Goal: Task Accomplishment & Management: Use online tool/utility

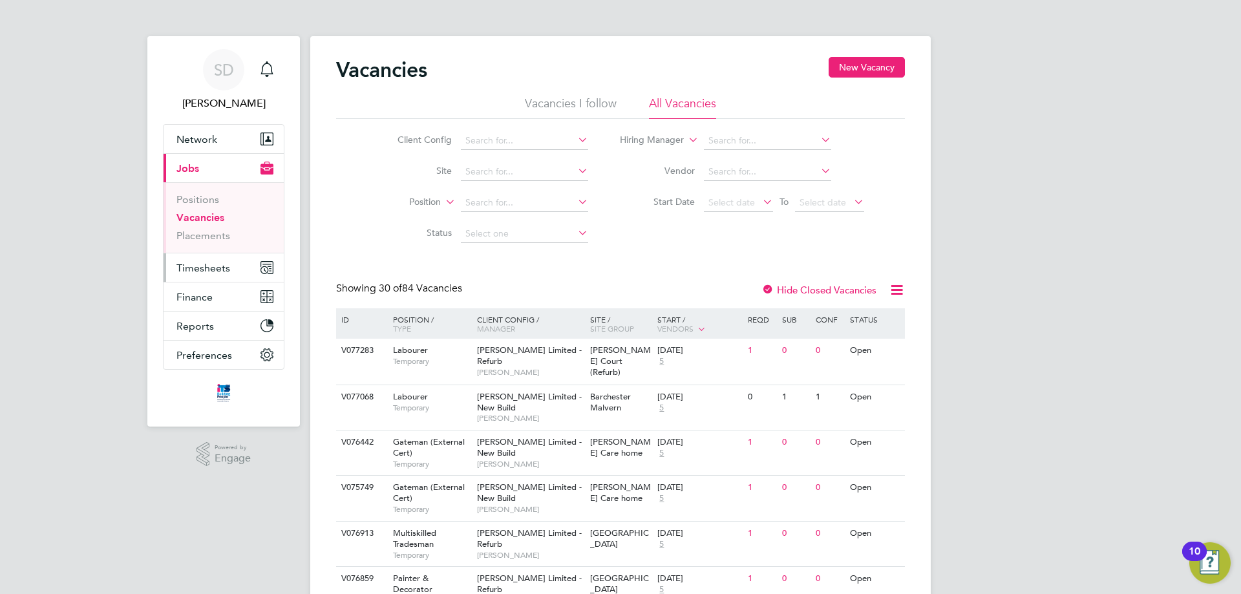
click at [200, 264] on span "Timesheets" at bounding box center [203, 268] width 54 height 12
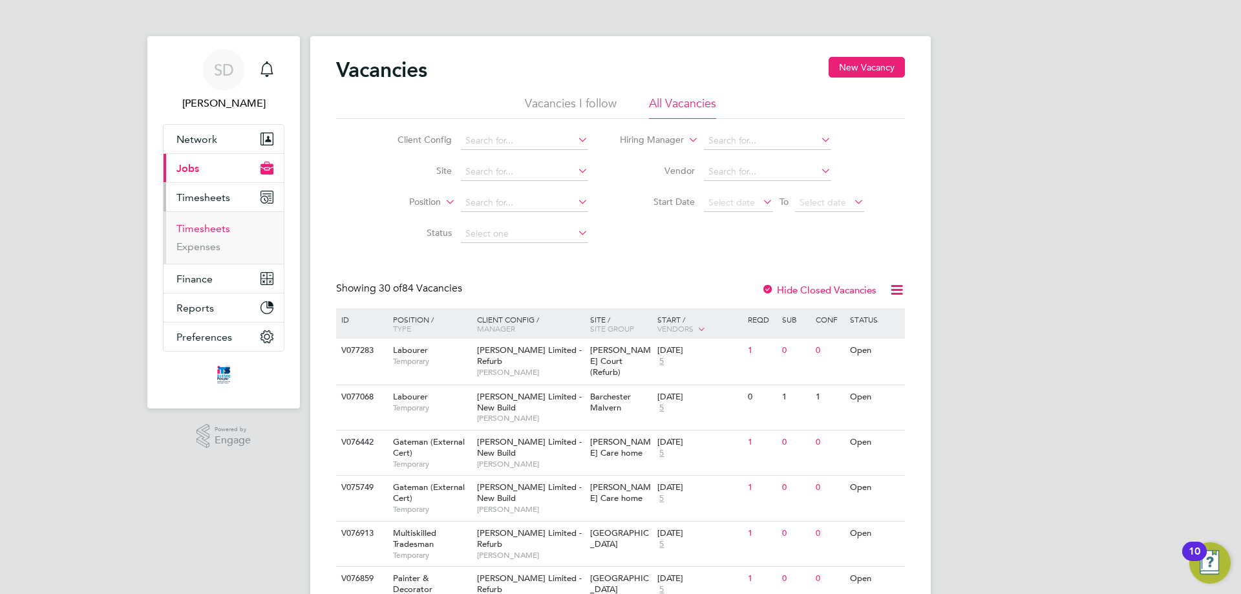
click at [209, 227] on link "Timesheets" at bounding box center [203, 228] width 54 height 12
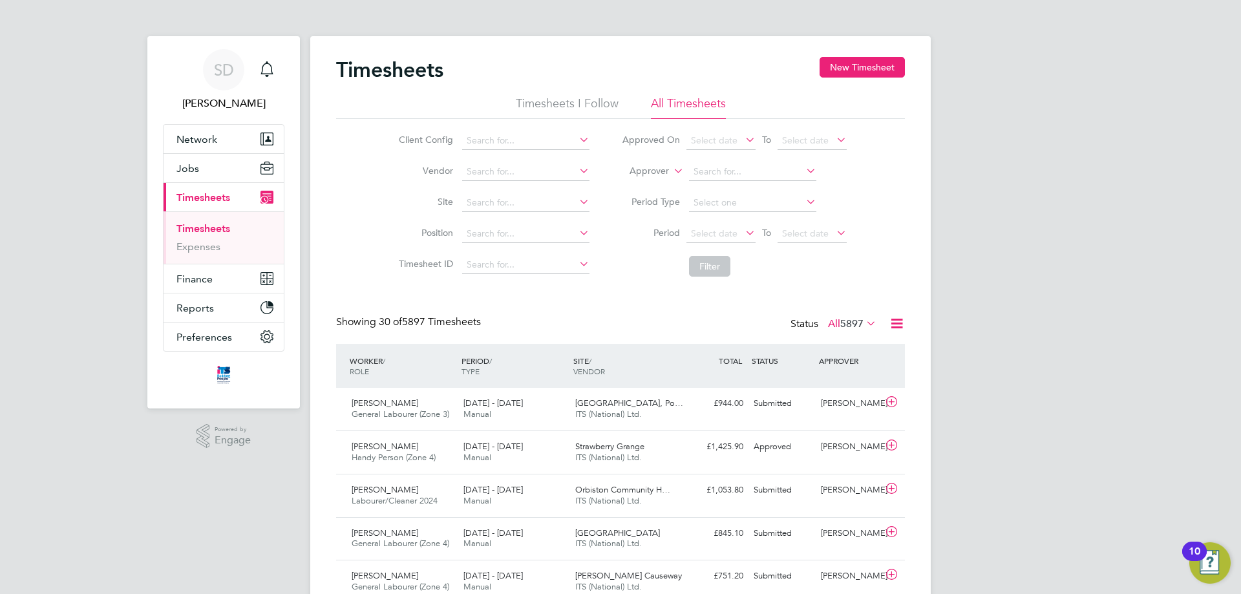
click at [577, 202] on icon at bounding box center [577, 202] width 0 height 18
type input "s"
click at [524, 222] on b "St" at bounding box center [522, 220] width 8 height 11
type input "[GEOGRAPHIC_DATA]"
click at [743, 233] on icon at bounding box center [743, 233] width 0 height 18
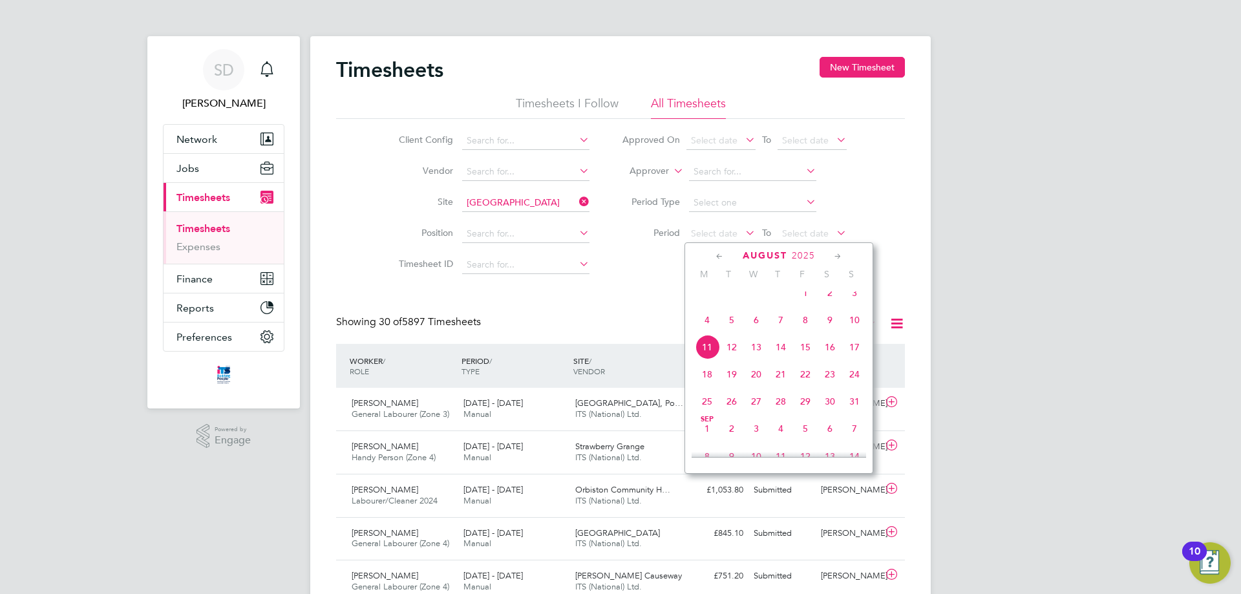
click at [707, 332] on span "4" at bounding box center [707, 320] width 25 height 25
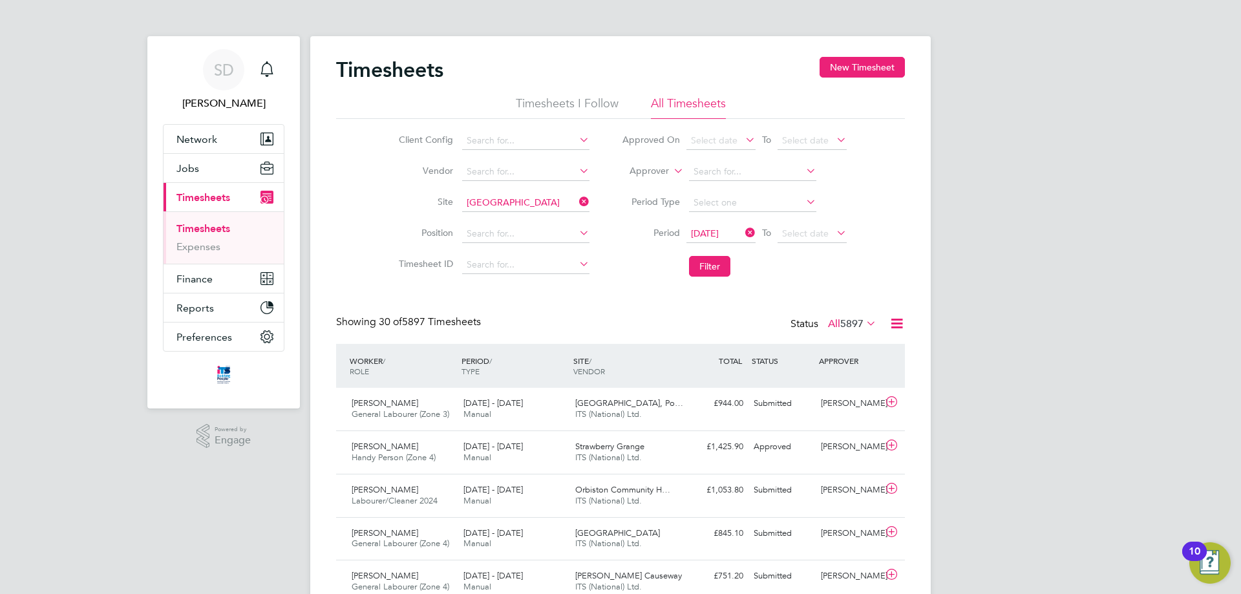
click at [834, 233] on icon at bounding box center [834, 233] width 0 height 18
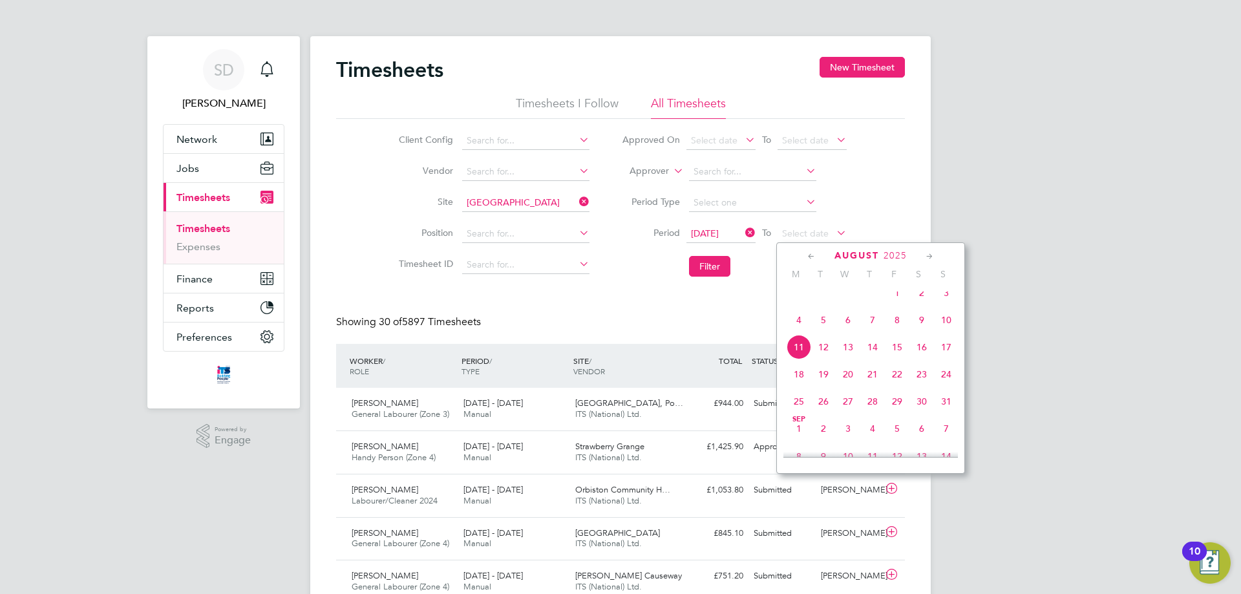
click at [943, 358] on span "17" at bounding box center [946, 347] width 25 height 25
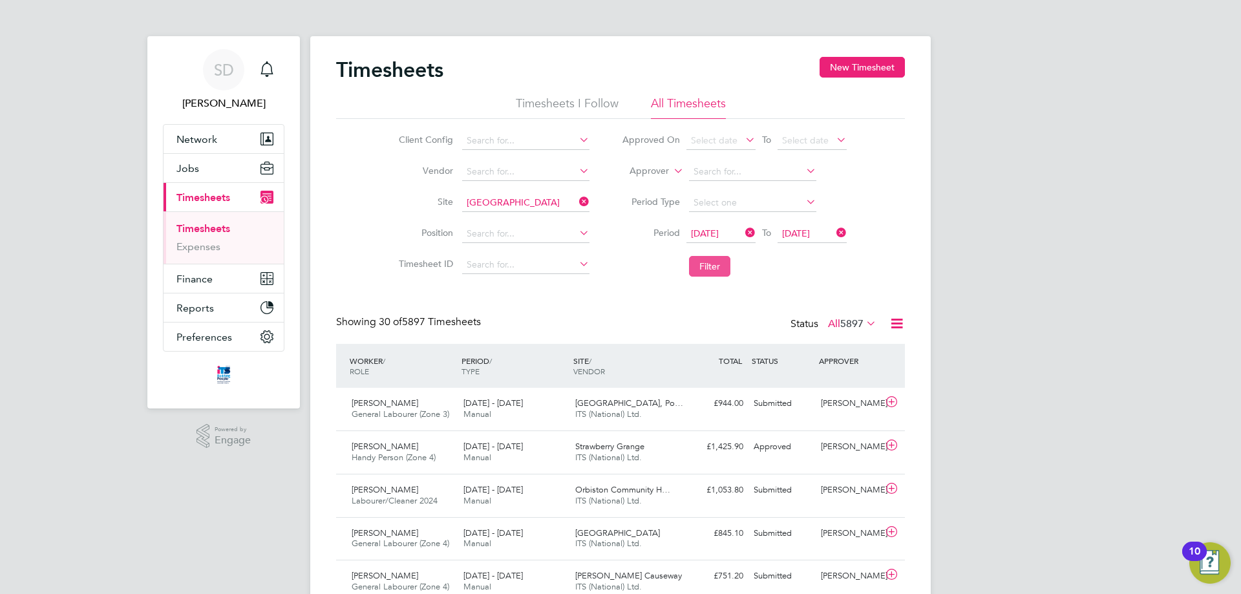
click at [716, 269] on button "Filter" at bounding box center [709, 266] width 41 height 21
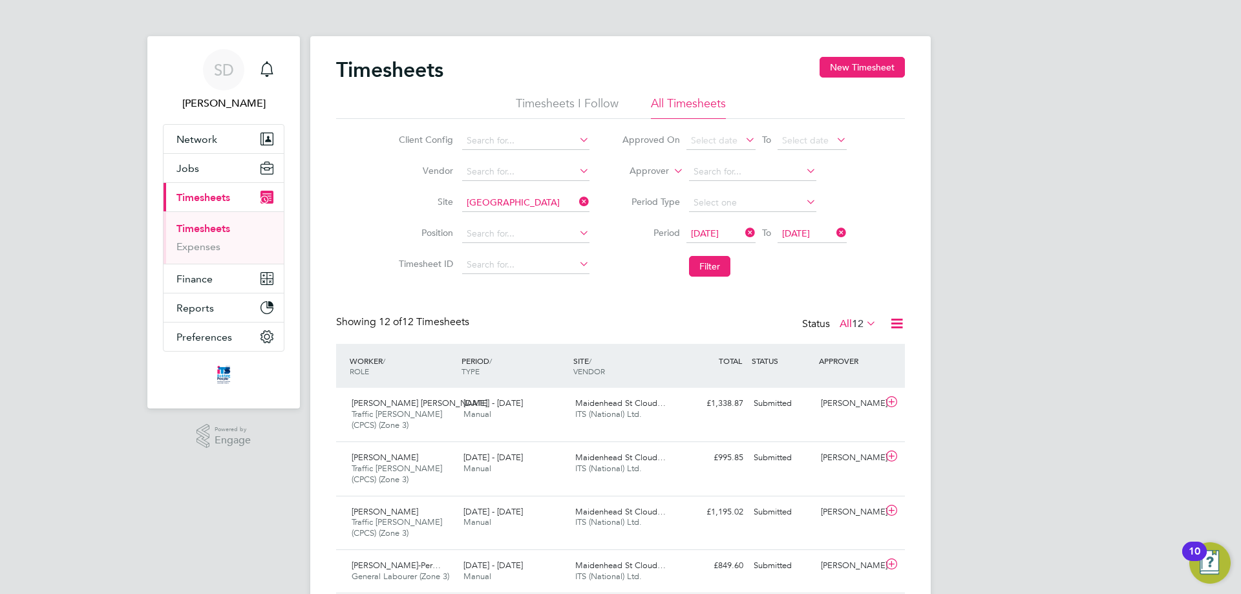
click at [810, 229] on span "17 Aug 2025" at bounding box center [796, 234] width 28 height 12
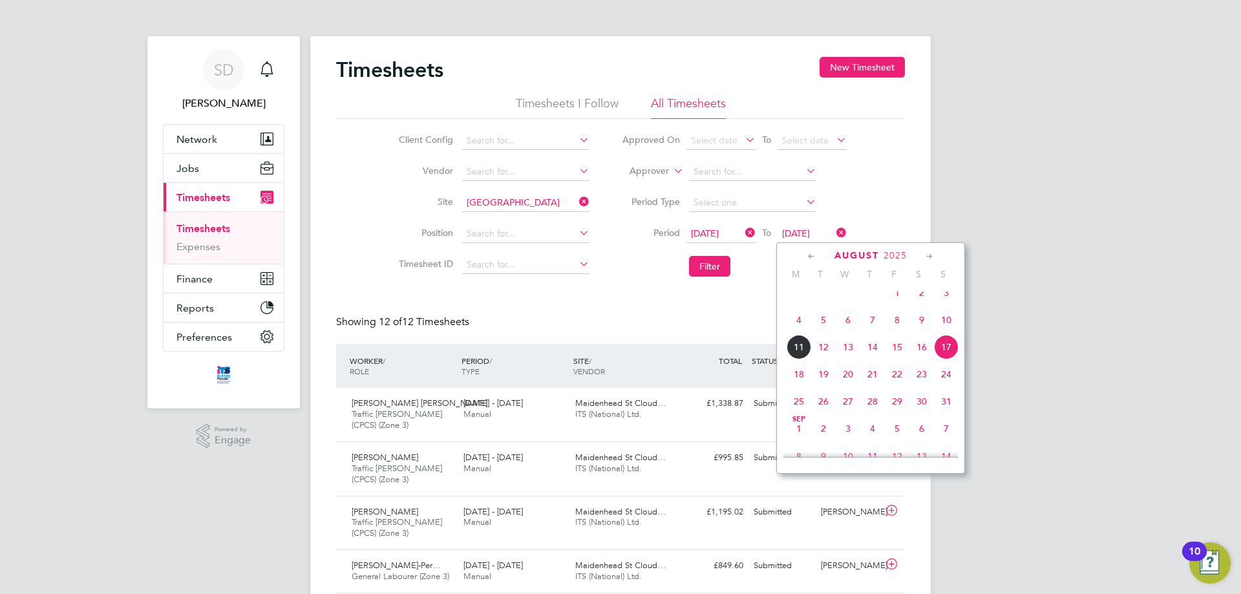
click at [948, 327] on span "10" at bounding box center [946, 320] width 25 height 25
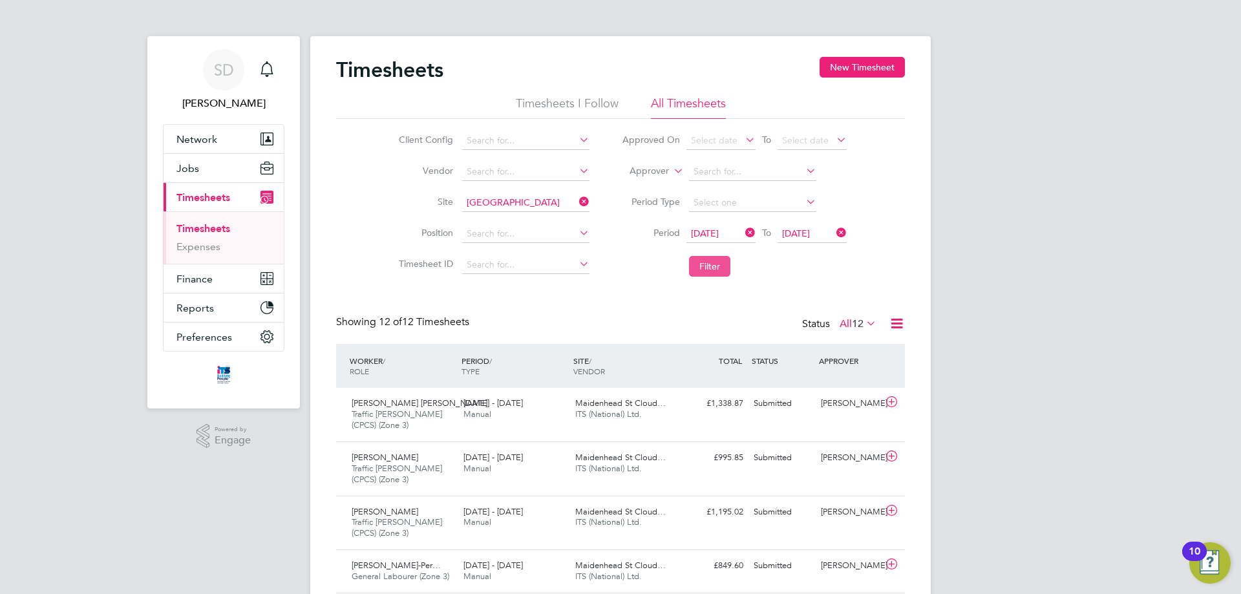
click at [714, 265] on button "Filter" at bounding box center [709, 266] width 41 height 21
click at [556, 200] on input at bounding box center [525, 203] width 127 height 18
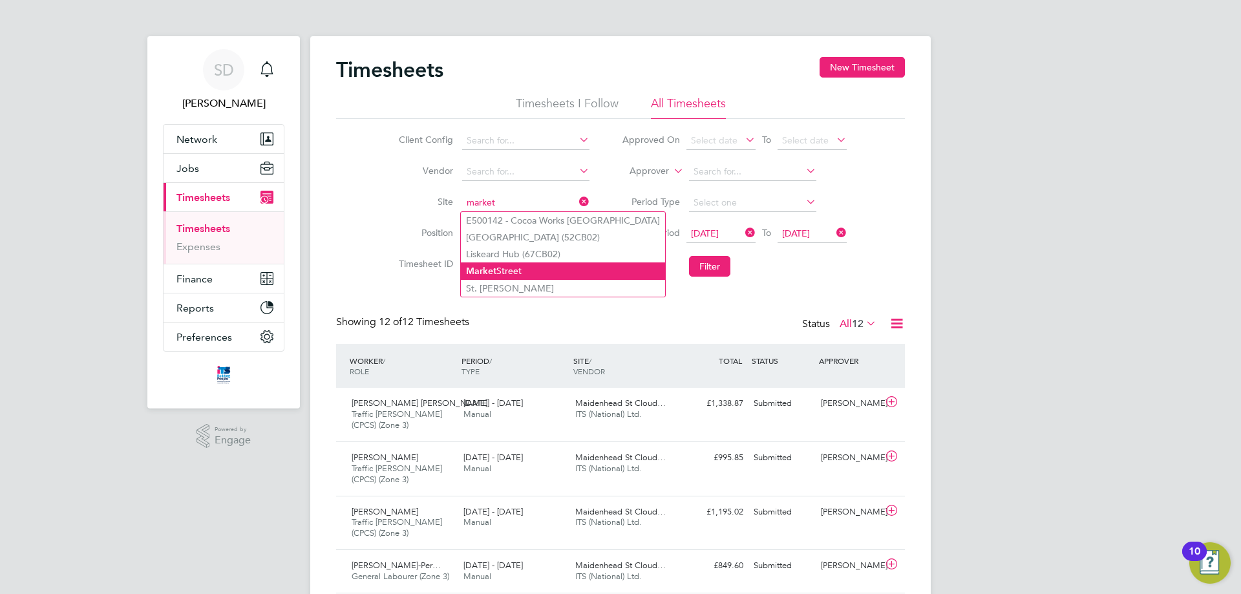
click at [487, 273] on b "Market" at bounding box center [481, 271] width 30 height 11
type input "[GEOGRAPHIC_DATA]"
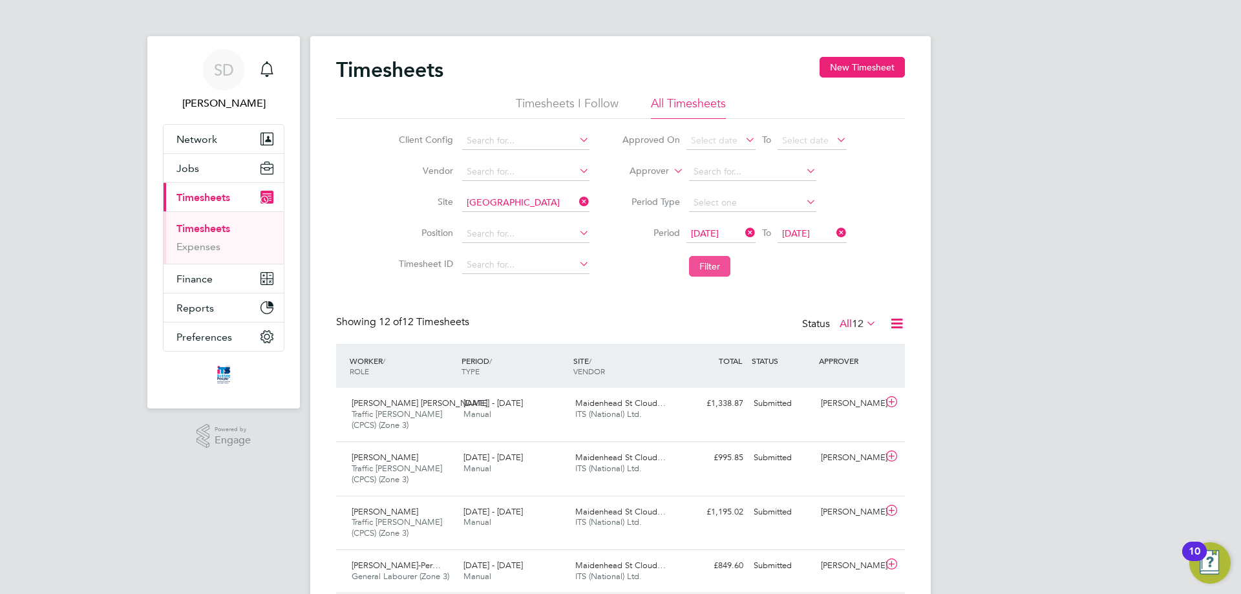
click at [711, 264] on button "Filter" at bounding box center [709, 266] width 41 height 21
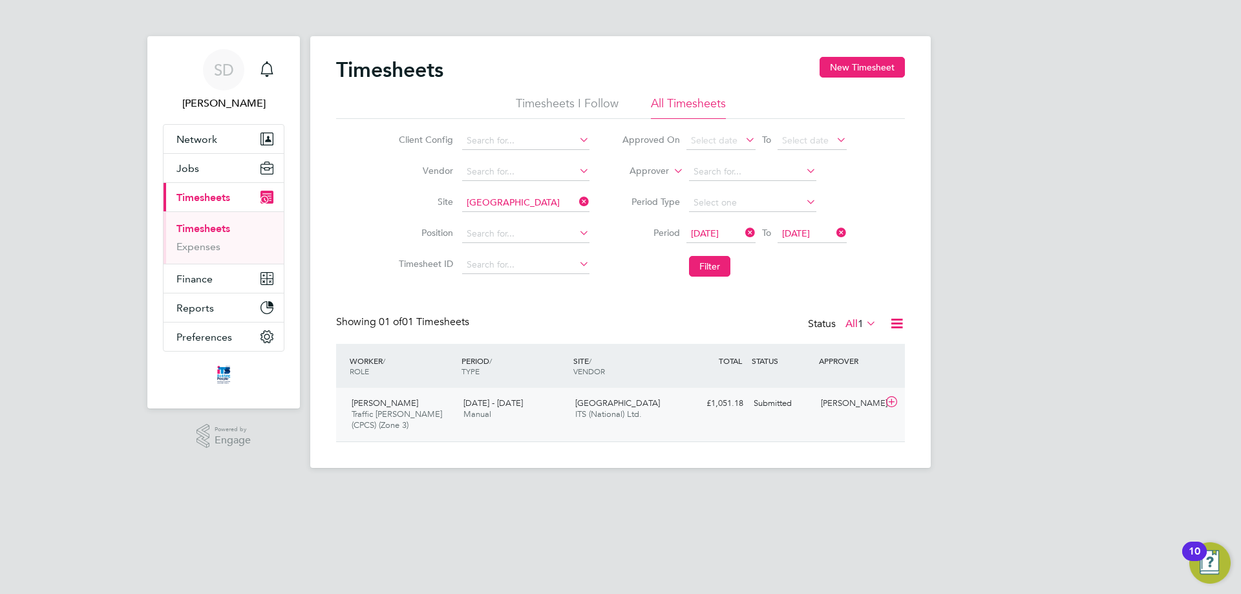
click at [761, 403] on div "Submitted" at bounding box center [782, 403] width 67 height 21
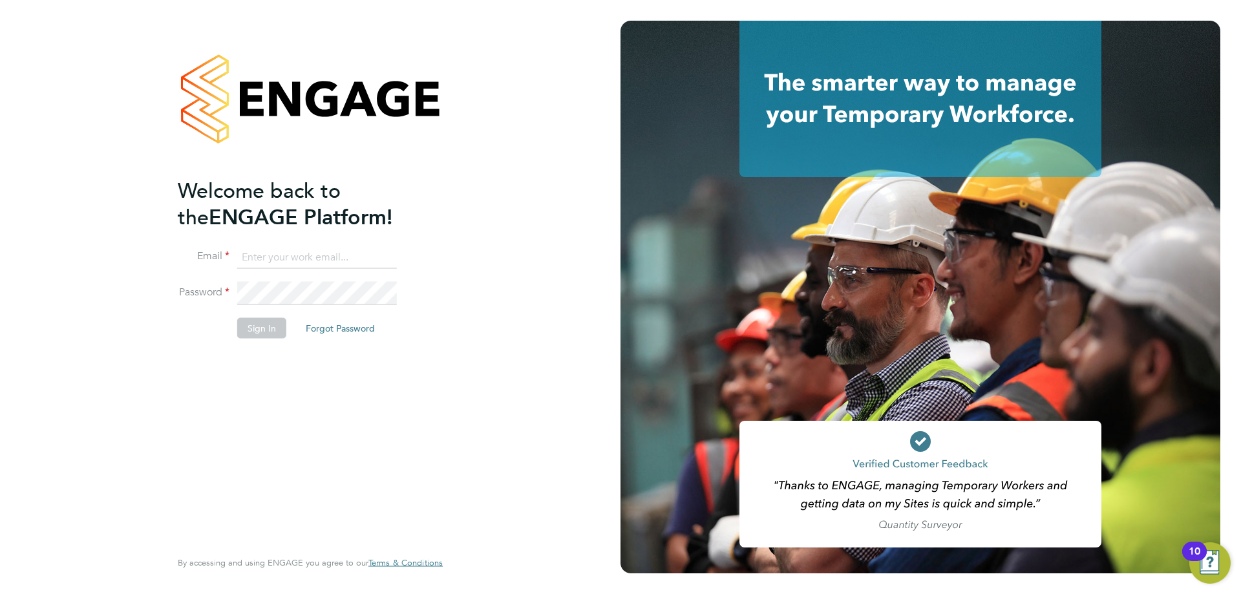
type input "stuartdouglas@itsconstruction.co.uk"
click at [256, 332] on button "Sign In" at bounding box center [261, 328] width 49 height 21
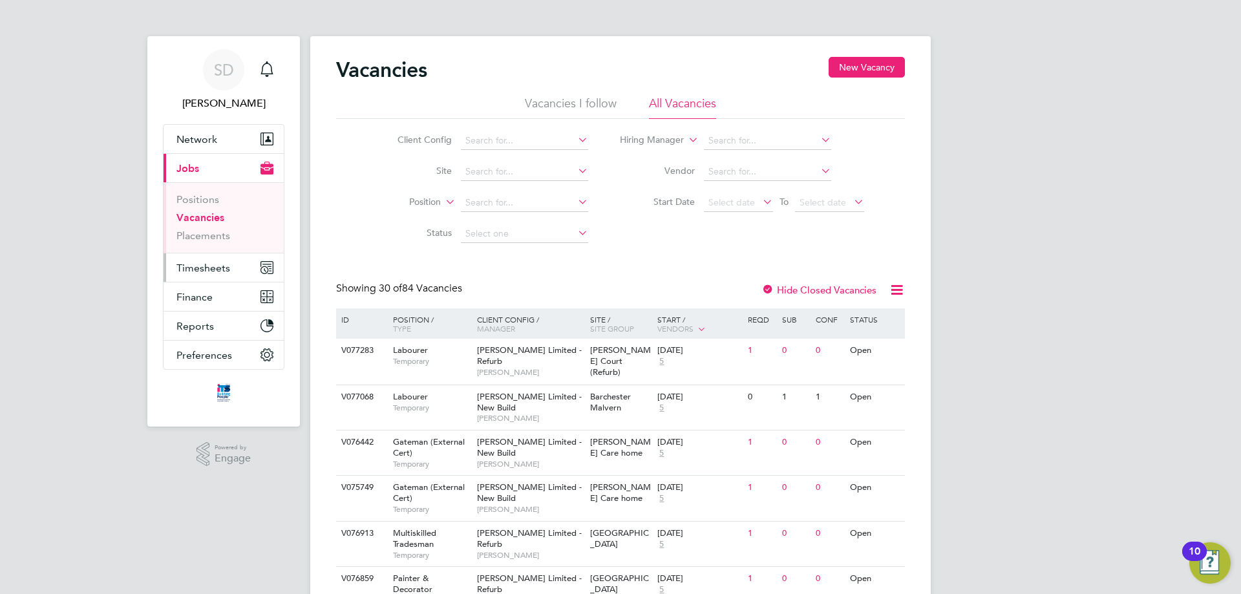
click at [206, 268] on span "Timesheets" at bounding box center [203, 268] width 54 height 12
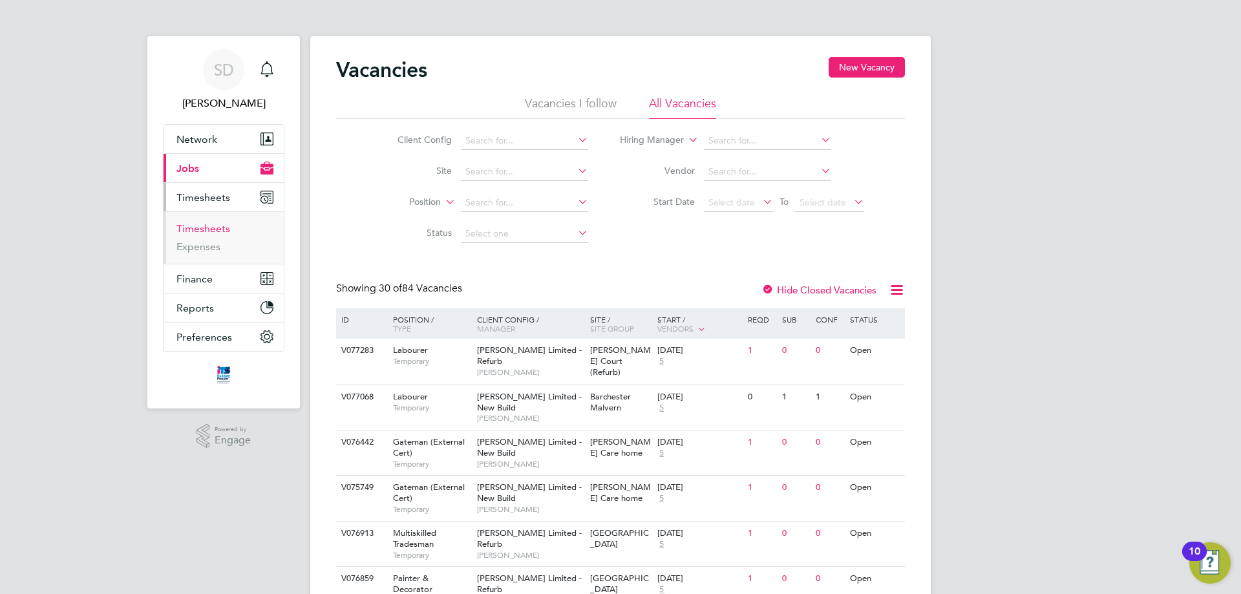
click at [208, 226] on link "Timesheets" at bounding box center [203, 228] width 54 height 12
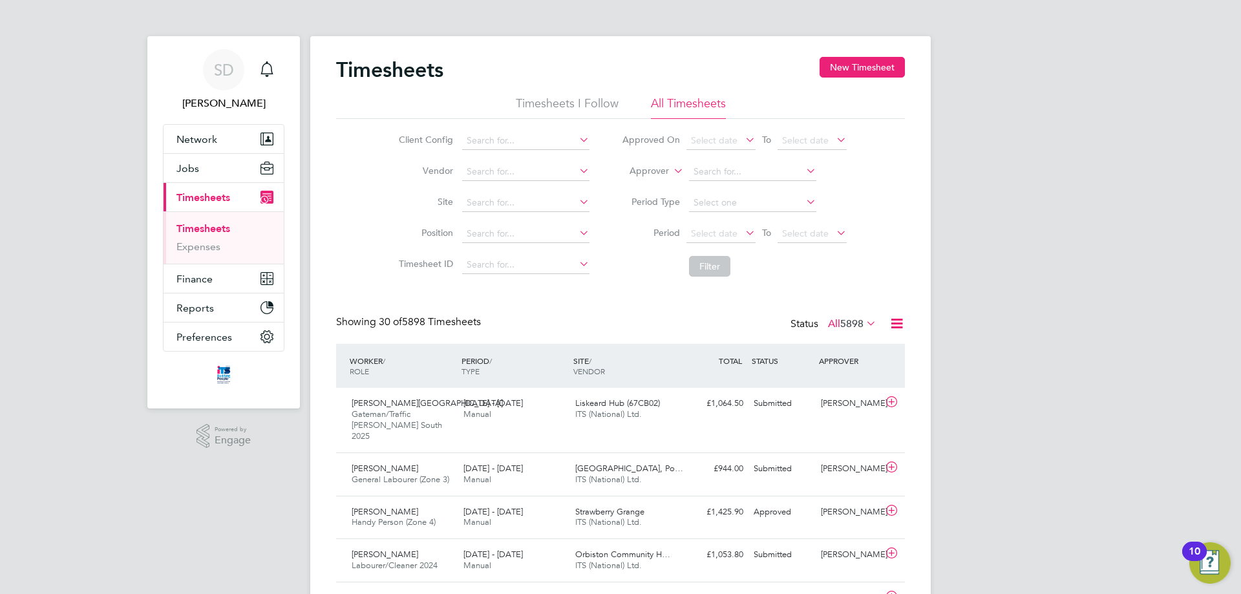
click at [577, 203] on icon at bounding box center [577, 202] width 0 height 18
click at [520, 223] on b "St" at bounding box center [522, 220] width 8 height 11
type input "[GEOGRAPHIC_DATA]"
click at [711, 268] on button "Filter" at bounding box center [709, 266] width 41 height 21
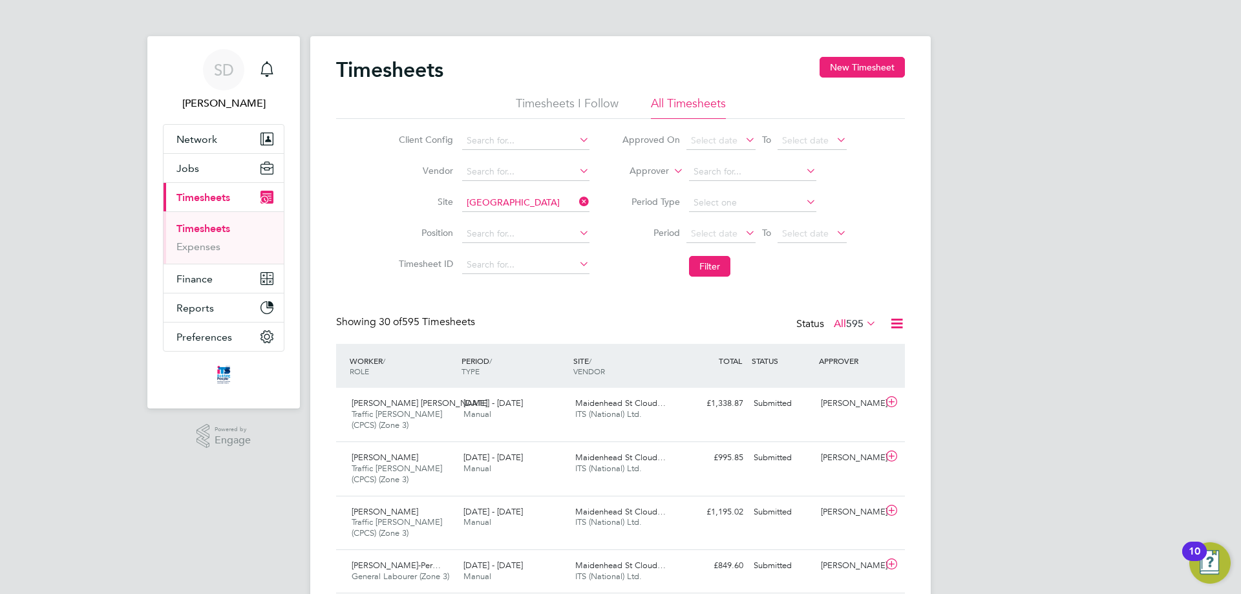
click at [743, 232] on icon at bounding box center [743, 233] width 0 height 18
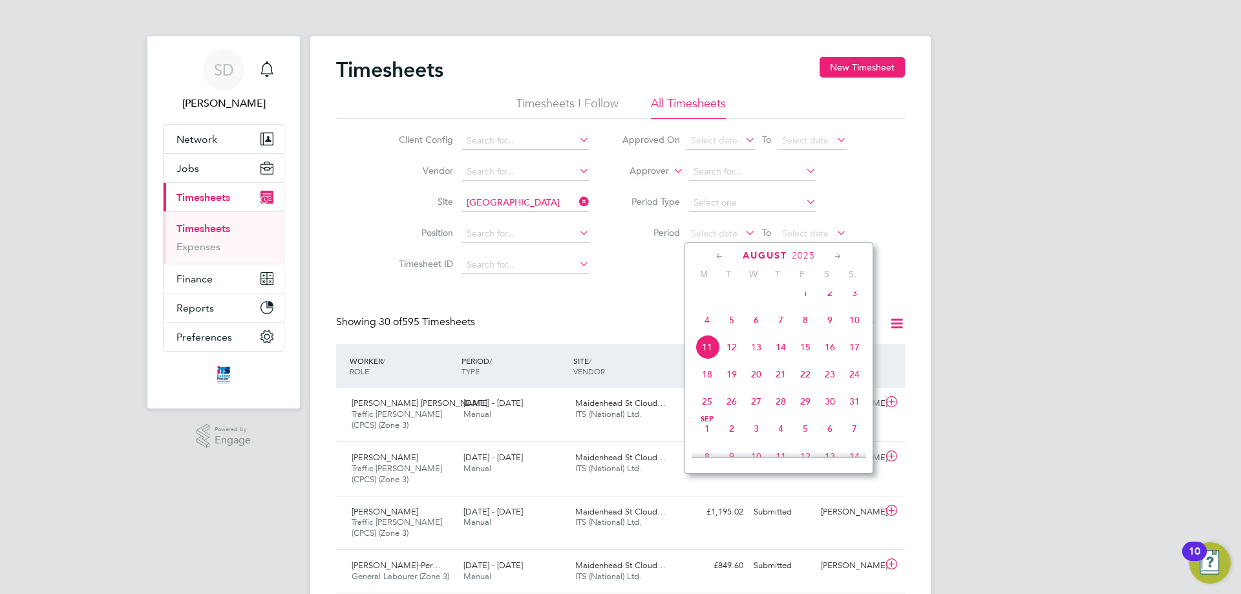
click at [708, 332] on span "4" at bounding box center [707, 320] width 25 height 25
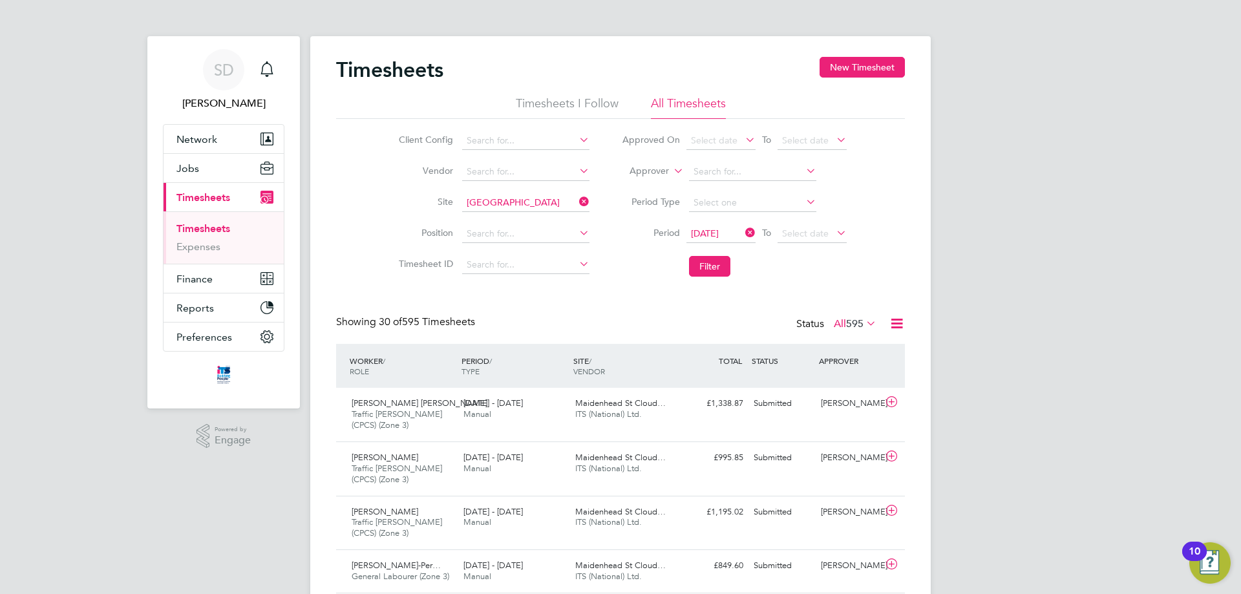
click at [834, 232] on icon at bounding box center [834, 233] width 0 height 18
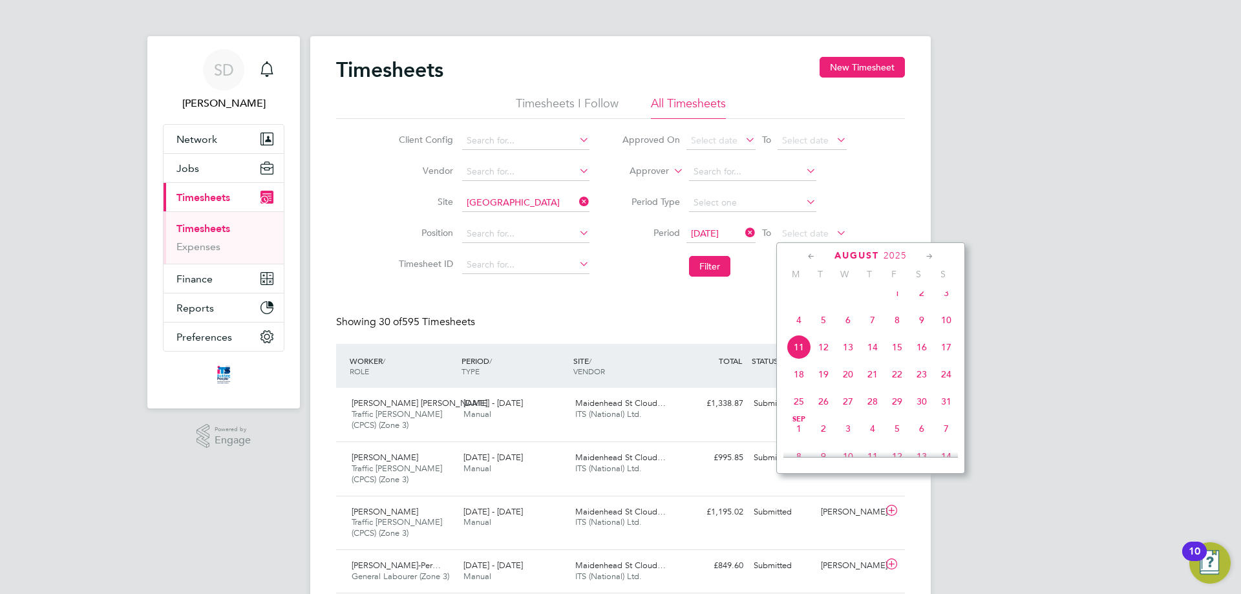
click at [948, 324] on span "10" at bounding box center [946, 320] width 25 height 25
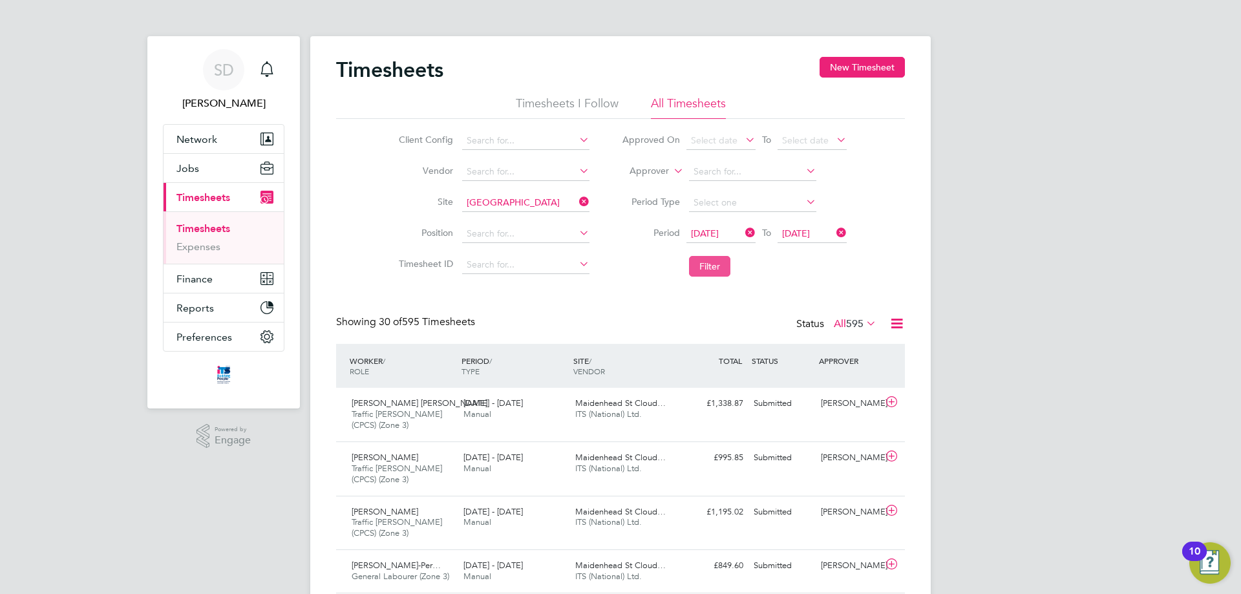
click at [715, 270] on button "Filter" at bounding box center [709, 266] width 41 height 21
click at [540, 202] on input at bounding box center [525, 203] width 127 height 18
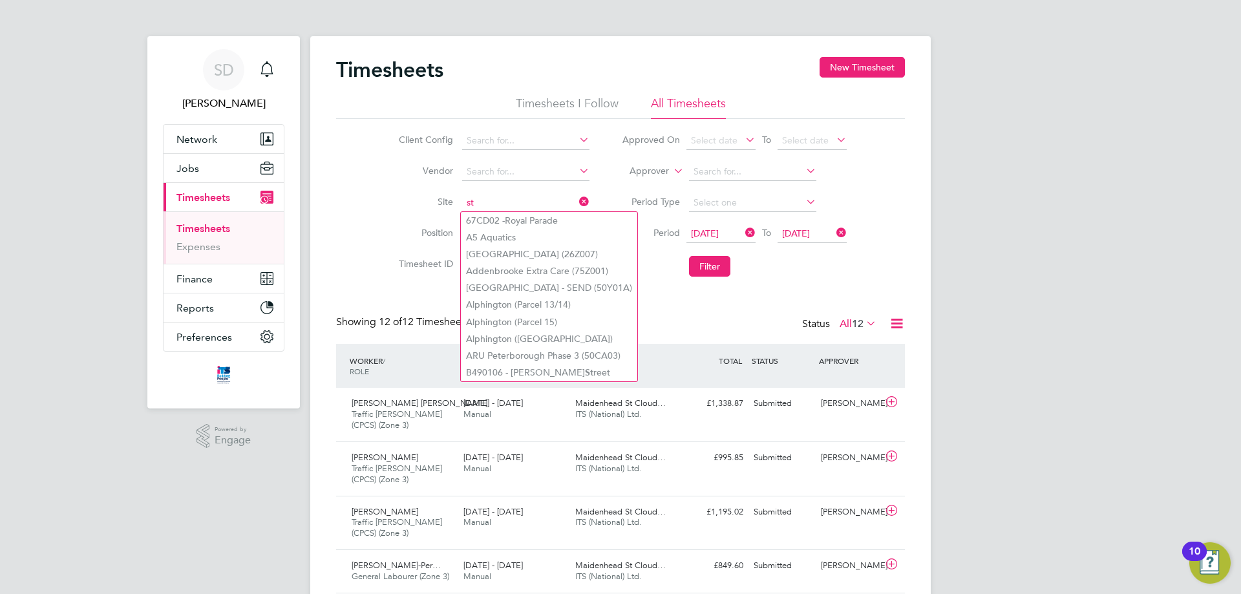
type input "s"
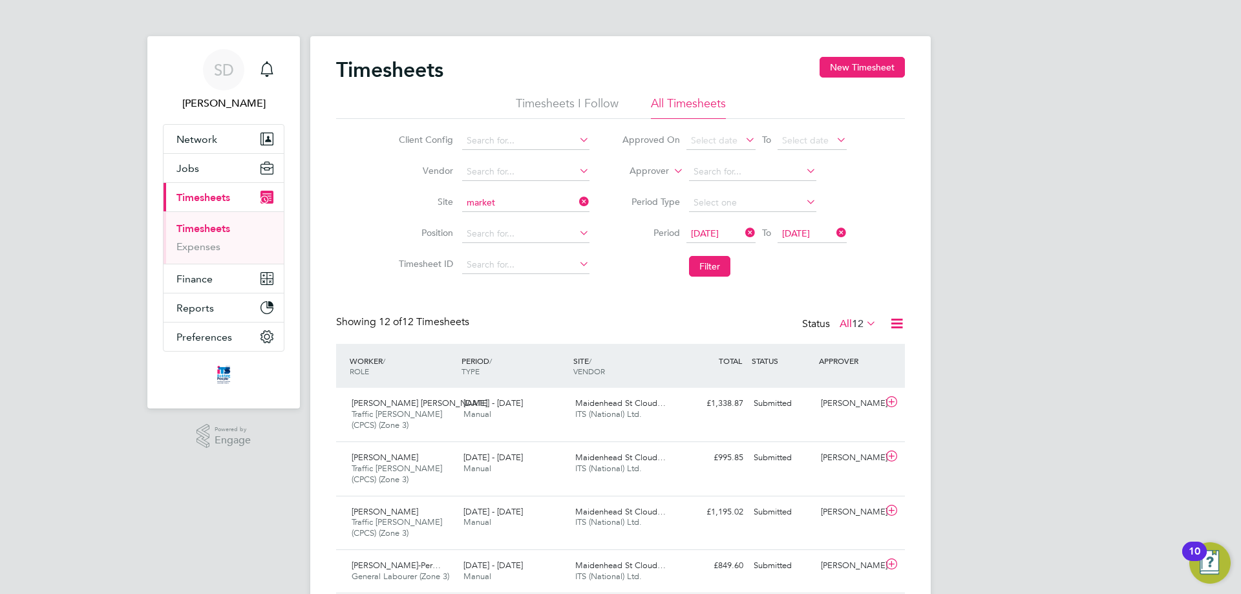
click at [491, 270] on b "Market" at bounding box center [481, 271] width 30 height 11
type input "[GEOGRAPHIC_DATA]"
click at [705, 264] on button "Filter" at bounding box center [709, 266] width 41 height 21
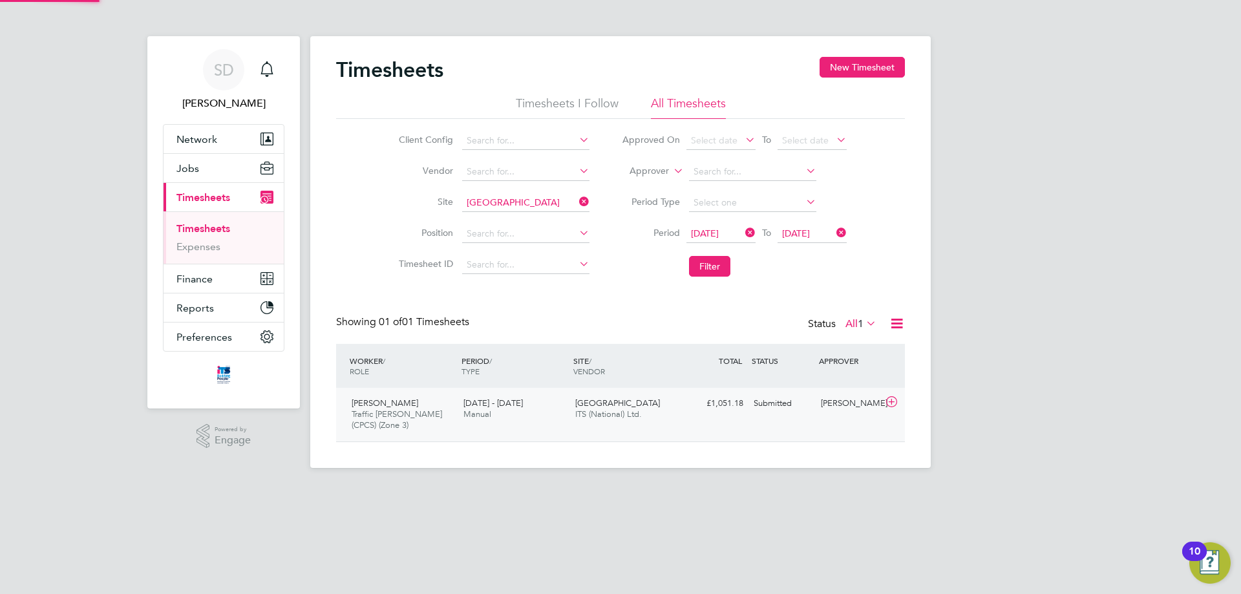
scroll to position [33, 112]
click at [527, 203] on input at bounding box center [525, 203] width 127 height 18
type input "c"
click at [524, 215] on b "St" at bounding box center [522, 220] width 8 height 11
type input "[GEOGRAPHIC_DATA]"
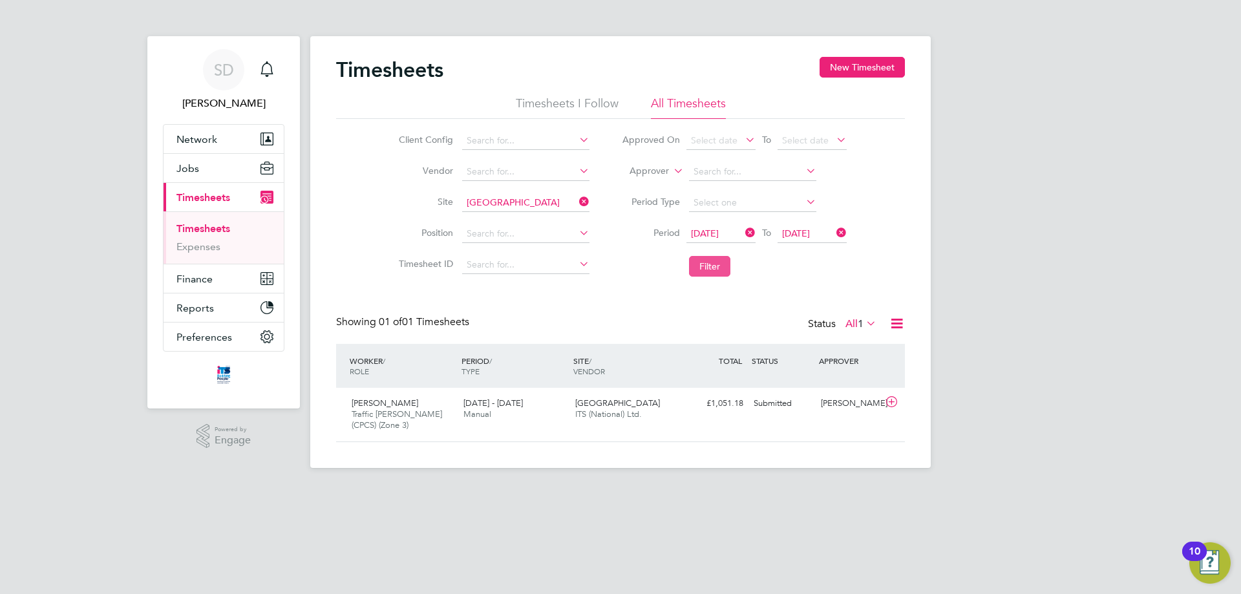
click at [721, 265] on button "Filter" at bounding box center [709, 266] width 41 height 21
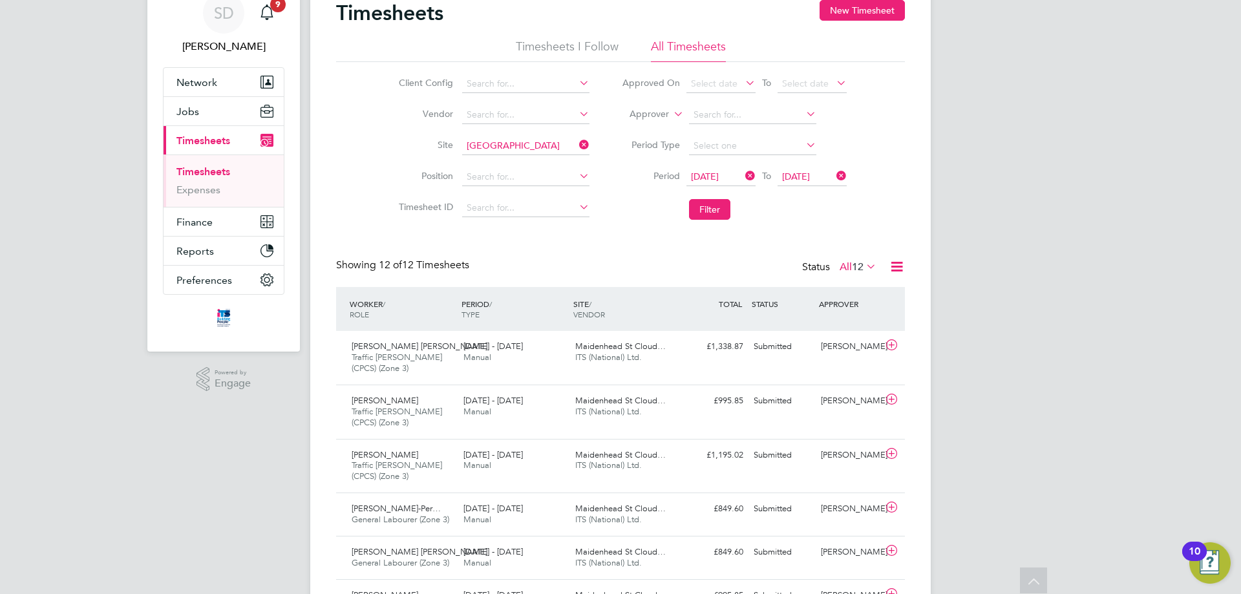
scroll to position [54, 0]
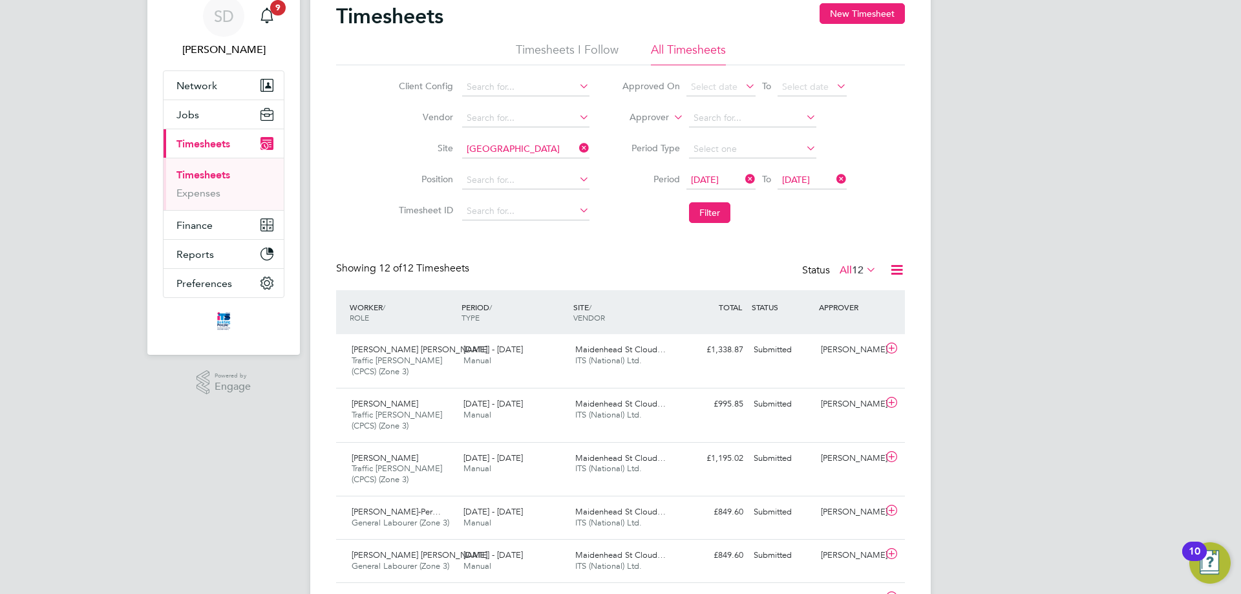
click at [213, 172] on link "Timesheets" at bounding box center [203, 175] width 54 height 12
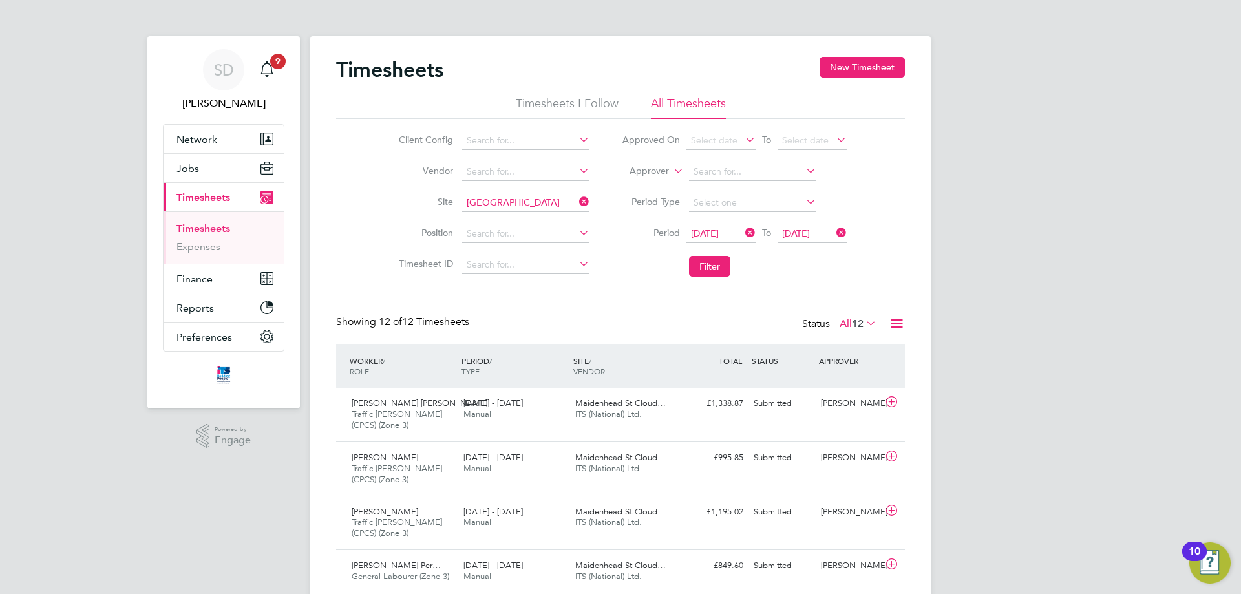
click at [226, 193] on span "Timesheets" at bounding box center [203, 197] width 54 height 12
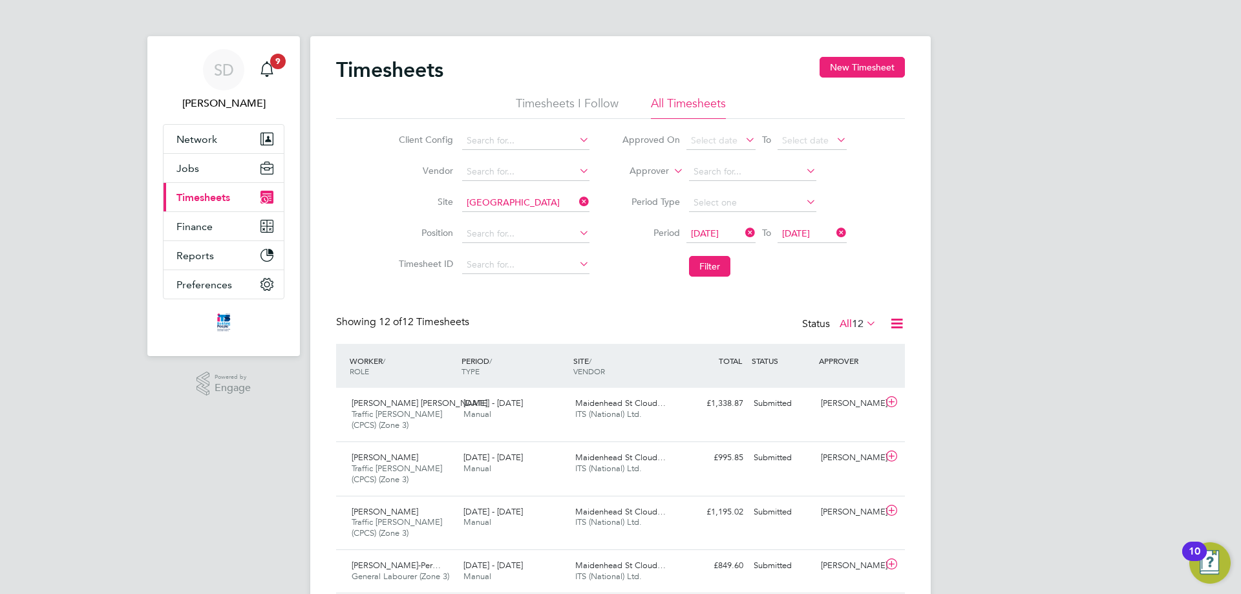
click at [213, 200] on span "Timesheets" at bounding box center [203, 197] width 54 height 12
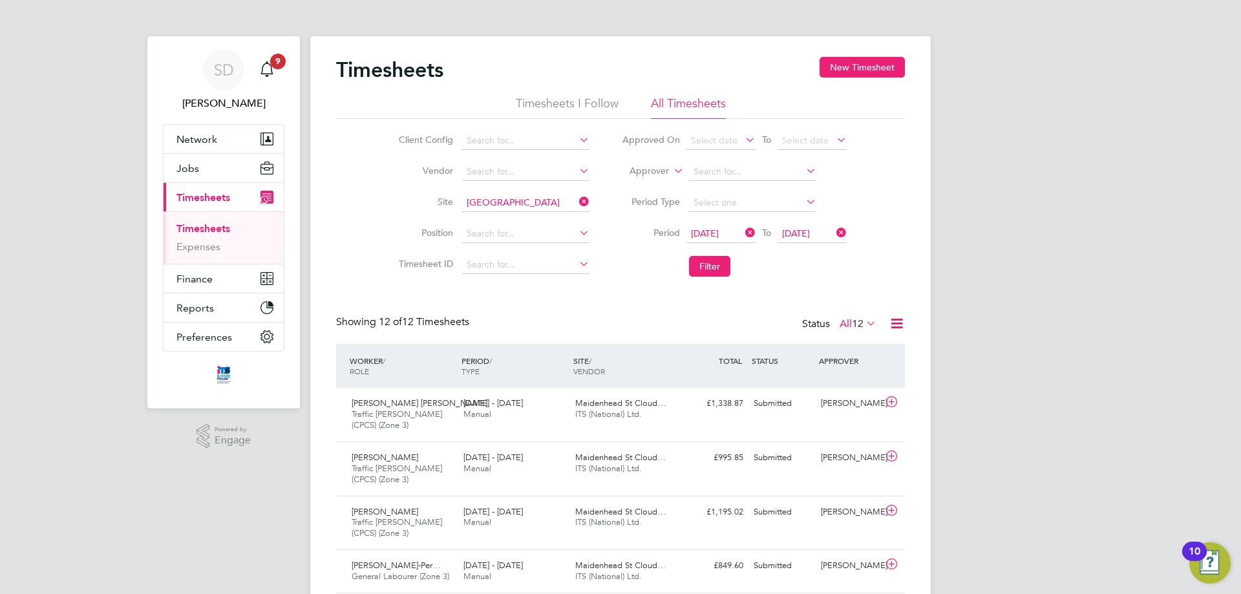
click at [210, 229] on link "Timesheets" at bounding box center [203, 228] width 54 height 12
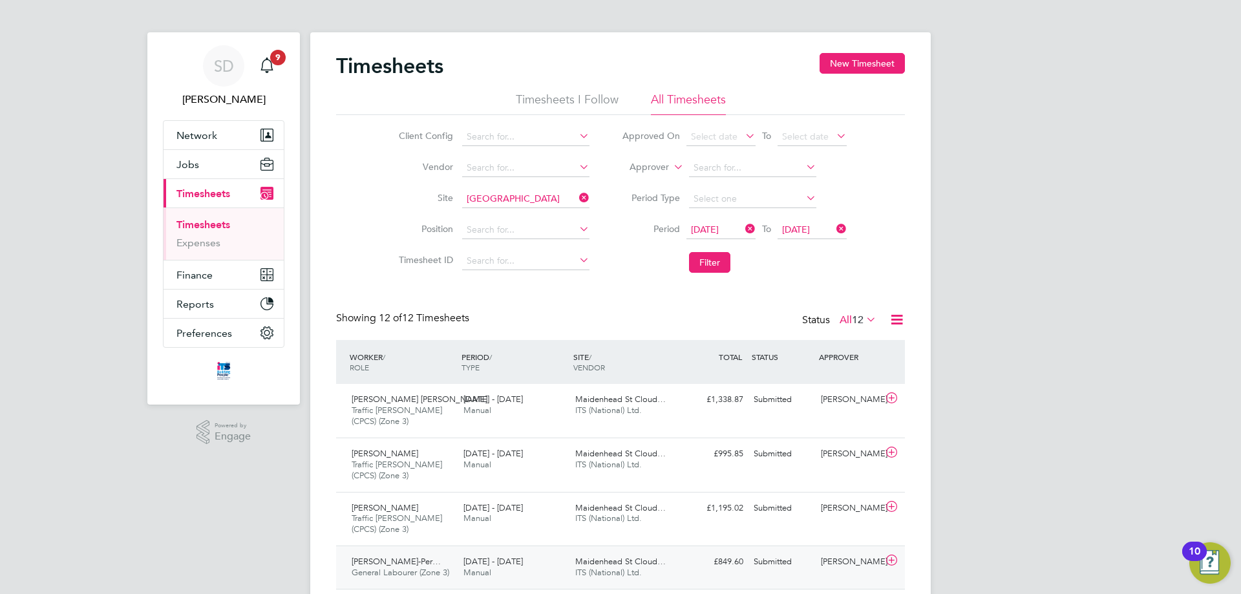
scroll to position [259, 0]
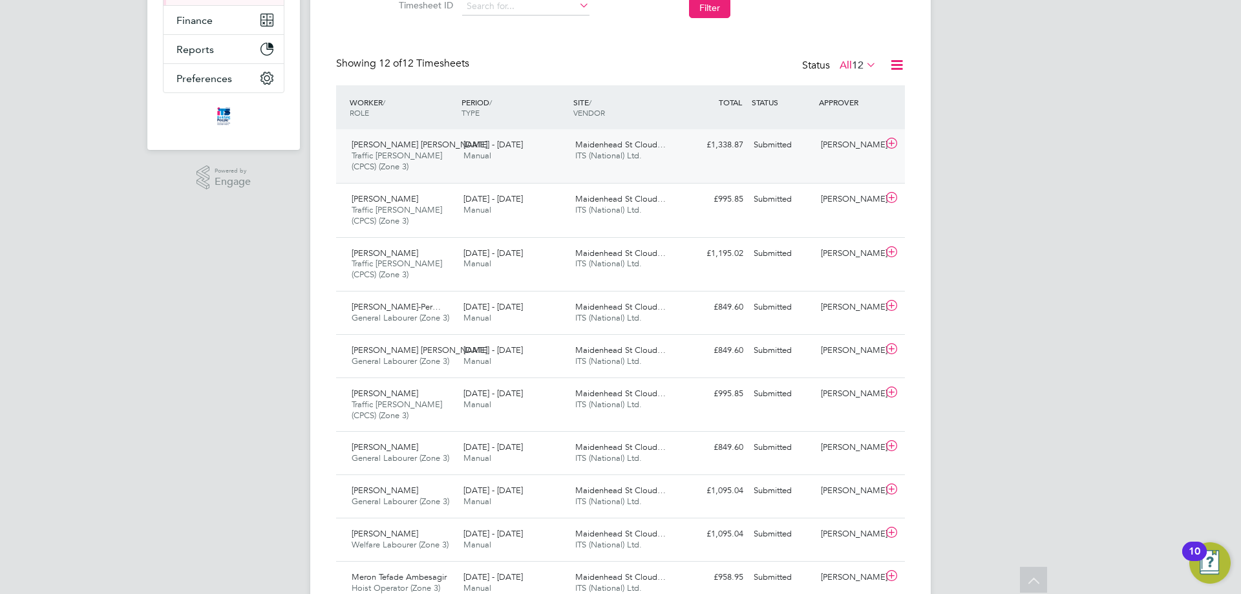
click at [756, 146] on div "Submitted" at bounding box center [782, 144] width 67 height 21
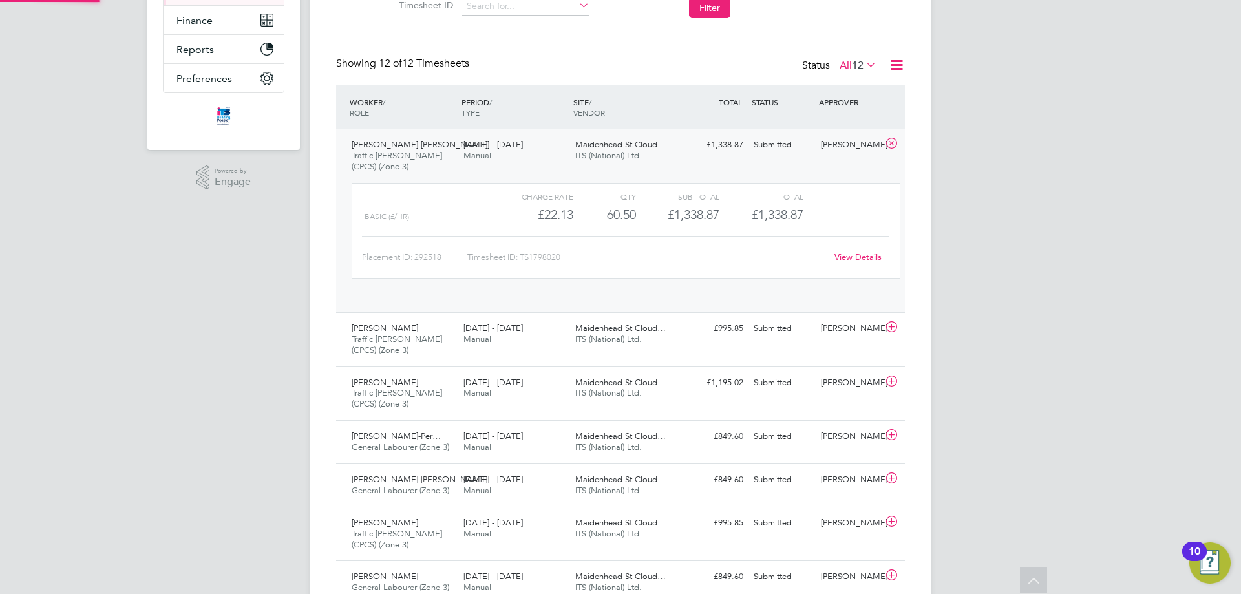
scroll to position [22, 126]
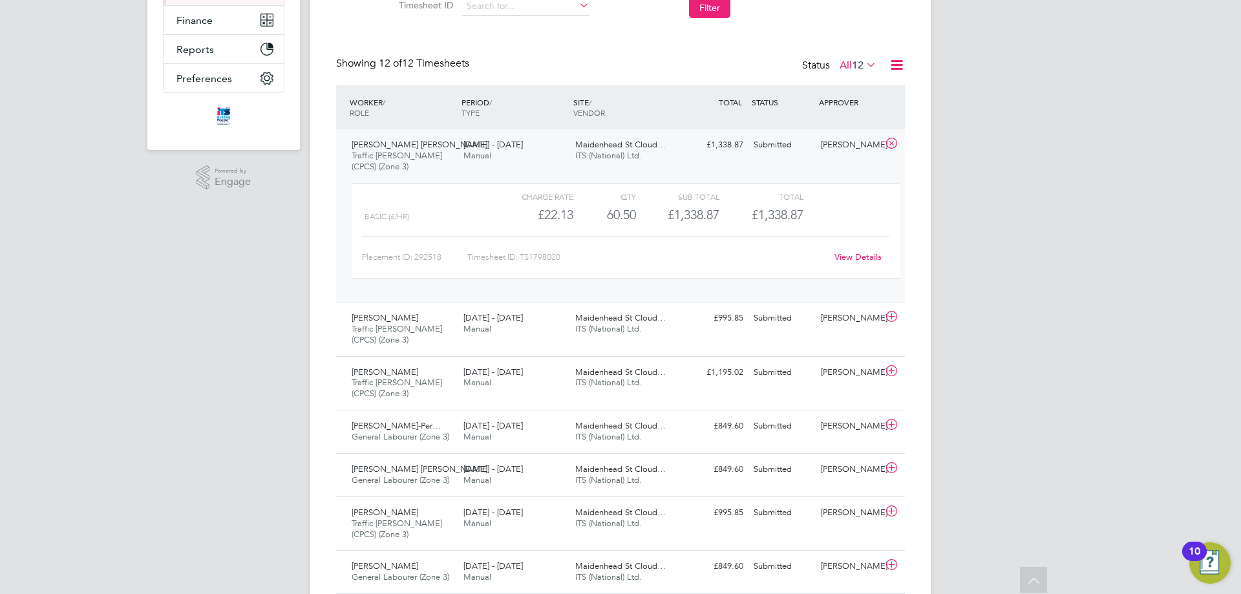
click at [766, 145] on div "Submitted" at bounding box center [782, 144] width 67 height 21
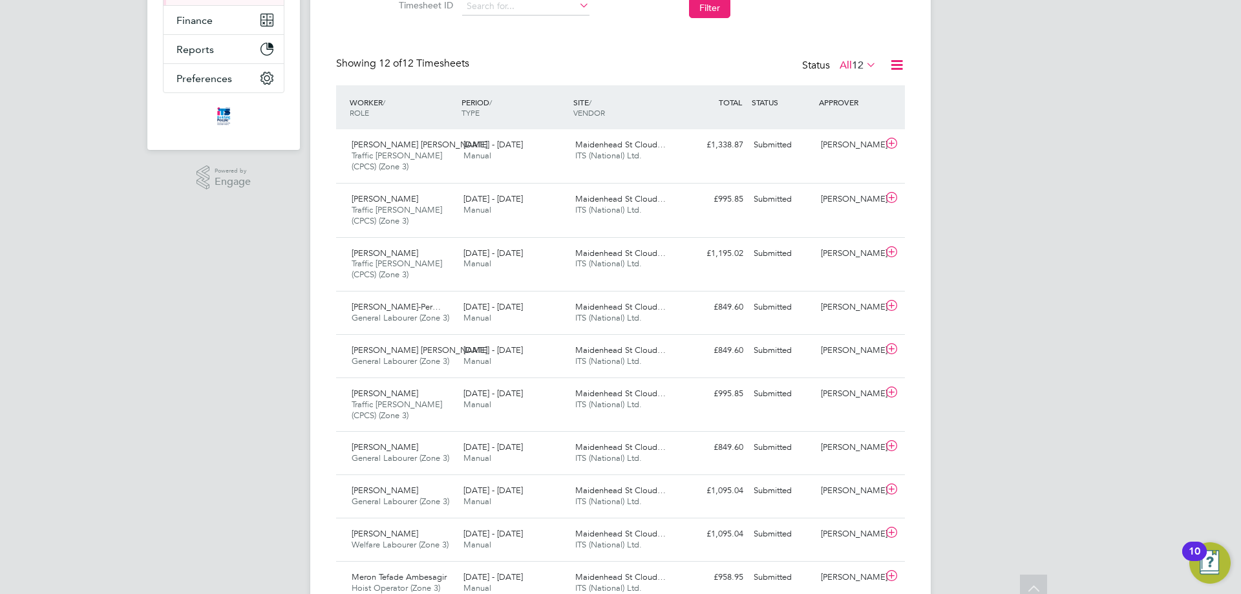
scroll to position [0, 0]
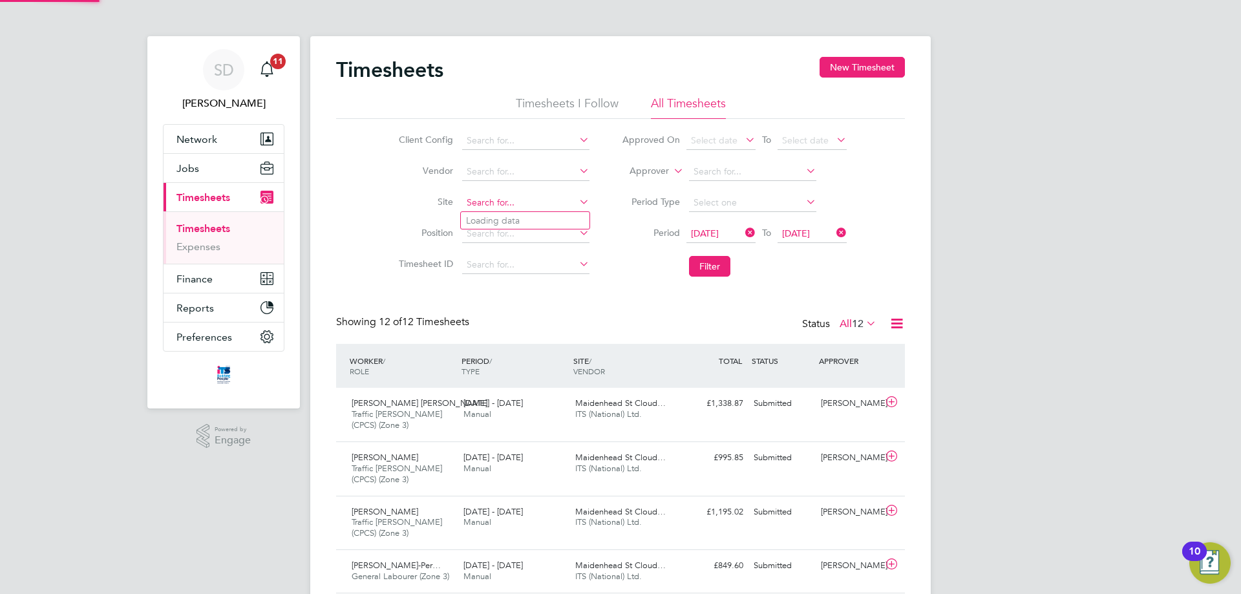
click at [557, 204] on input at bounding box center [525, 203] width 127 height 18
click at [516, 220] on li "Maidenhead St Cloud Way" at bounding box center [525, 220] width 129 height 17
type input "[GEOGRAPHIC_DATA]"
click at [703, 268] on button "Filter" at bounding box center [709, 266] width 41 height 21
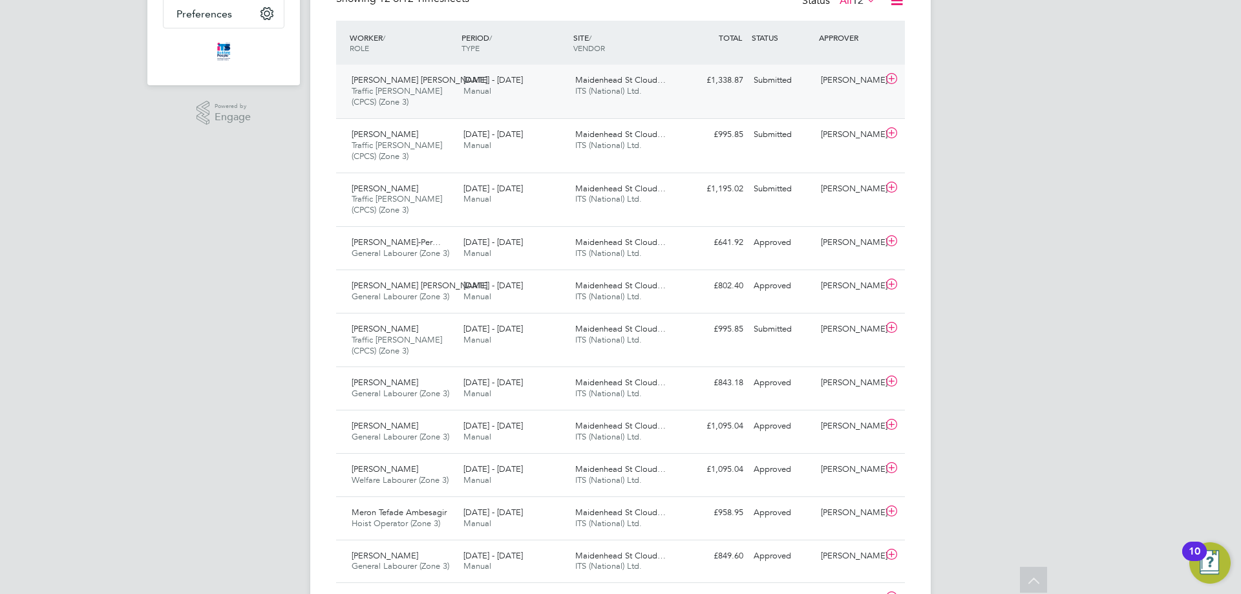
click at [606, 85] on div "Maidenhead St Cloud… ITS (National) Ltd." at bounding box center [626, 86] width 112 height 32
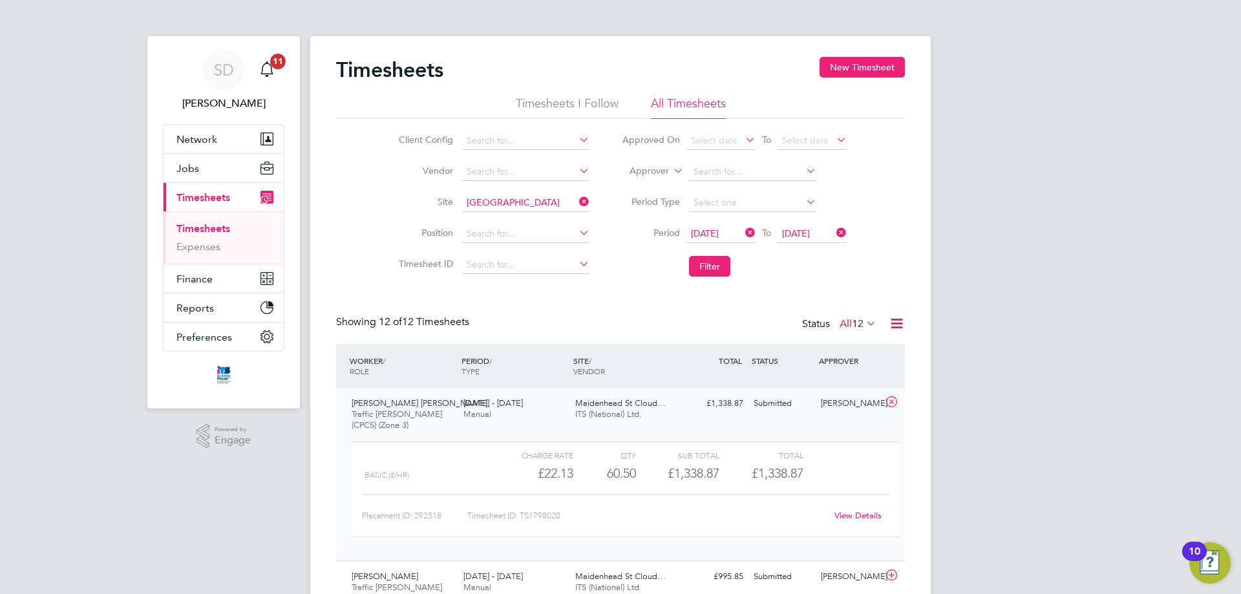
click at [577, 198] on icon at bounding box center [577, 202] width 0 height 18
click at [577, 204] on icon at bounding box center [577, 202] width 0 height 18
click at [515, 269] on li "[GEOGRAPHIC_DATA]" at bounding box center [563, 270] width 204 height 17
type input "[GEOGRAPHIC_DATA]"
click at [521, 206] on input at bounding box center [525, 203] width 127 height 18
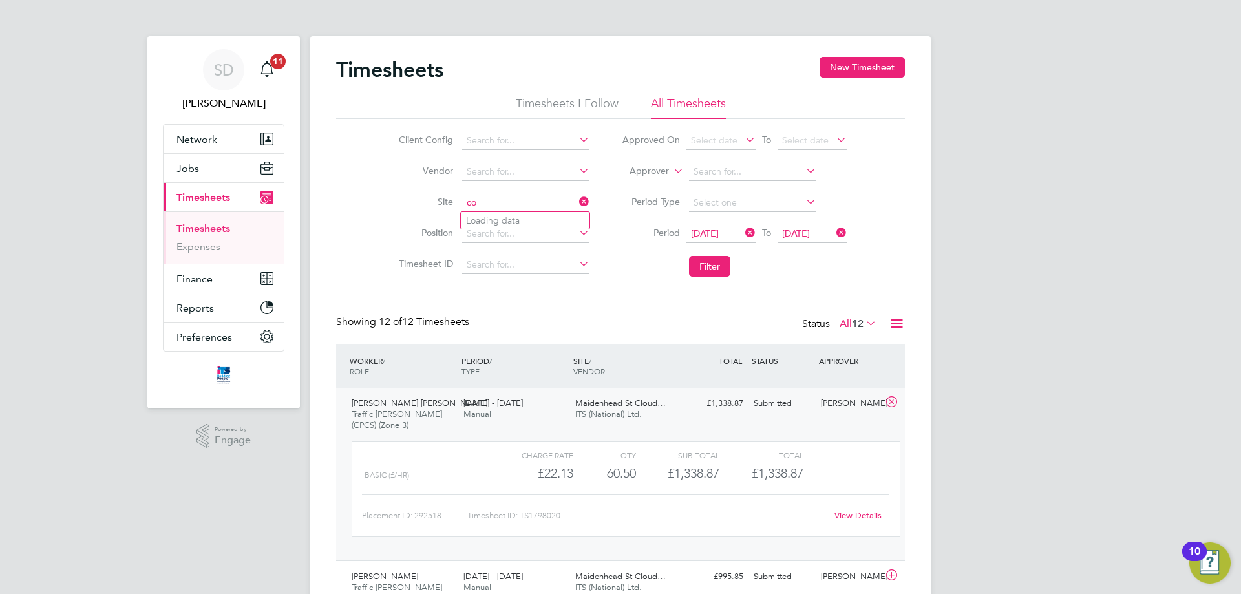
type input "c"
type input "g"
click at [540, 222] on b "Cloud" at bounding box center [542, 220] width 26 height 11
type input "[GEOGRAPHIC_DATA]"
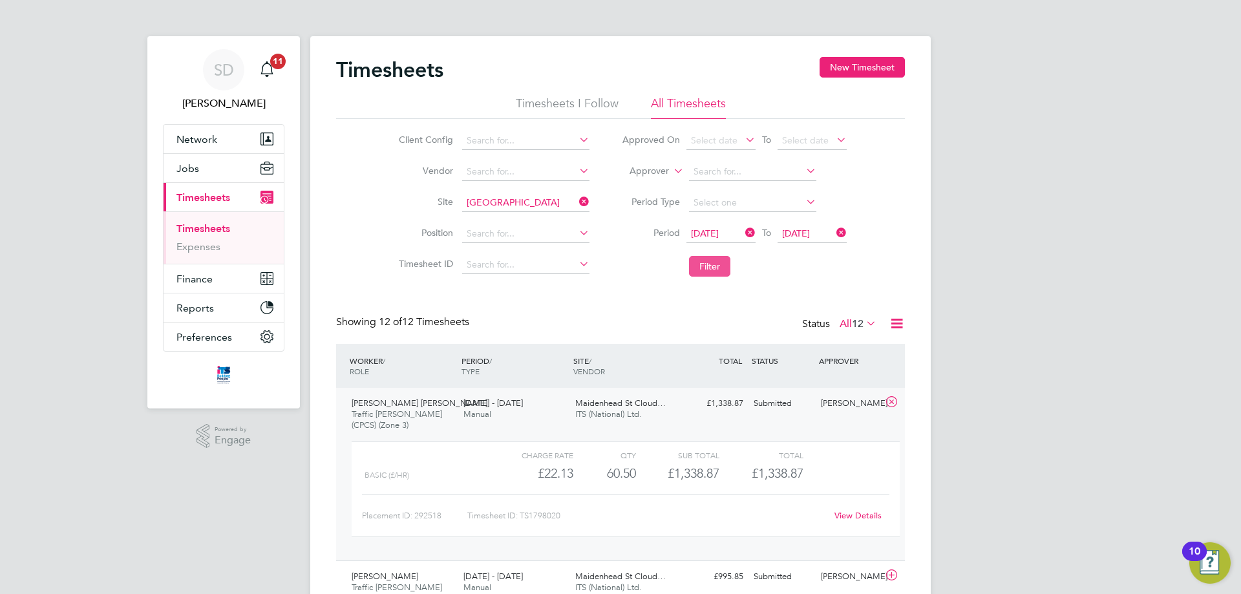
click at [716, 266] on button "Filter" at bounding box center [709, 266] width 41 height 21
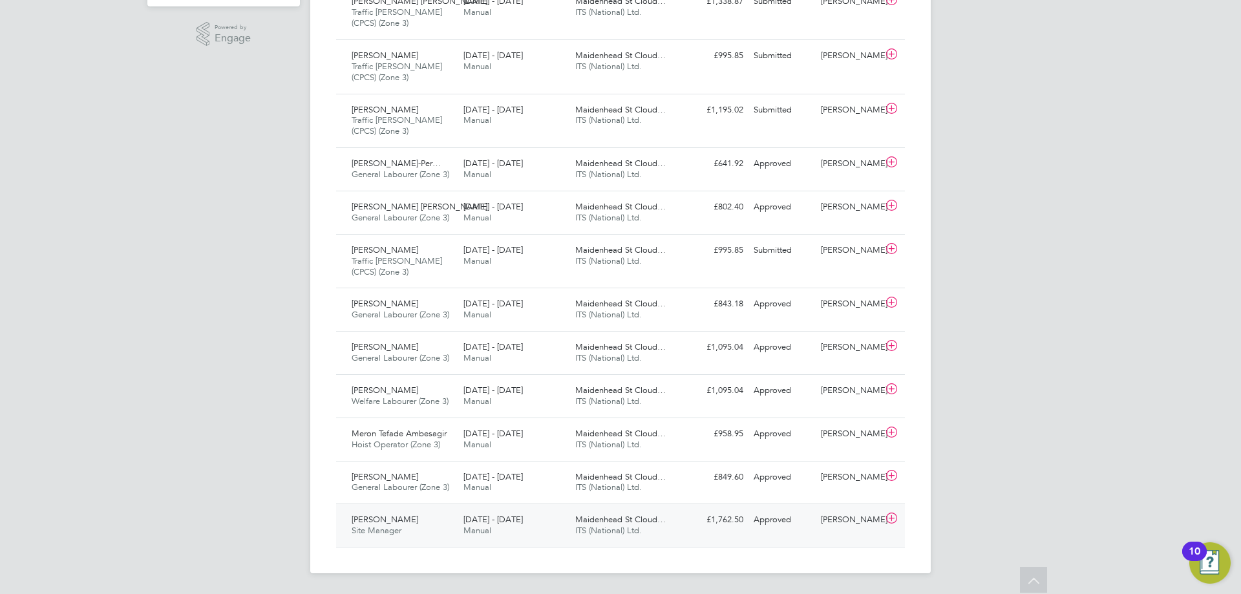
click at [762, 516] on div "Approved" at bounding box center [782, 519] width 67 height 21
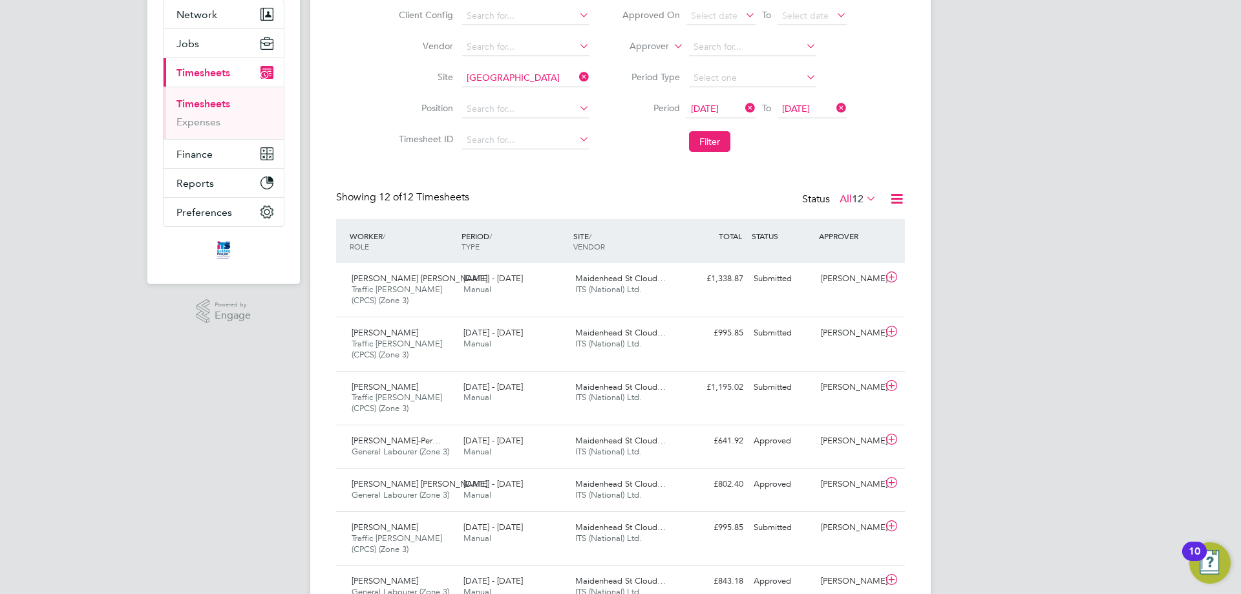
scroll to position [402, 0]
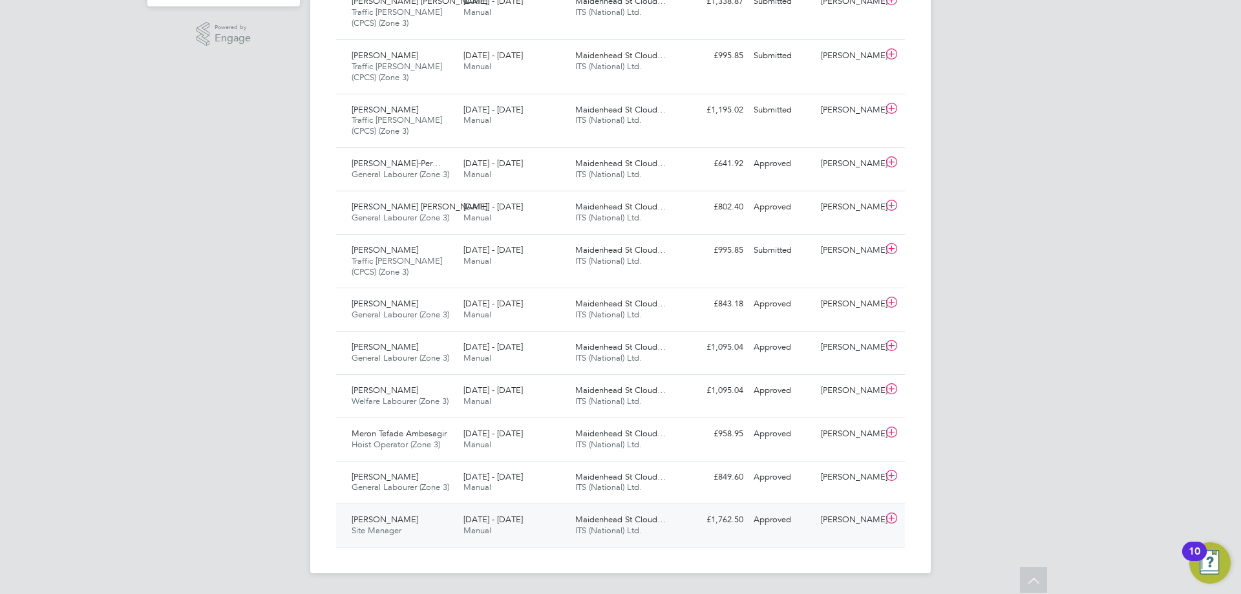
click at [395, 522] on div "Ihor Kots Site Manager 4 - 10 Aug 2025" at bounding box center [402, 525] width 112 height 32
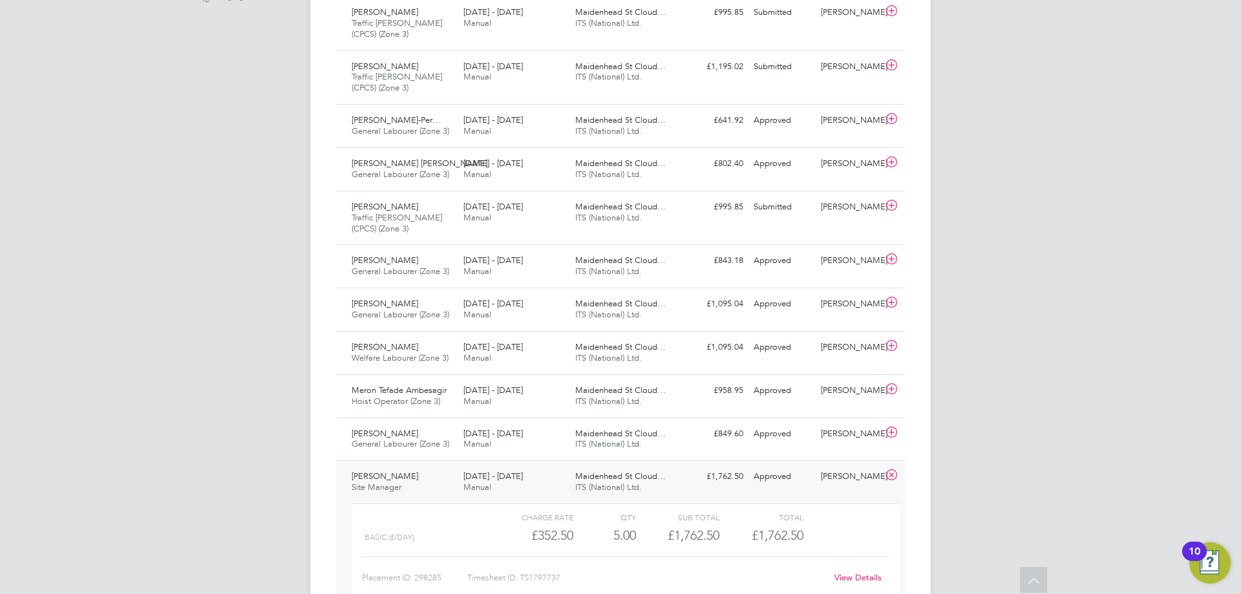
scroll to position [521, 0]
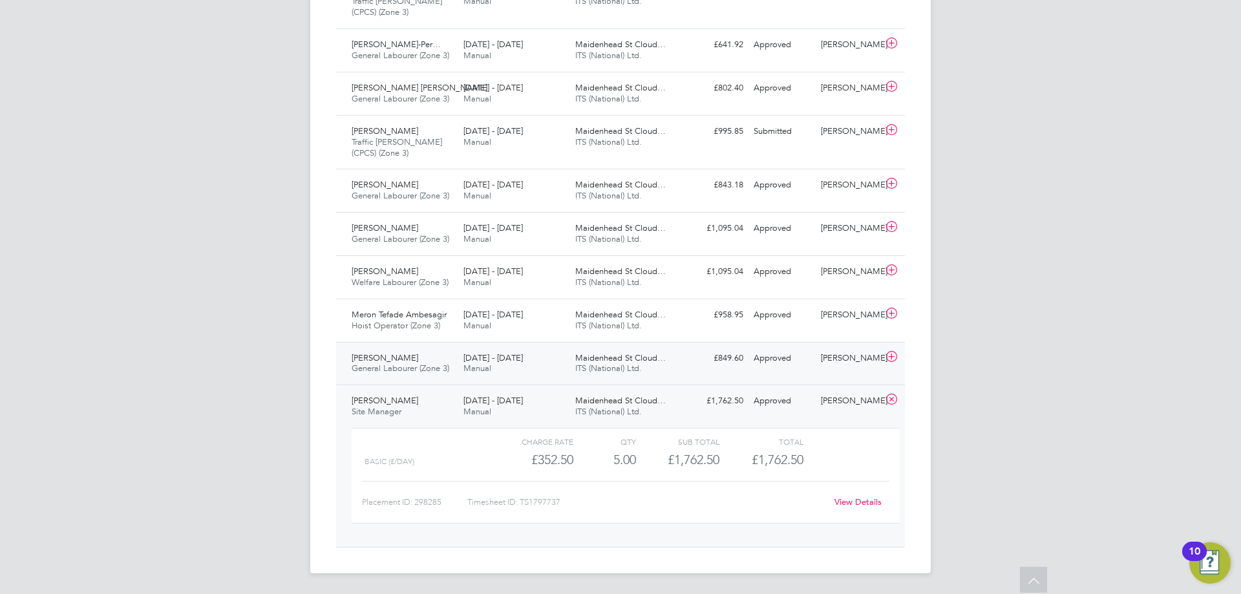
click at [752, 359] on div "Approved" at bounding box center [782, 358] width 67 height 21
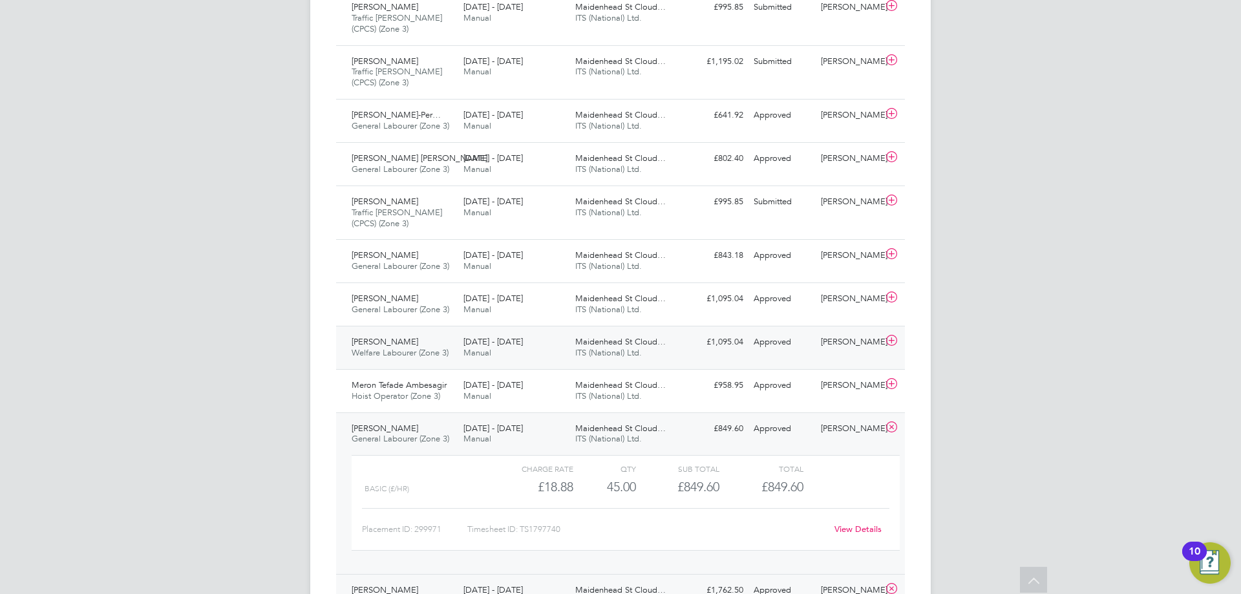
scroll to position [446, 0]
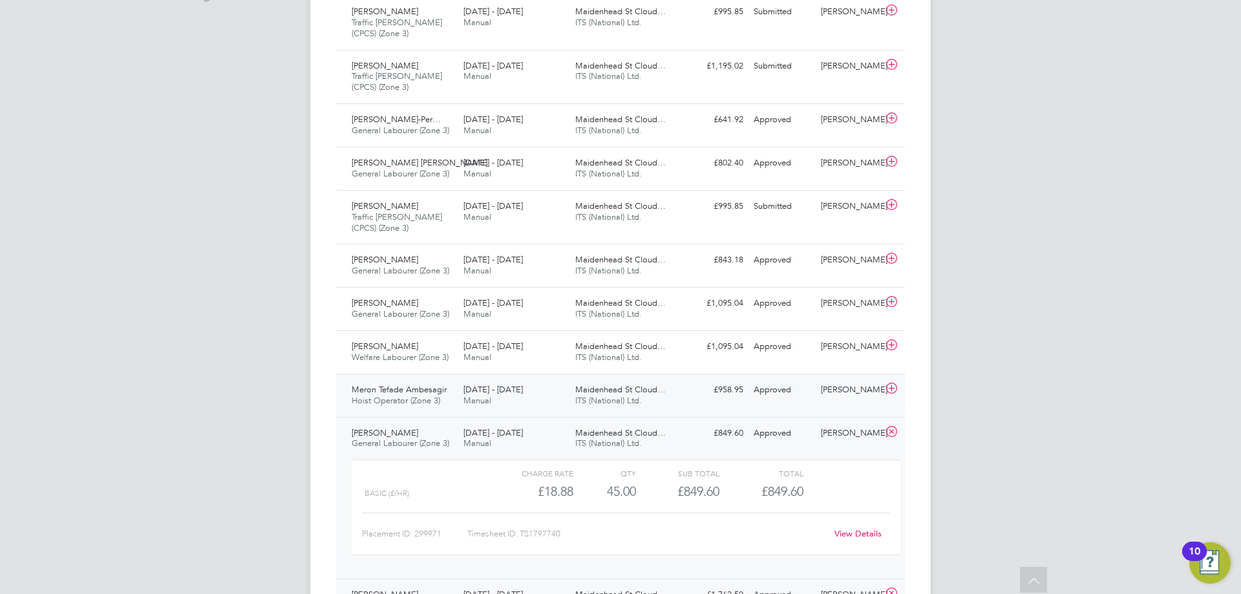
click at [642, 392] on span "Maidenhead St Cloud…" at bounding box center [620, 389] width 90 height 11
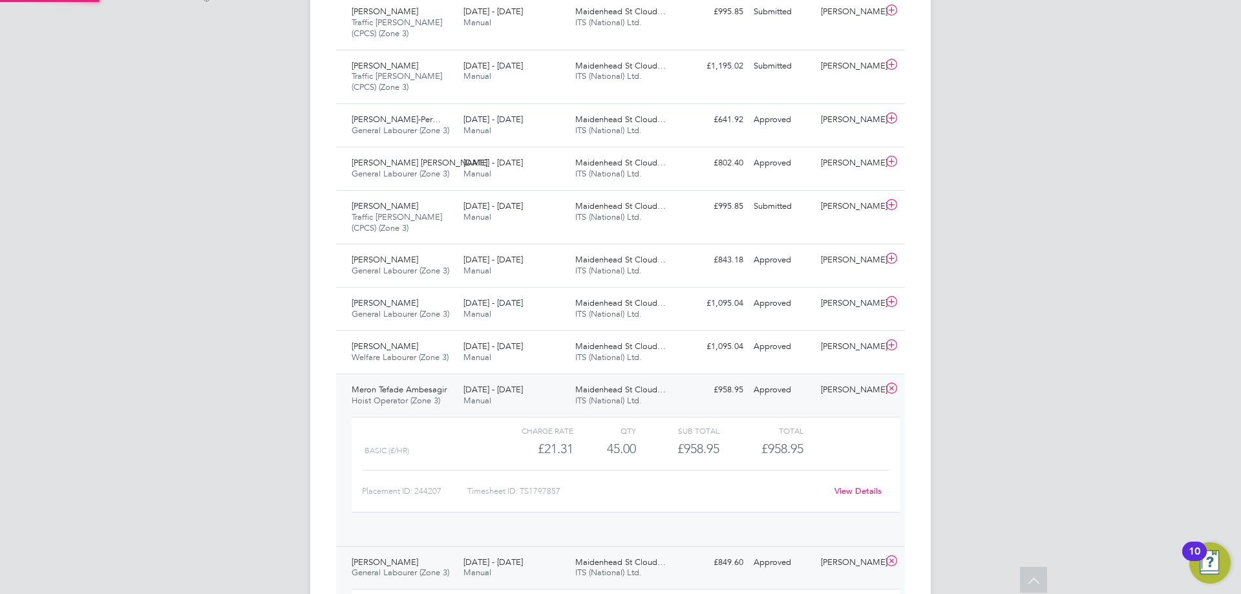
scroll to position [22, 126]
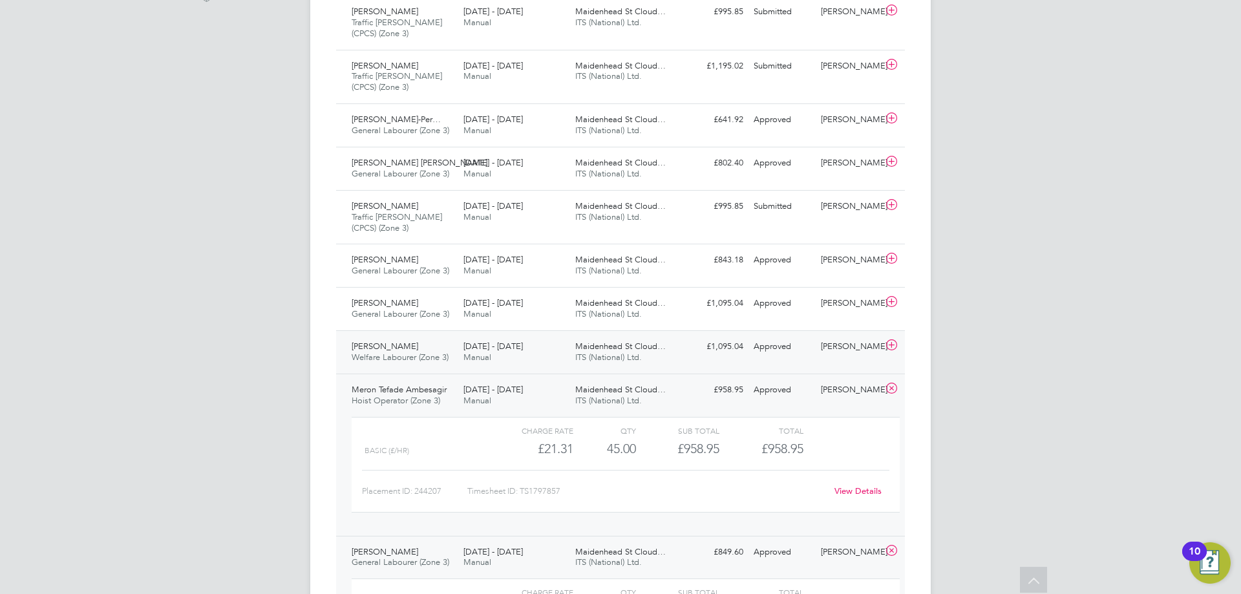
click at [638, 345] on span "Maidenhead St Cloud…" at bounding box center [620, 346] width 90 height 11
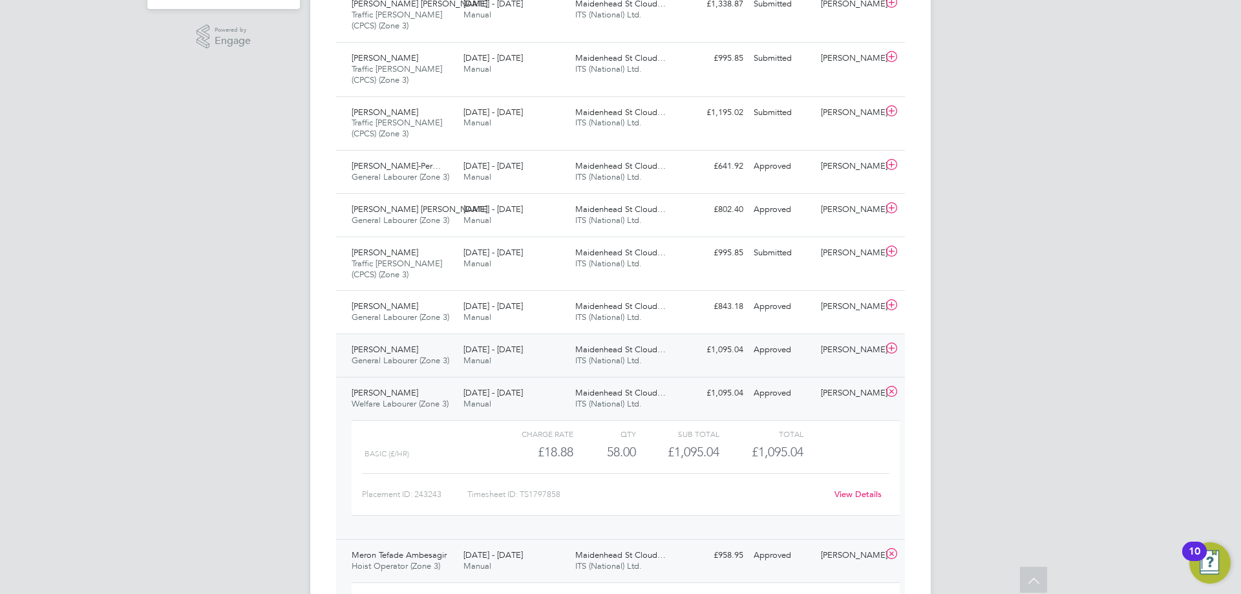
scroll to position [381, 0]
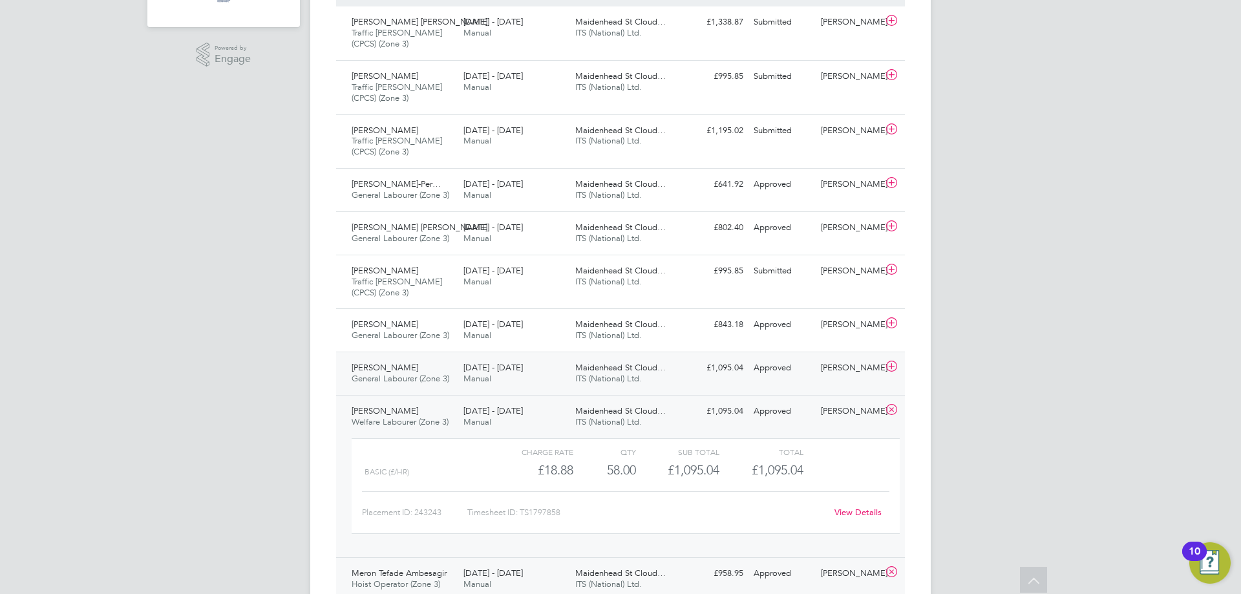
click at [623, 371] on span "Maidenhead St Cloud…" at bounding box center [620, 367] width 90 height 11
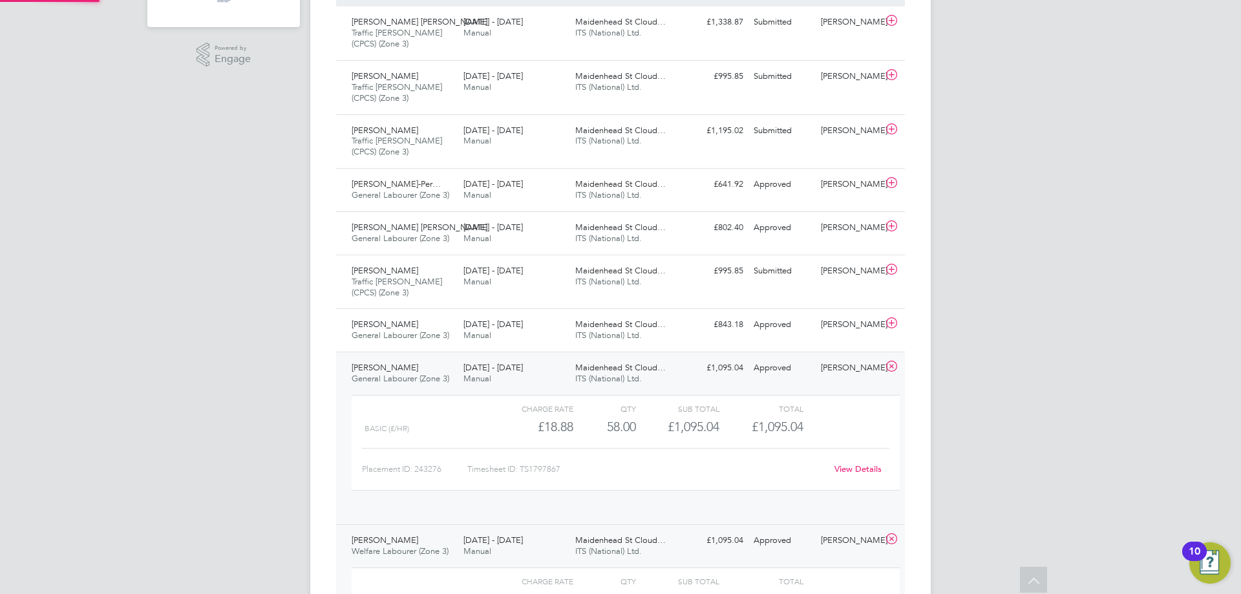
scroll to position [22, 126]
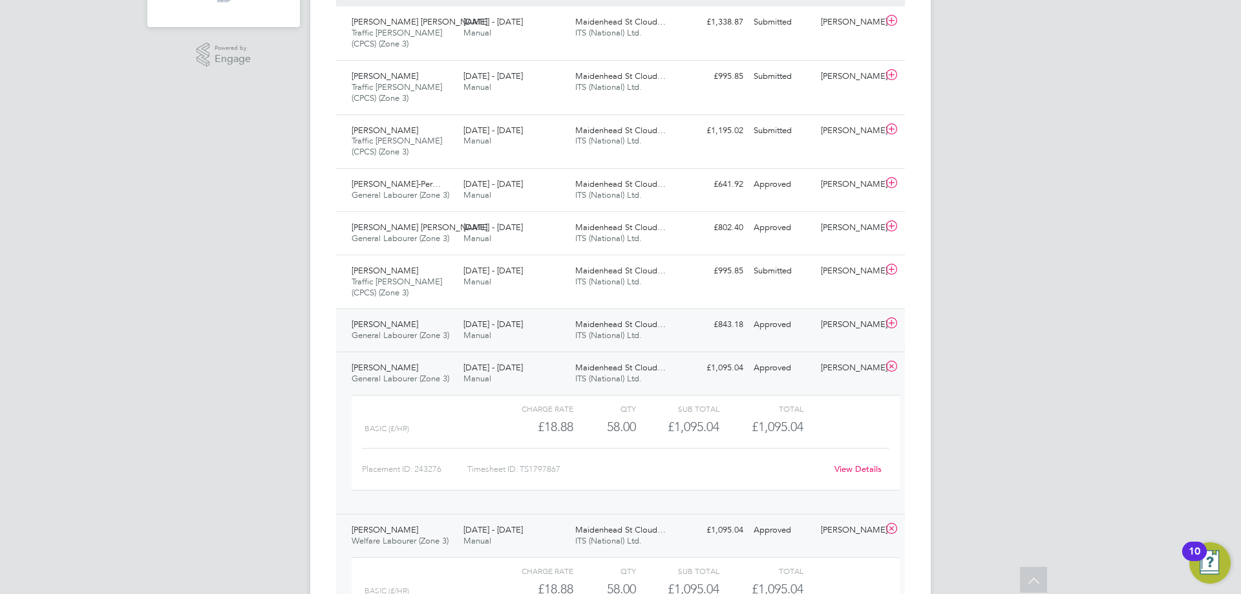
click at [663, 334] on div "Maidenhead St Cloud… ITS (National) Ltd." at bounding box center [626, 330] width 112 height 32
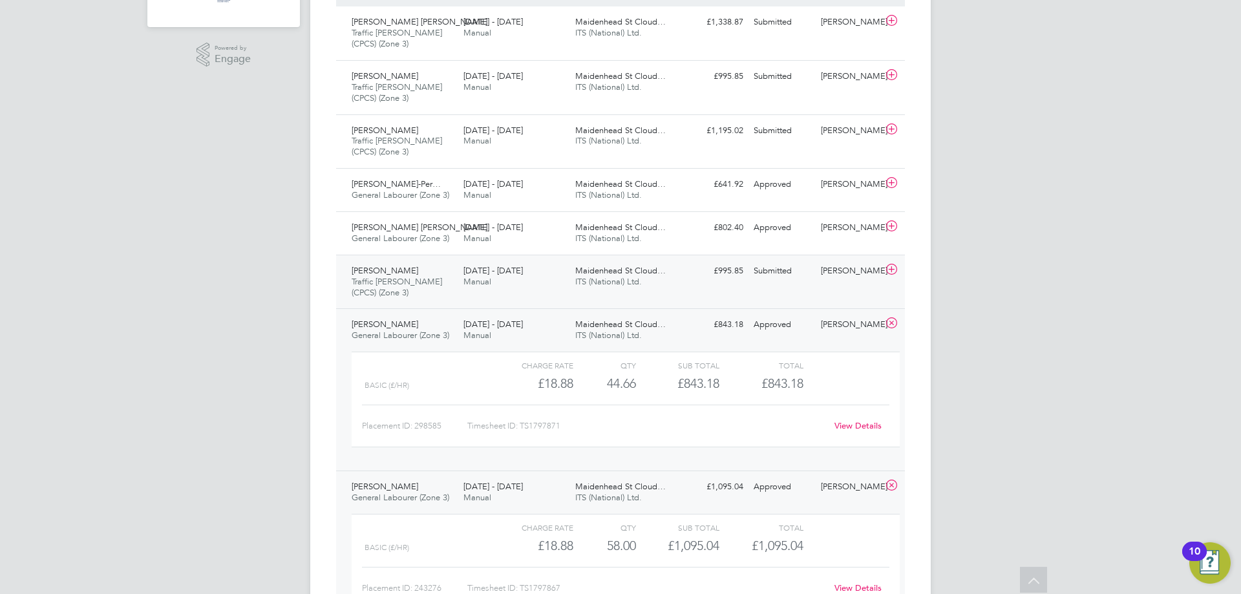
click at [635, 266] on span "Maidenhead St Cloud…" at bounding box center [620, 270] width 90 height 11
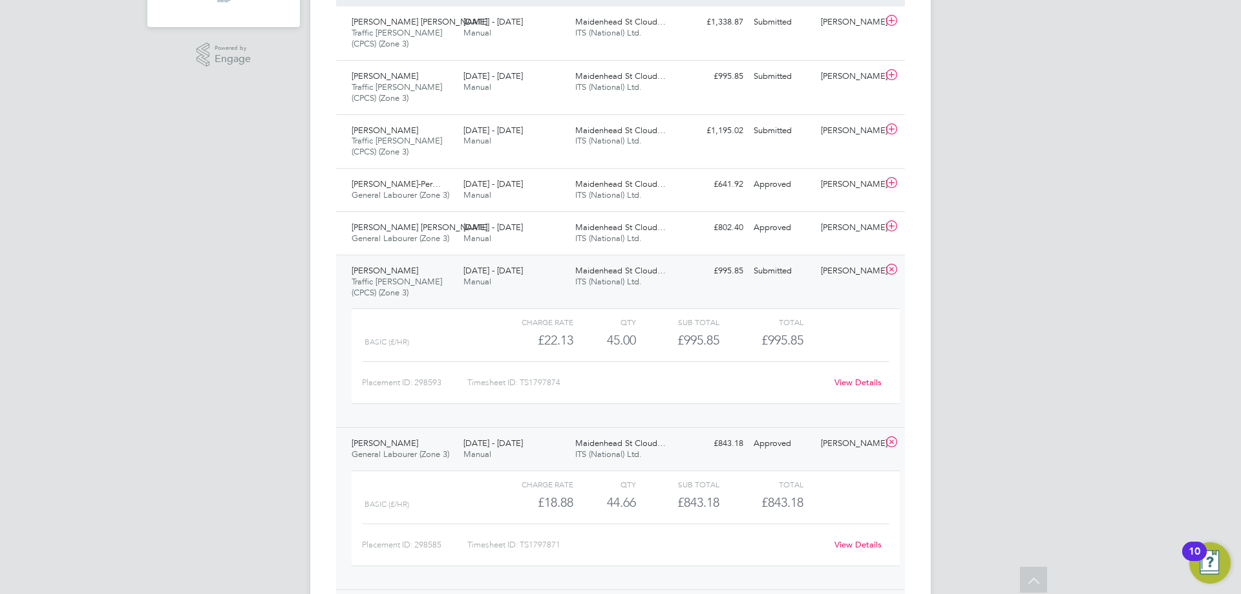
click at [633, 267] on span "Maidenhead St Cloud…" at bounding box center [620, 270] width 90 height 11
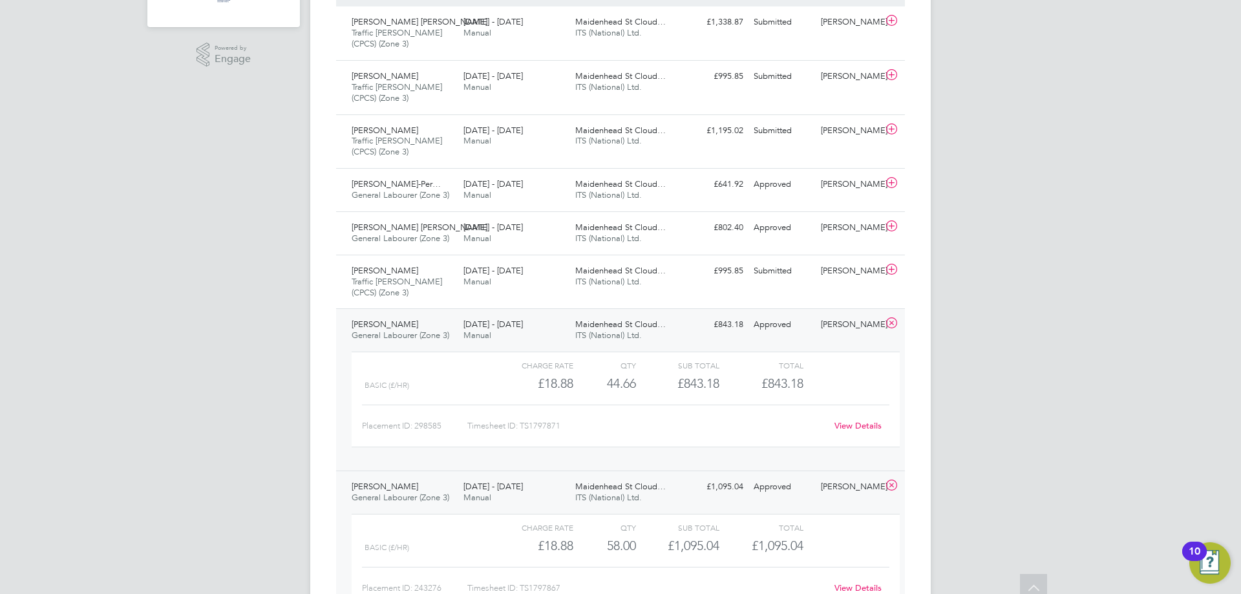
scroll to position [0, 0]
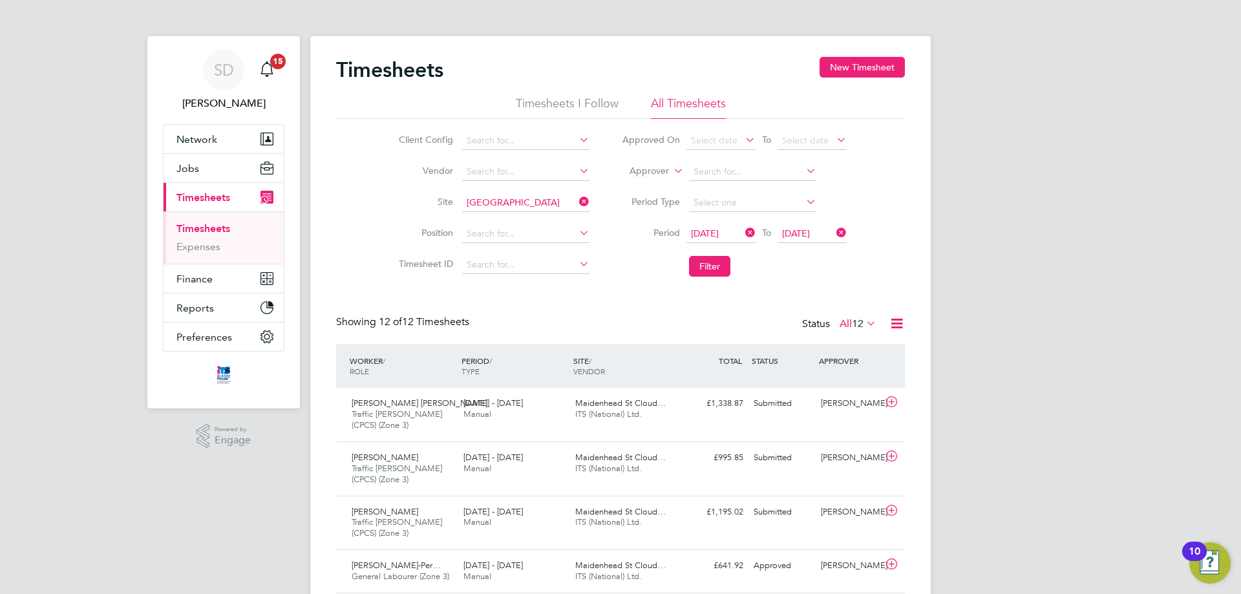
click at [577, 235] on icon at bounding box center [577, 233] width 0 height 18
click at [705, 268] on button "Filter" at bounding box center [709, 266] width 41 height 21
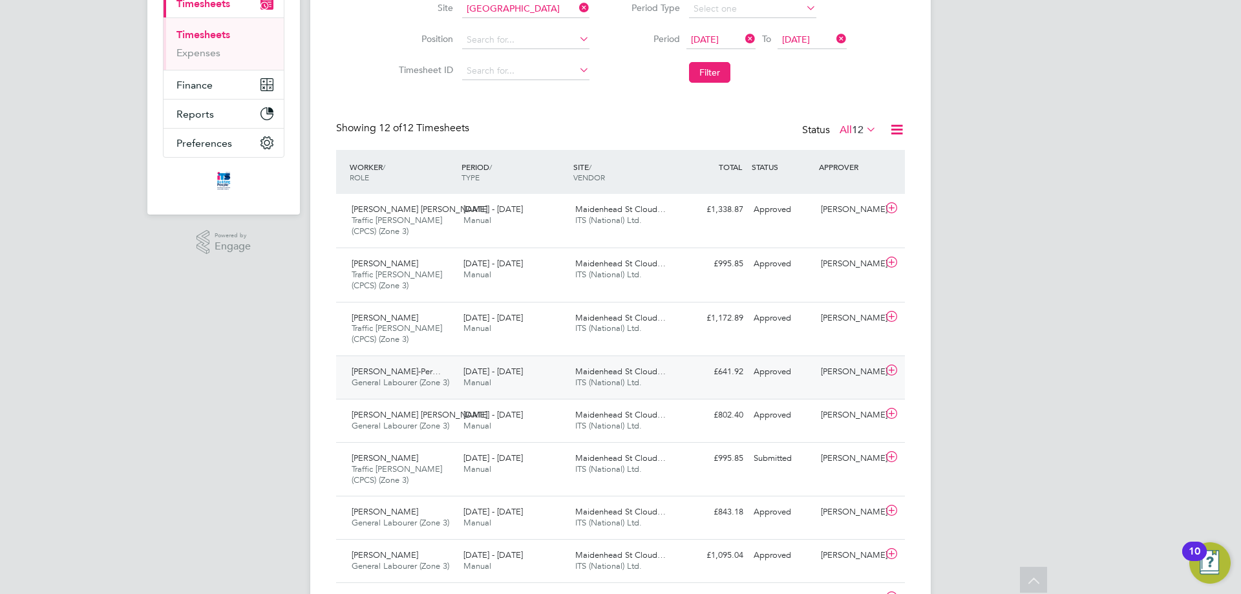
click at [749, 370] on div "Approved" at bounding box center [782, 371] width 67 height 21
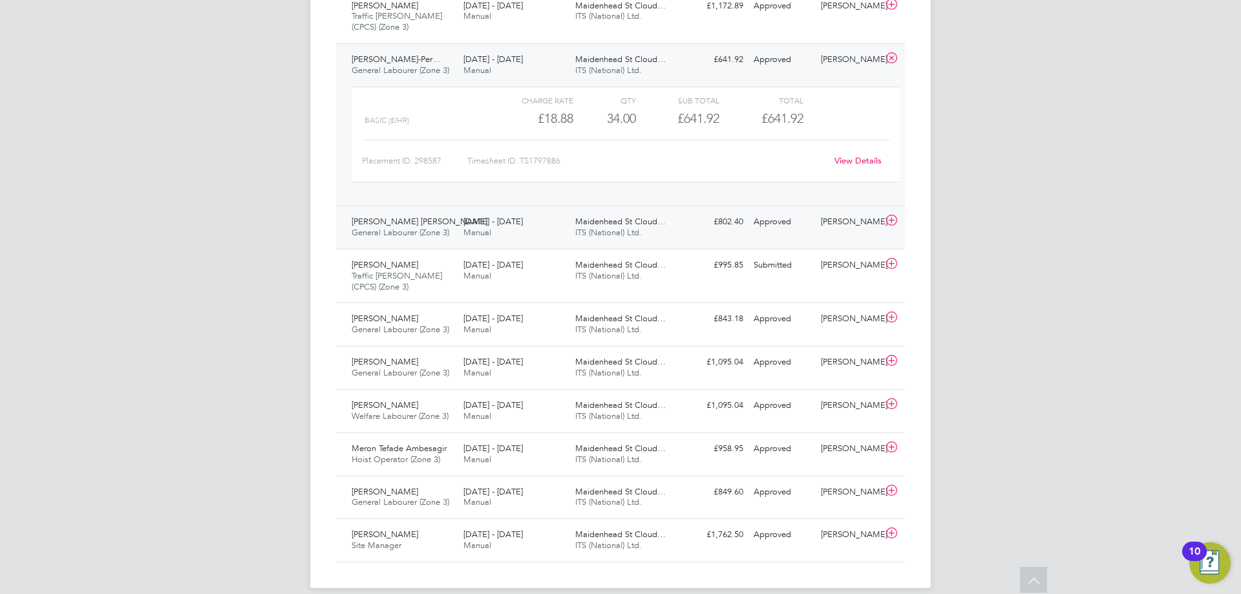
click at [438, 231] on span "General Labourer (Zone 3)" at bounding box center [401, 232] width 98 height 11
click at [425, 229] on span "General Labourer (Zone 3)" at bounding box center [401, 232] width 98 height 11
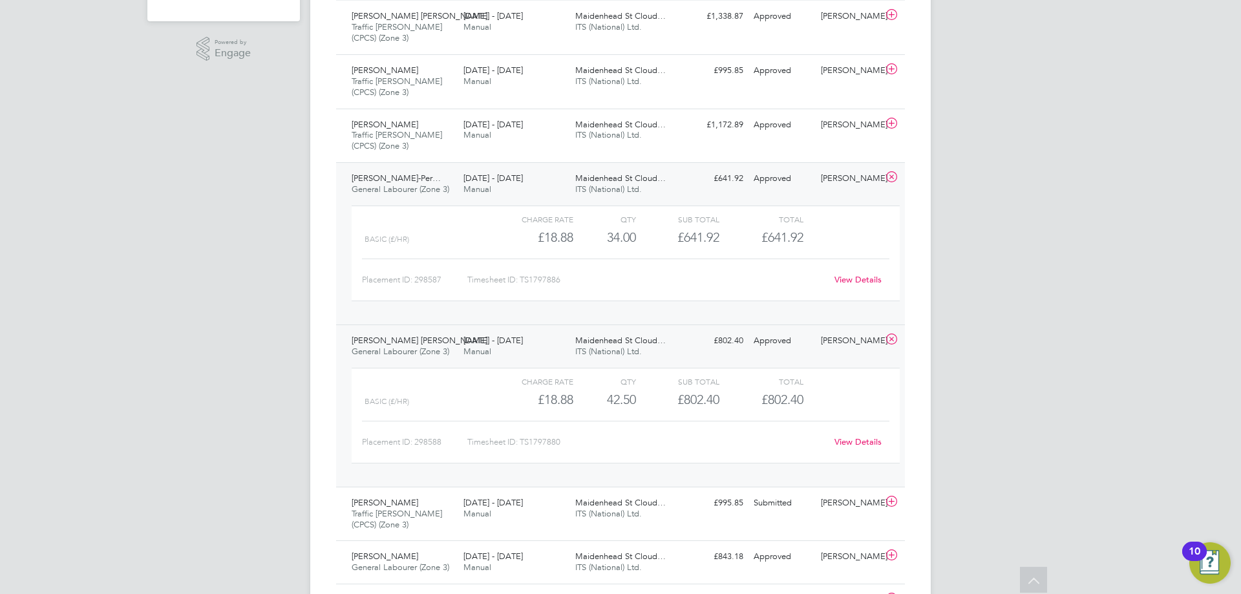
scroll to position [248, 0]
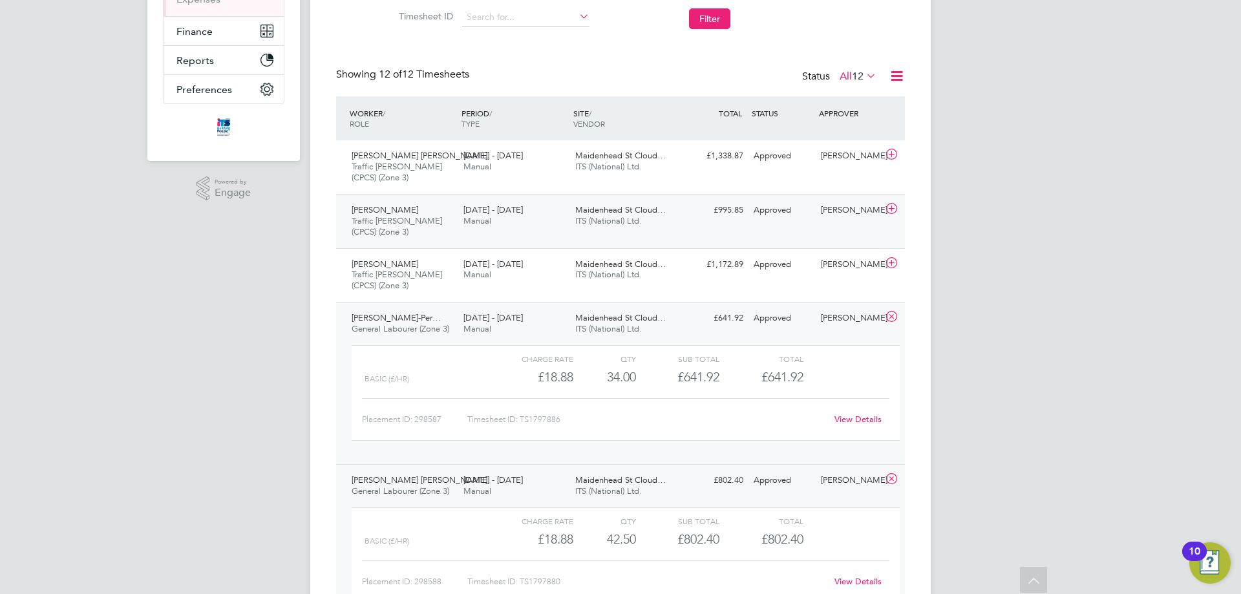
click at [376, 204] on div "Abdul Akbar Traffic Marshall (CPCS) (Zone 3) 4 - 10 Aug 2025" at bounding box center [402, 221] width 112 height 43
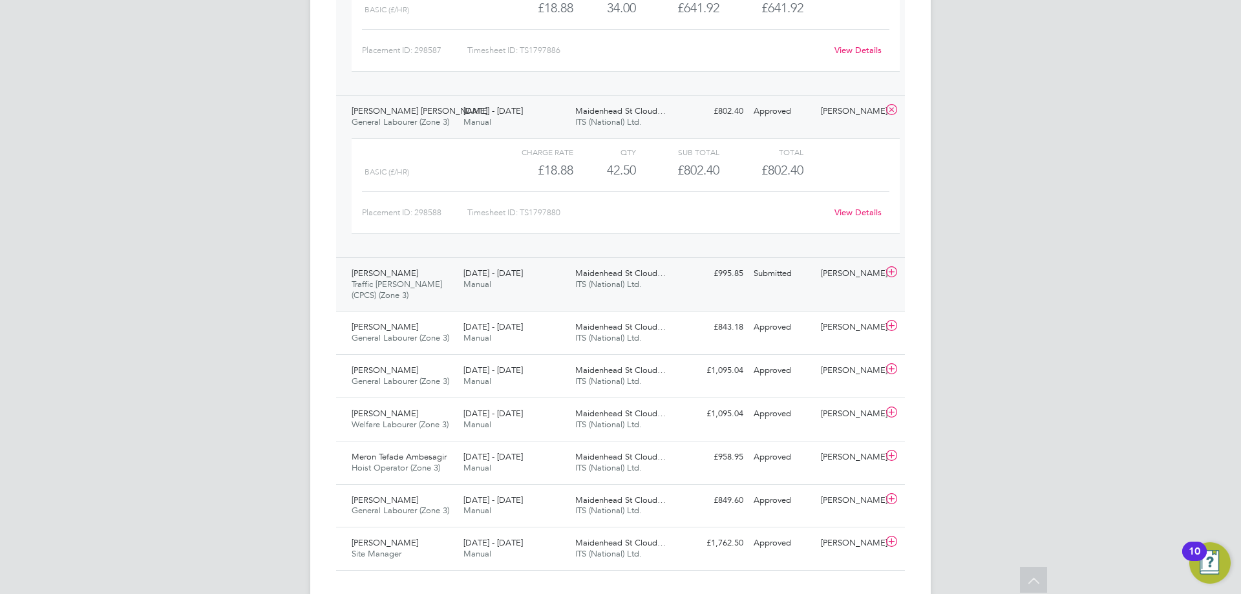
scroll to position [759, 0]
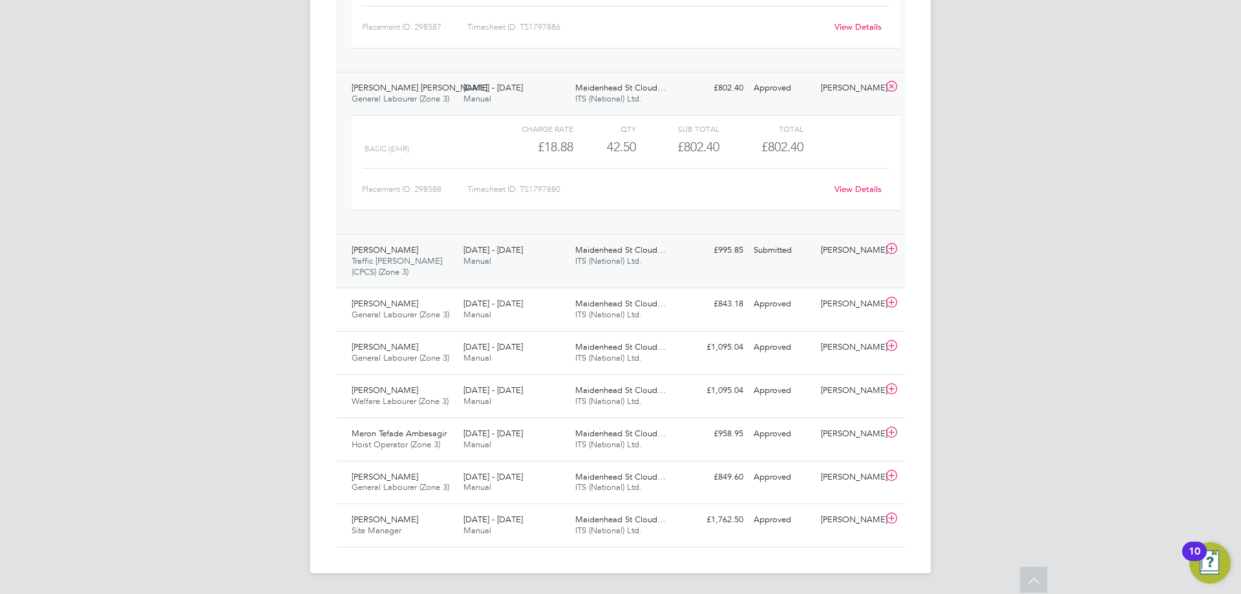
click at [419, 262] on span "Traffic [PERSON_NAME] (CPCS) (Zone 3)" at bounding box center [397, 266] width 90 height 22
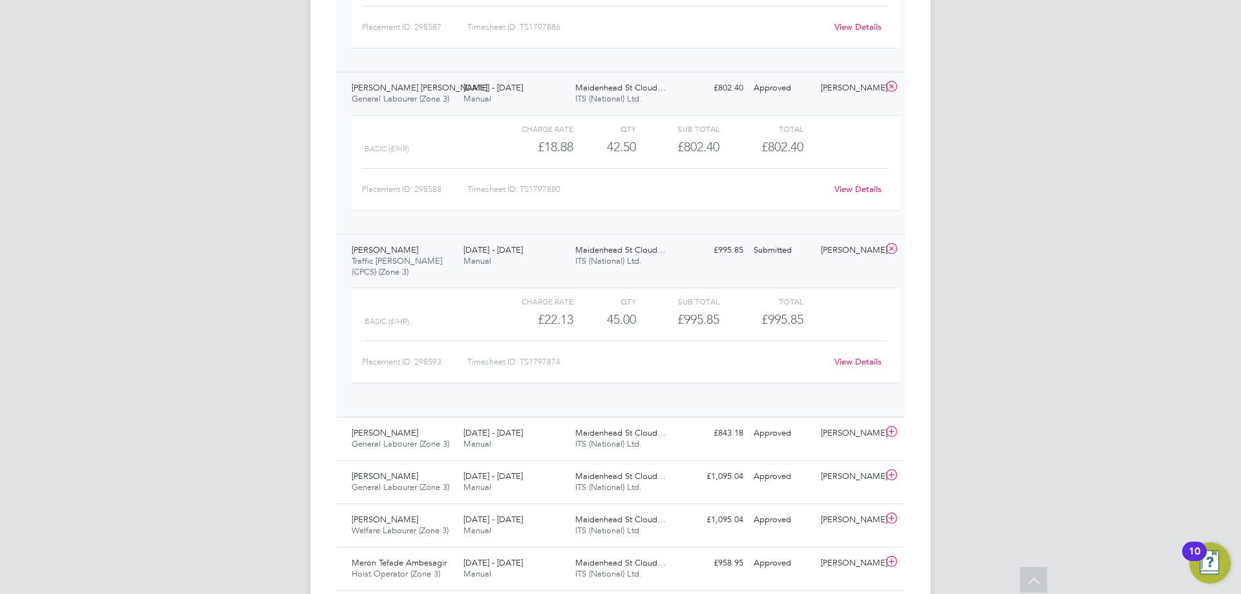
scroll to position [22, 126]
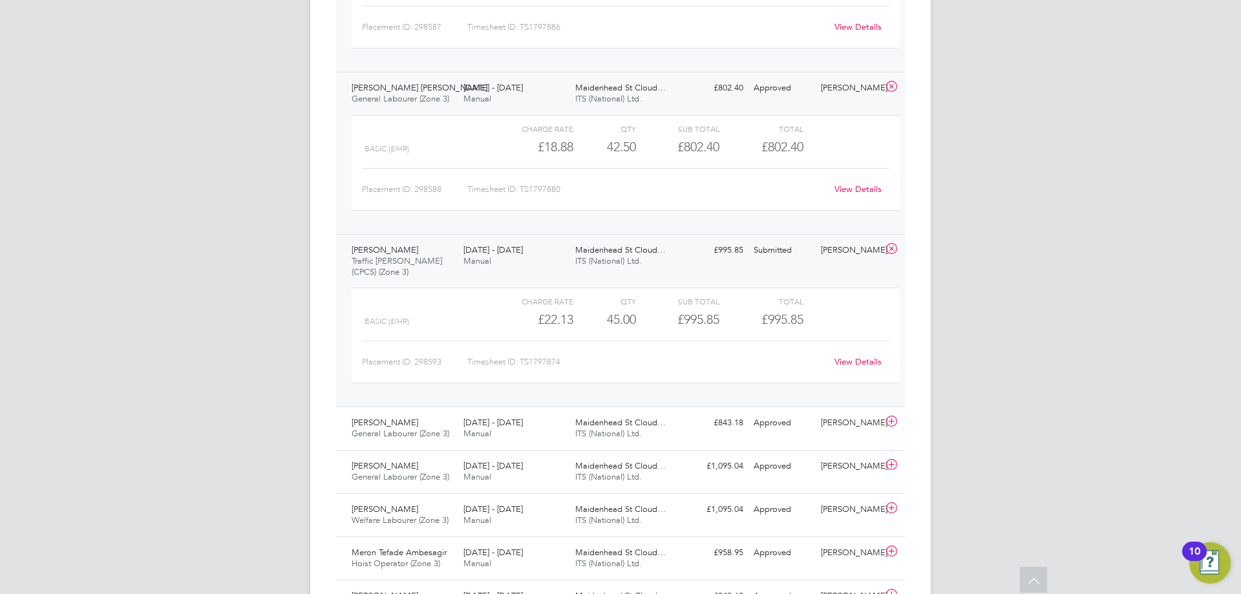
click at [609, 256] on span "ITS (National) Ltd." at bounding box center [608, 260] width 67 height 11
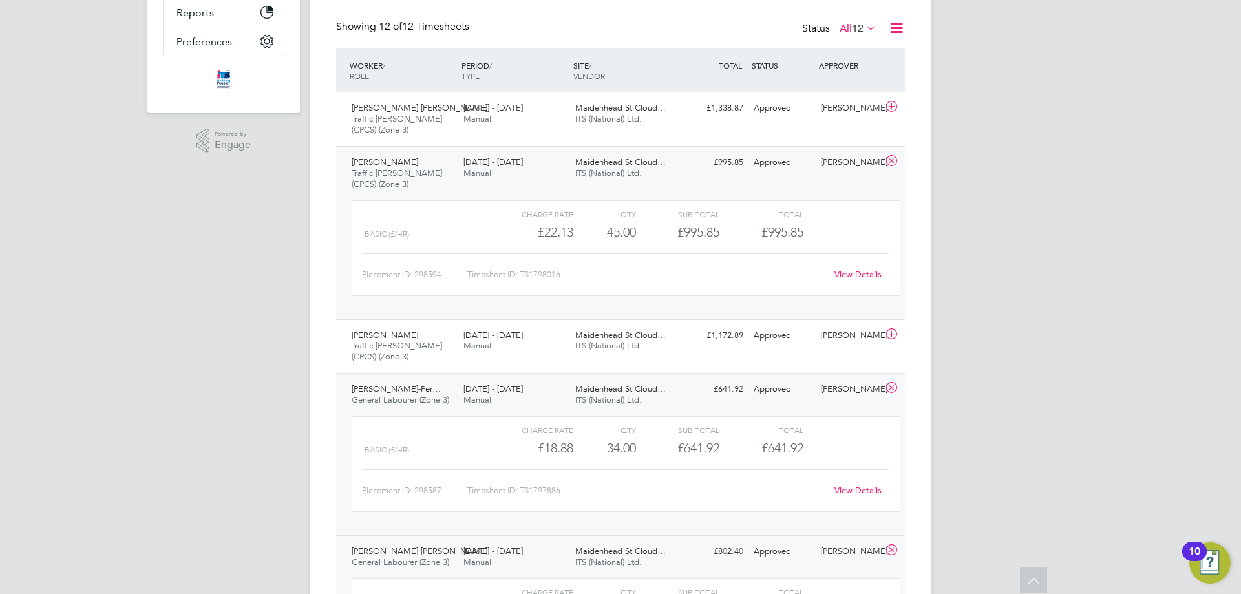
scroll to position [194, 0]
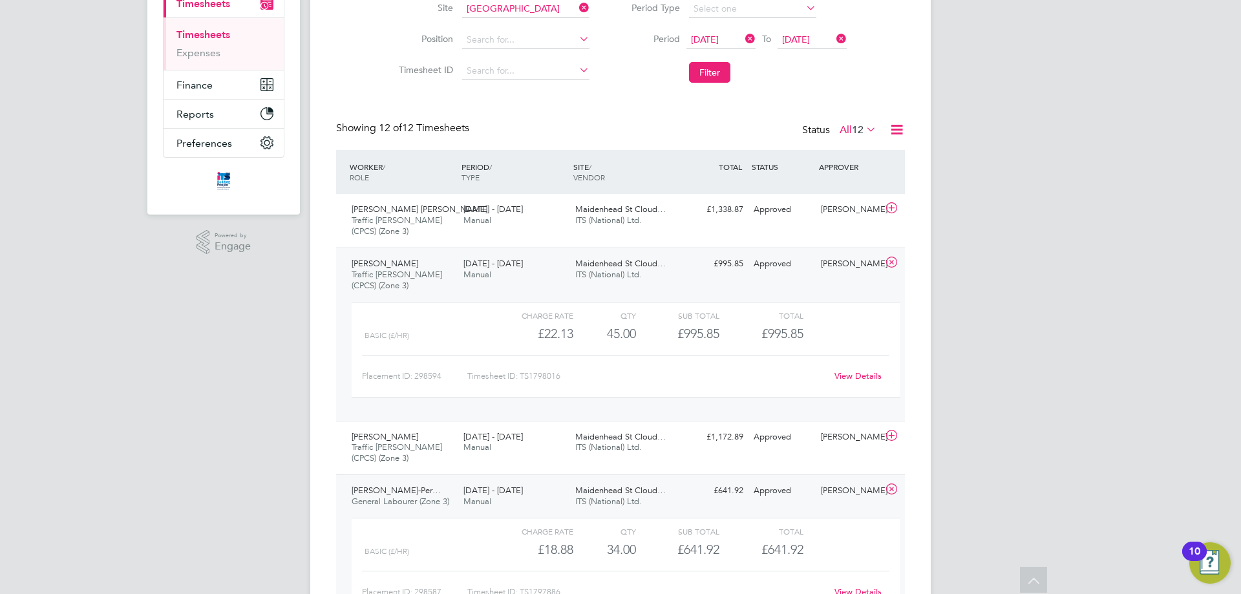
click at [643, 272] on div "Maidenhead St Cloud… ITS (National) Ltd." at bounding box center [626, 269] width 112 height 32
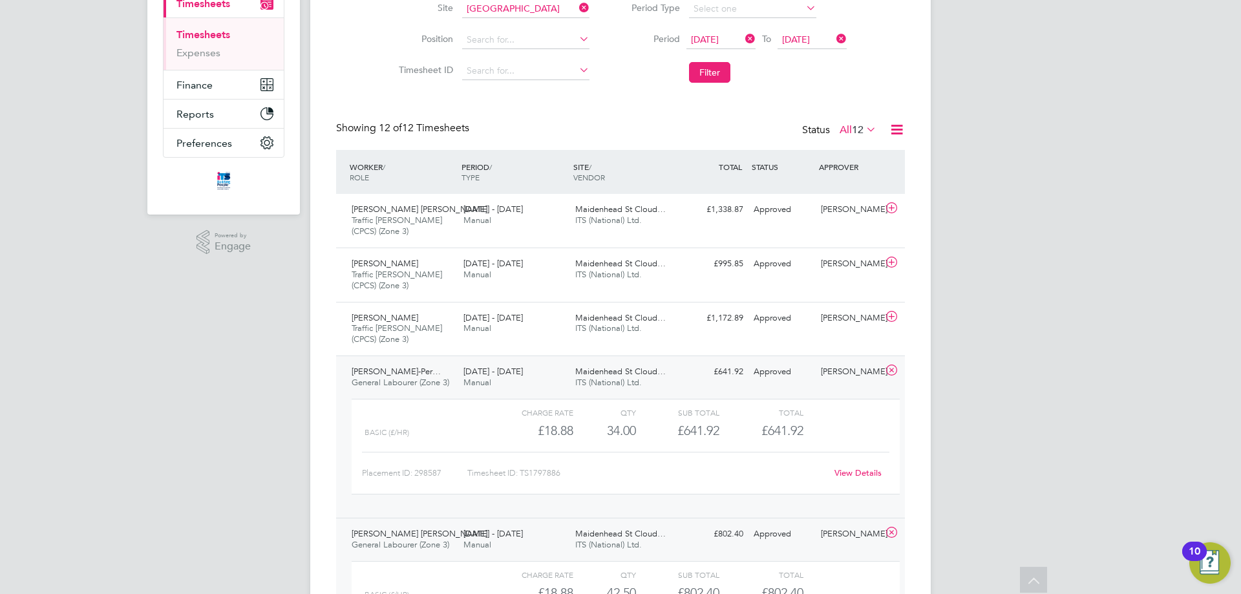
click at [629, 377] on span "ITS (National) Ltd." at bounding box center [608, 382] width 67 height 11
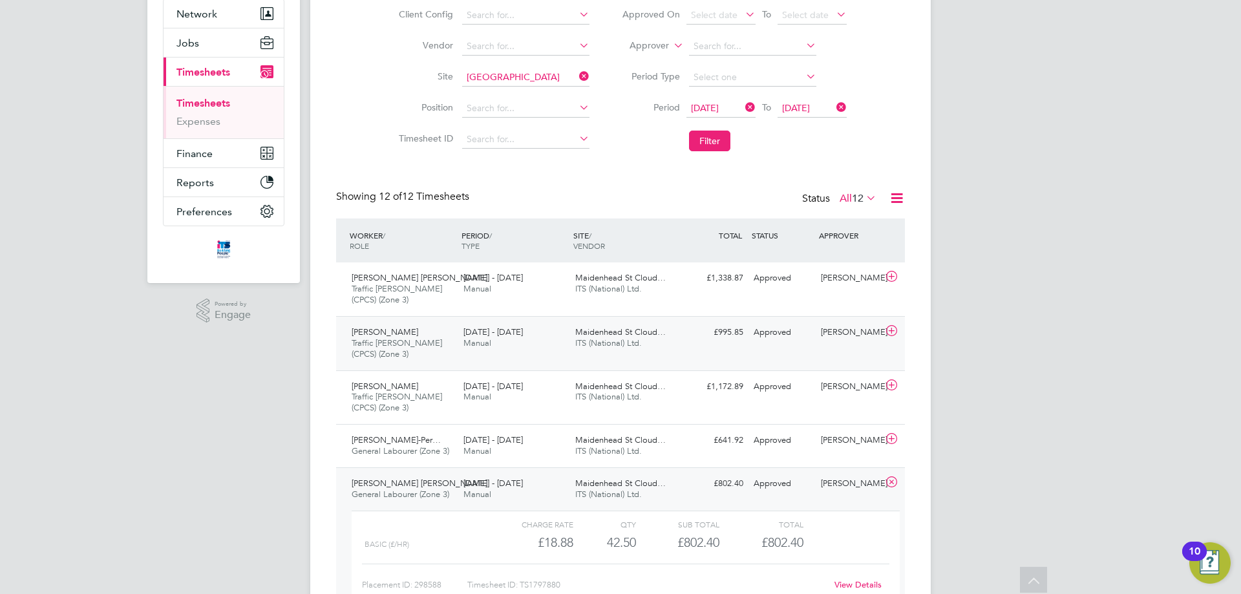
scroll to position [198, 0]
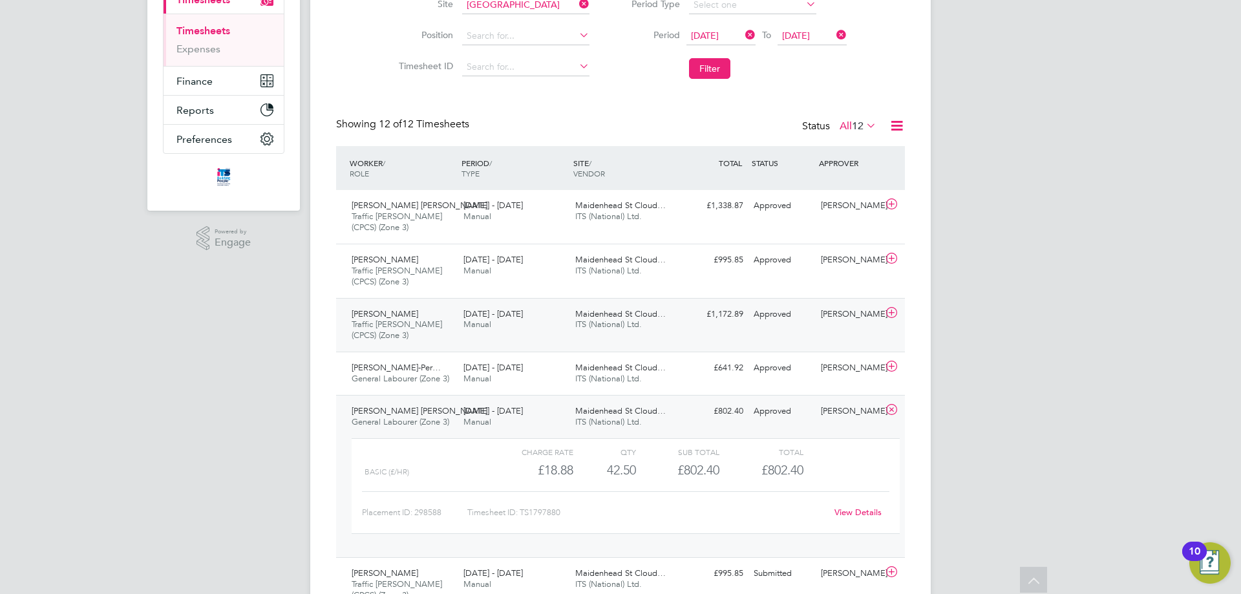
click at [393, 320] on span "Traffic [PERSON_NAME] (CPCS) (Zone 3)" at bounding box center [397, 330] width 90 height 22
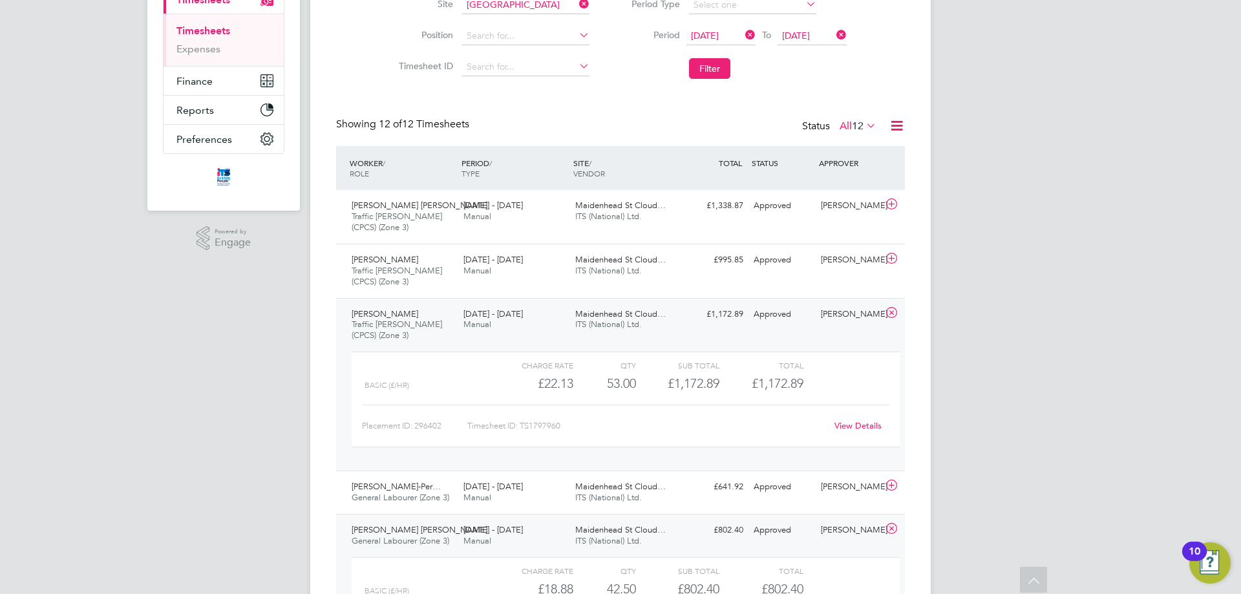
scroll to position [183, 0]
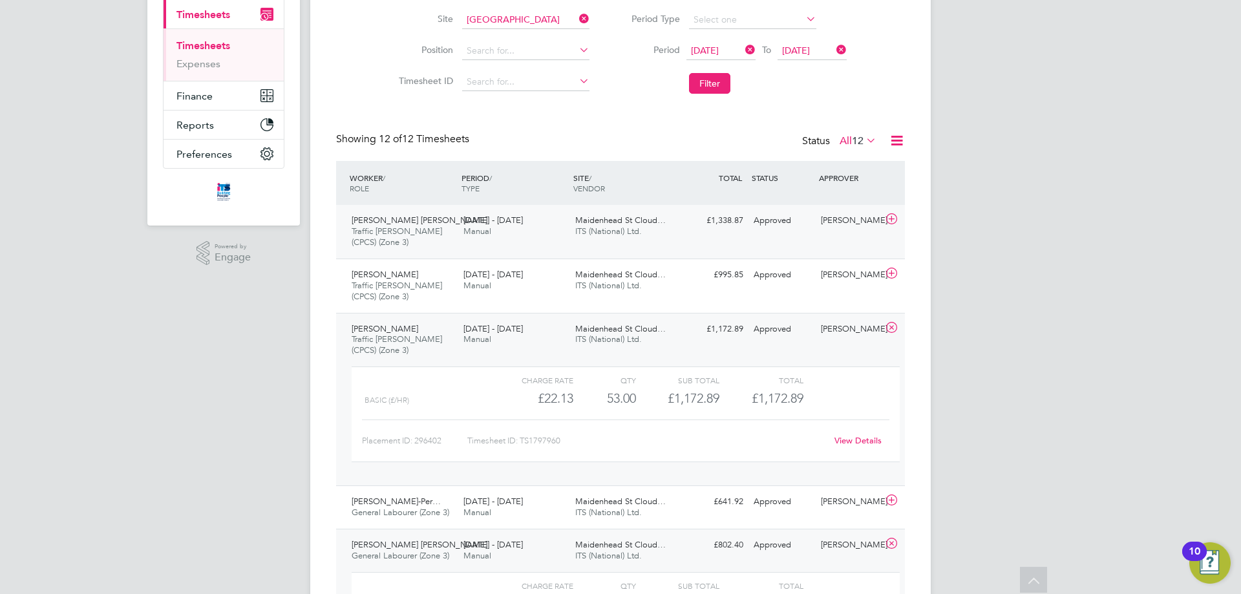
click at [402, 231] on span "Traffic [PERSON_NAME] (CPCS) (Zone 3)" at bounding box center [397, 237] width 90 height 22
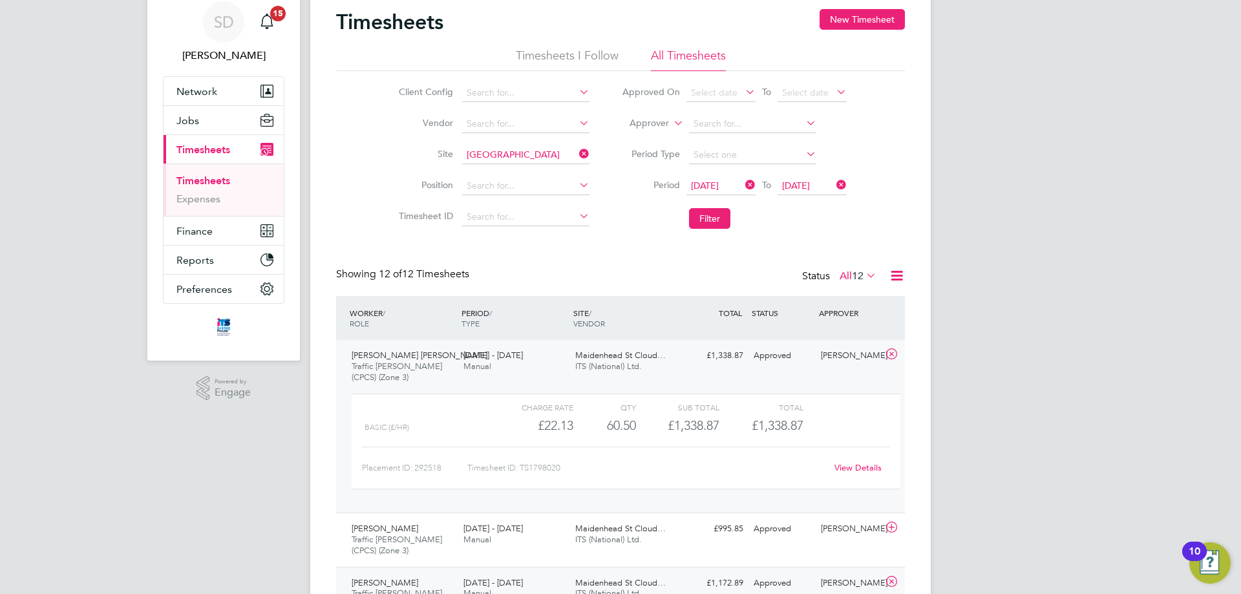
scroll to position [0, 0]
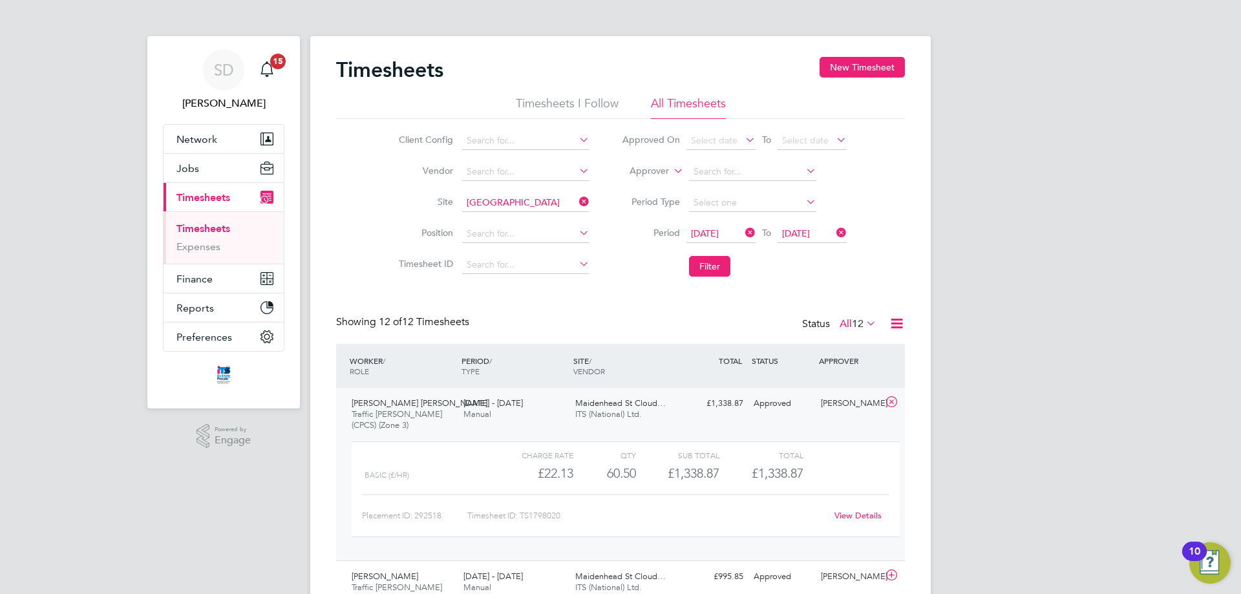
click at [577, 206] on icon at bounding box center [577, 202] width 0 height 18
click at [537, 204] on input at bounding box center [525, 203] width 127 height 18
click at [532, 255] on li "[GEOGRAPHIC_DATA] (26Z007)" at bounding box center [549, 255] width 176 height 17
type input "[GEOGRAPHIC_DATA] (26Z007)"
click at [721, 270] on button "Filter" at bounding box center [709, 266] width 41 height 21
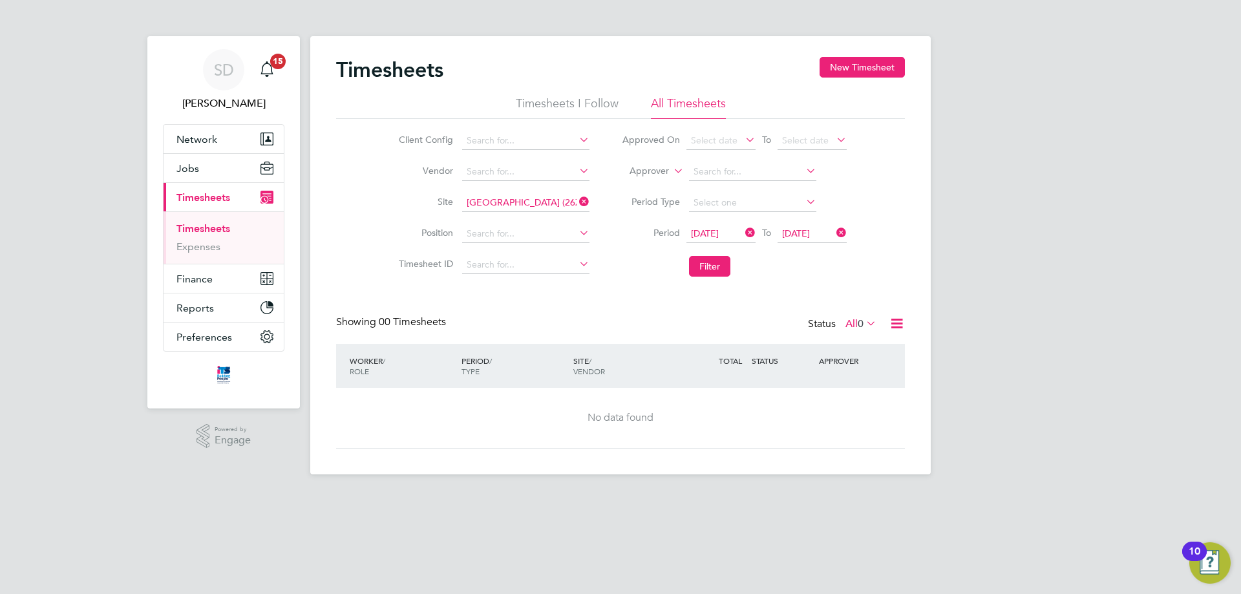
click at [577, 201] on icon at bounding box center [577, 202] width 0 height 18
click at [516, 206] on input at bounding box center [525, 203] width 127 height 18
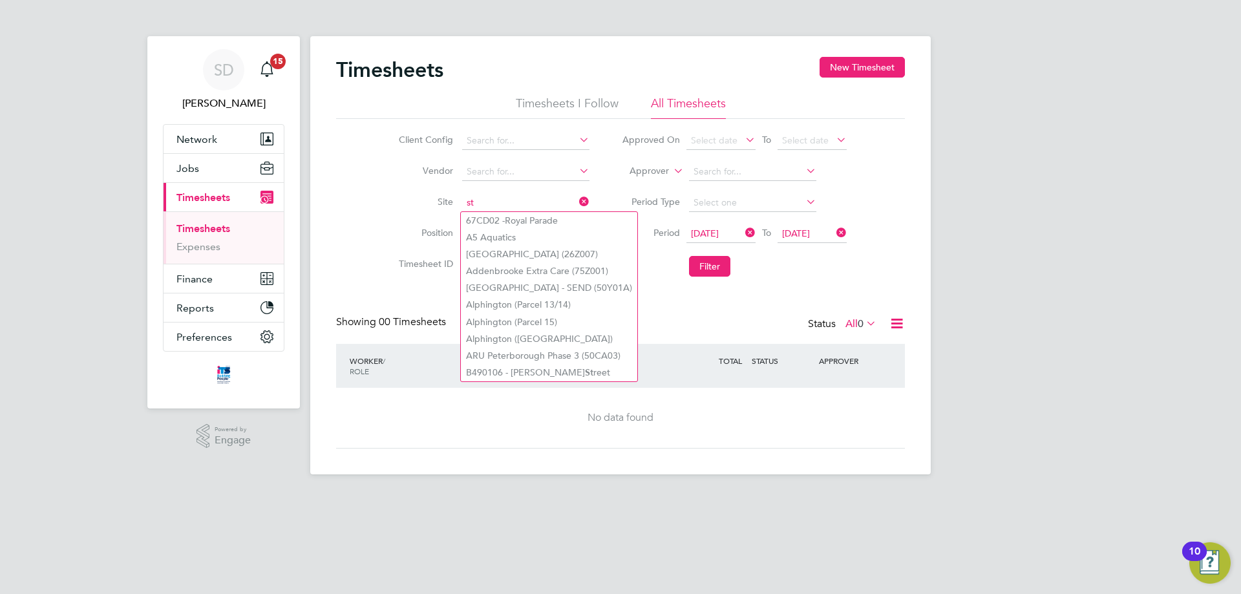
type input "s"
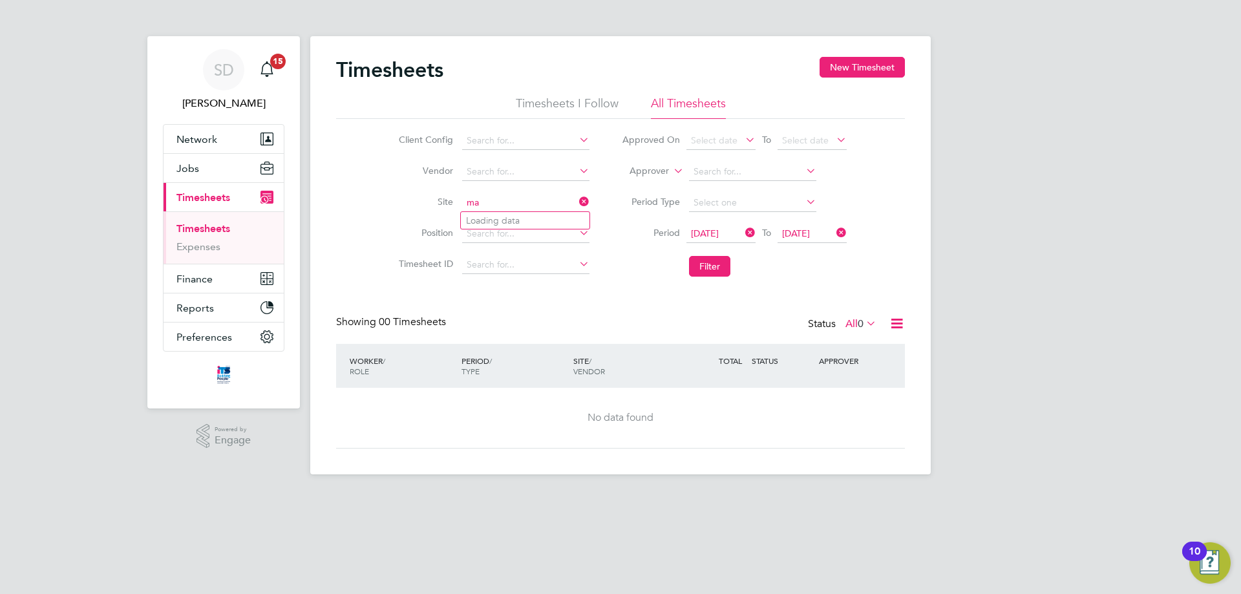
type input "m"
click at [560, 226] on li "Maidenhead St Clo ud Way" at bounding box center [525, 220] width 129 height 17
type input "[GEOGRAPHIC_DATA]"
click at [714, 261] on button "Filter" at bounding box center [709, 266] width 41 height 21
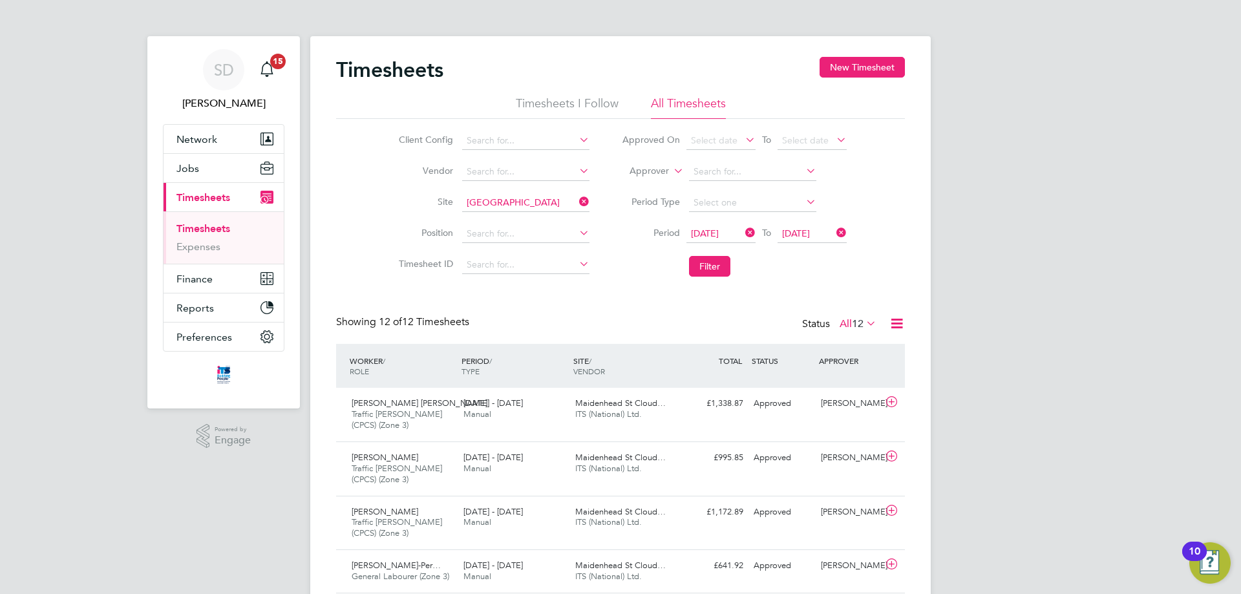
click at [581, 98] on li "Timesheets I Follow" at bounding box center [567, 107] width 103 height 23
click at [701, 103] on li "All Timesheets" at bounding box center [688, 107] width 75 height 23
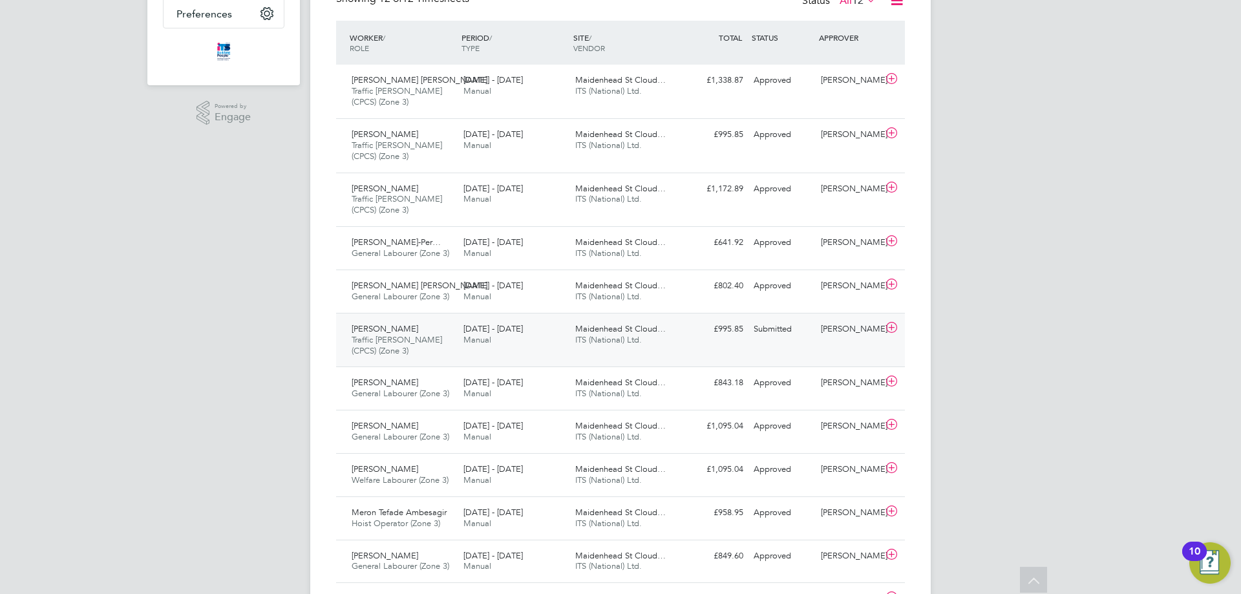
click at [392, 340] on span "Traffic [PERSON_NAME] (CPCS) (Zone 3)" at bounding box center [397, 345] width 90 height 22
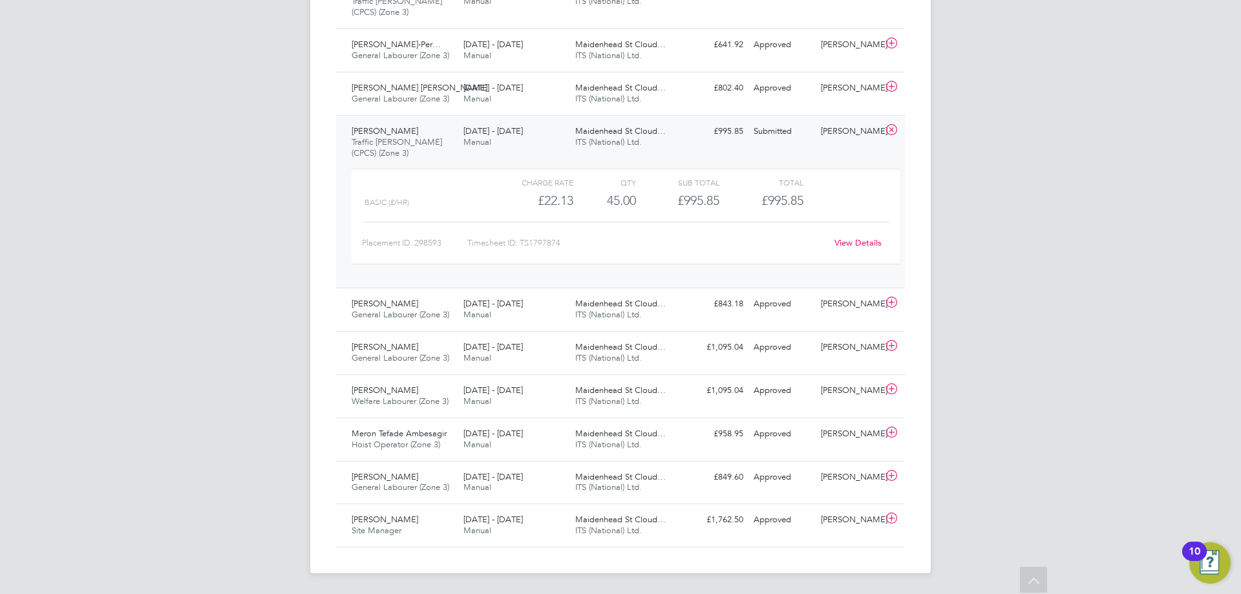
click at [858, 242] on link "View Details" at bounding box center [858, 242] width 47 height 11
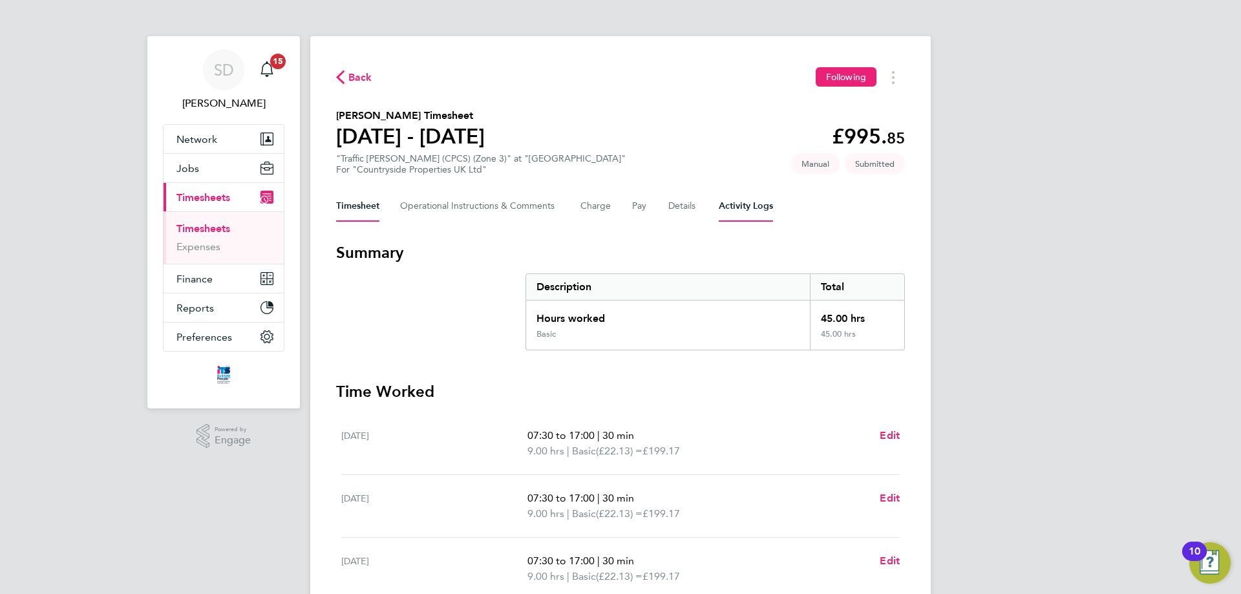
click at [759, 198] on Logs-tab "Activity Logs" at bounding box center [746, 206] width 54 height 31
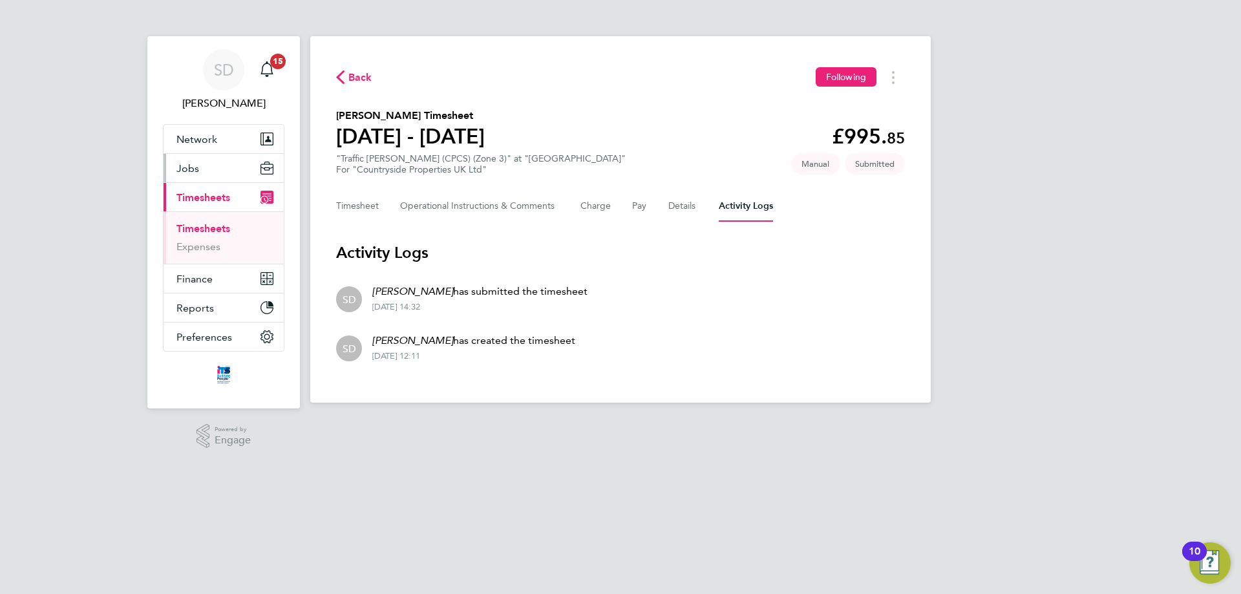
click at [188, 165] on span "Jobs" at bounding box center [187, 168] width 23 height 12
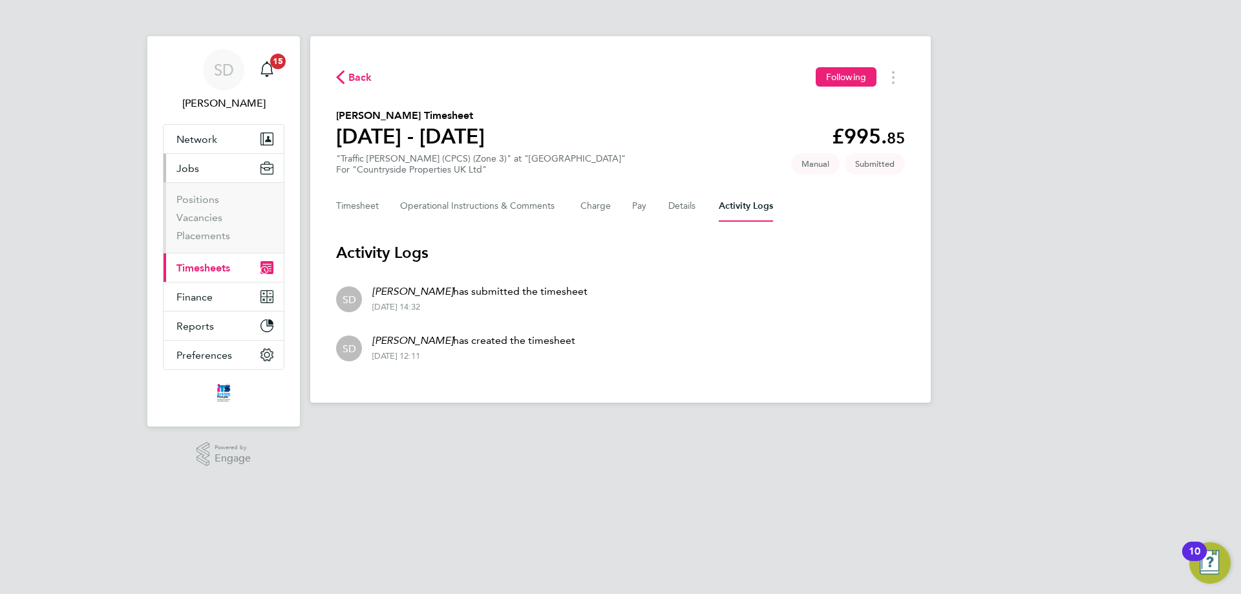
click at [188, 171] on span "Jobs" at bounding box center [187, 168] width 23 height 12
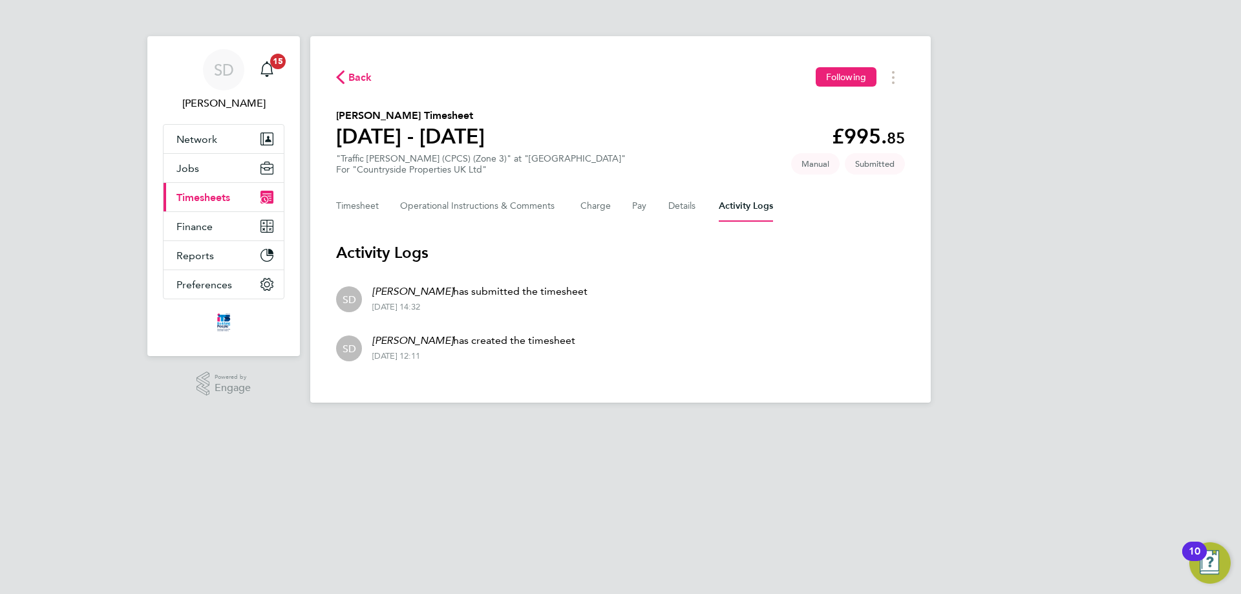
click at [197, 204] on button "Current page: Timesheets" at bounding box center [224, 197] width 120 height 28
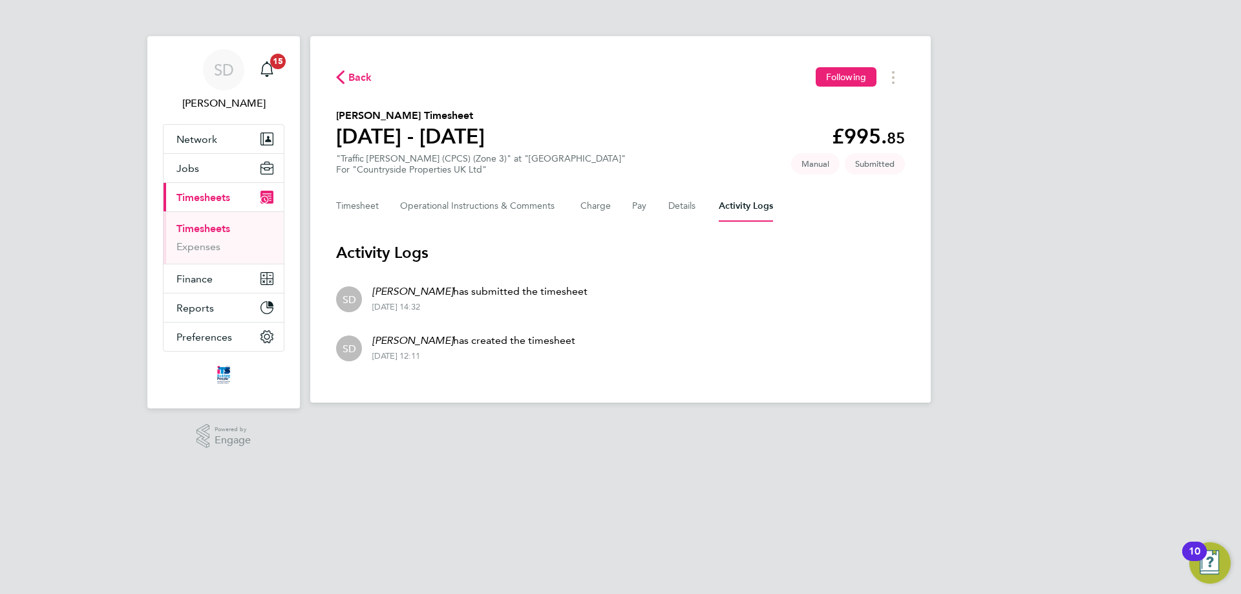
click at [202, 229] on link "Timesheets" at bounding box center [203, 228] width 54 height 12
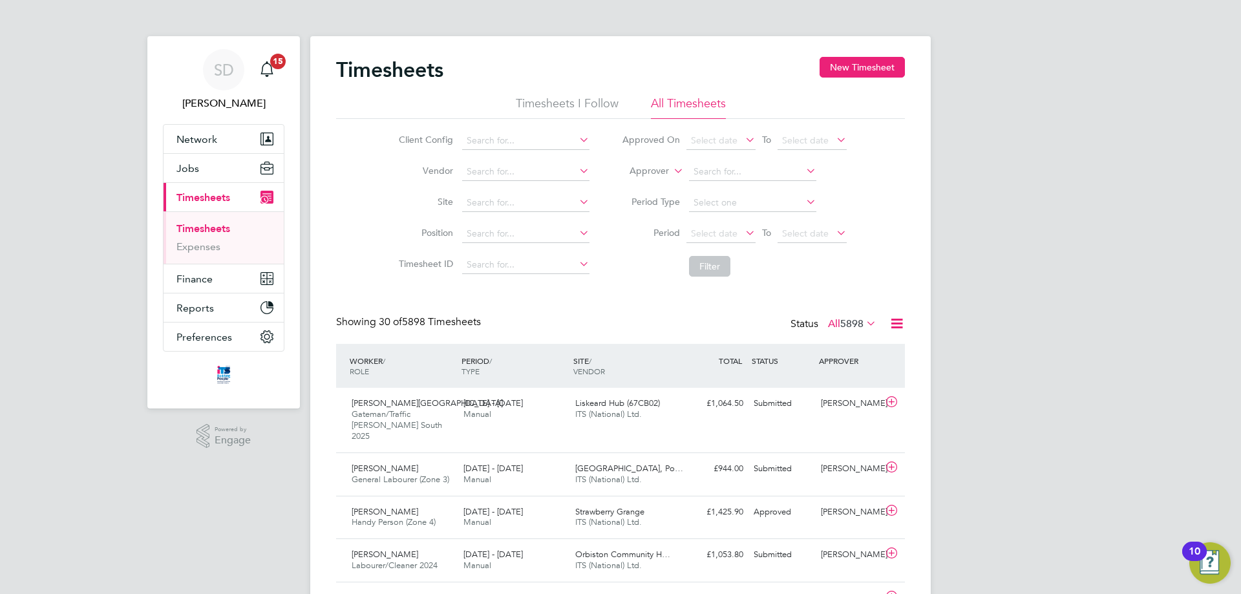
click at [577, 201] on icon at bounding box center [577, 202] width 0 height 18
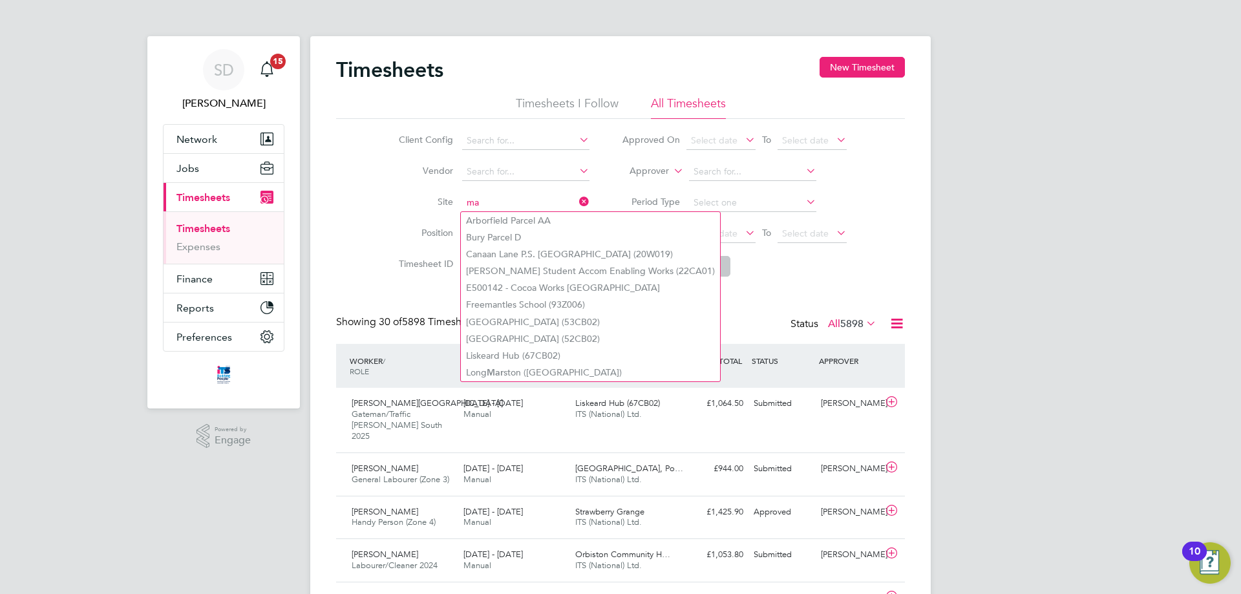
type input "m"
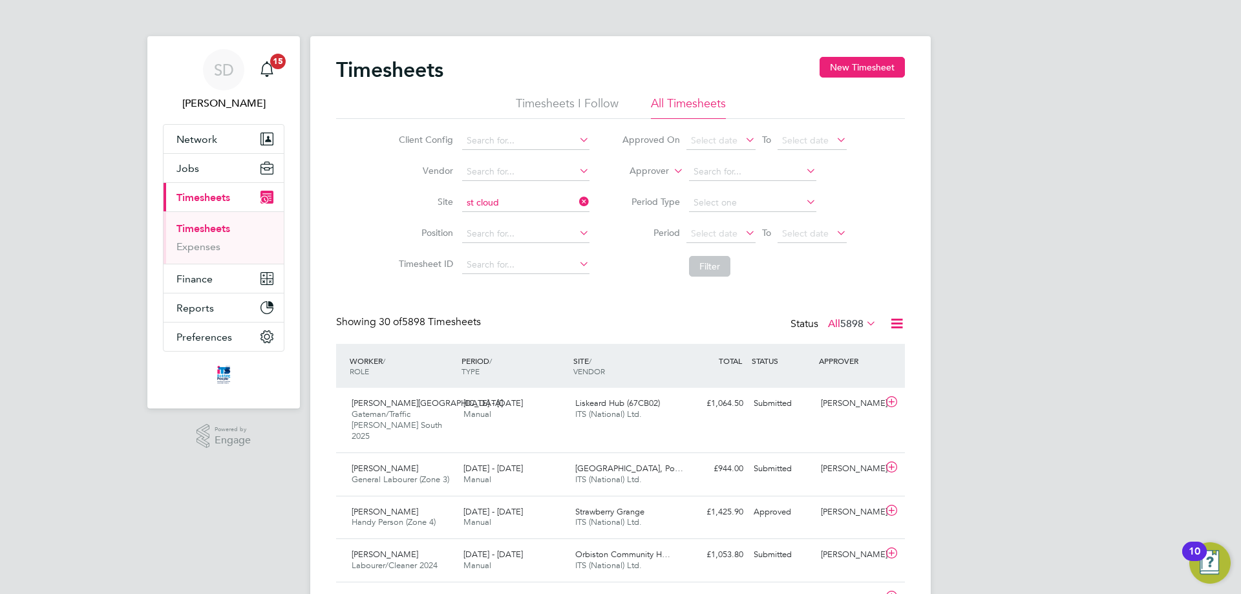
click at [551, 215] on b "Cloud" at bounding box center [542, 220] width 26 height 11
type input "[GEOGRAPHIC_DATA]"
click at [743, 233] on icon at bounding box center [743, 233] width 0 height 18
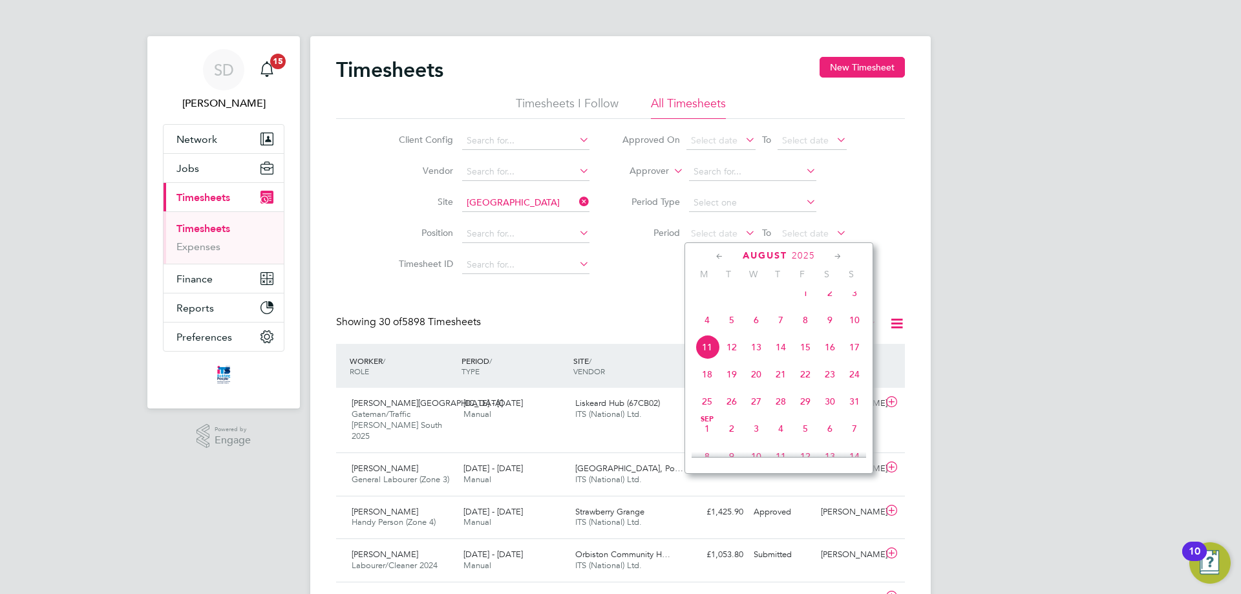
click at [705, 332] on span "4" at bounding box center [707, 320] width 25 height 25
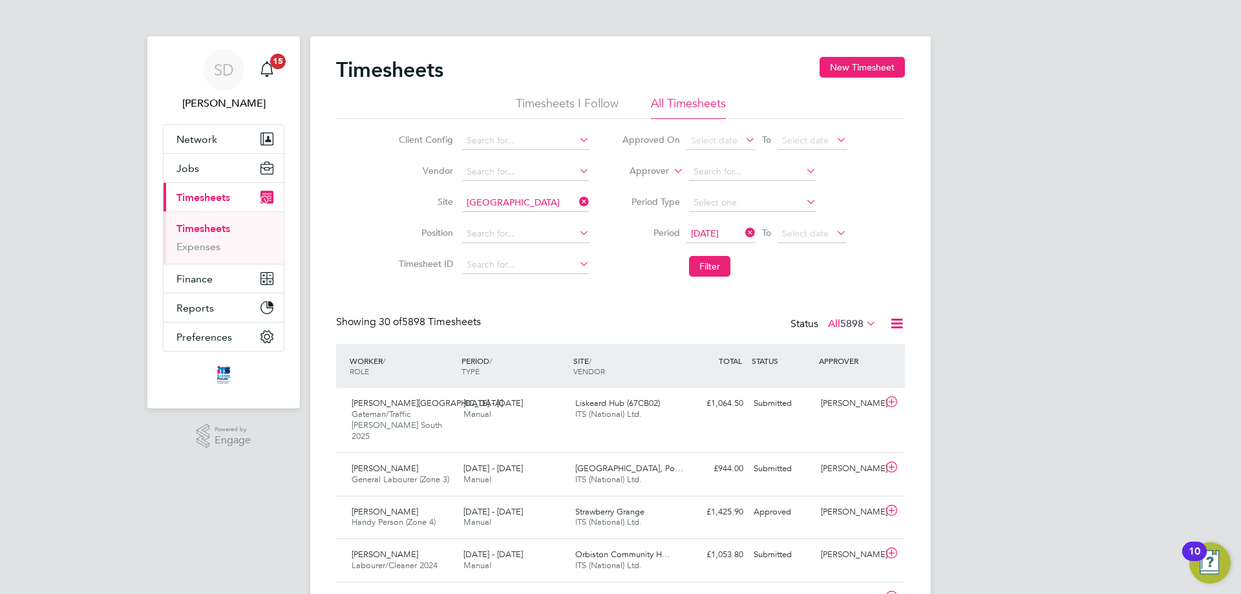
click at [834, 232] on icon at bounding box center [834, 233] width 0 height 18
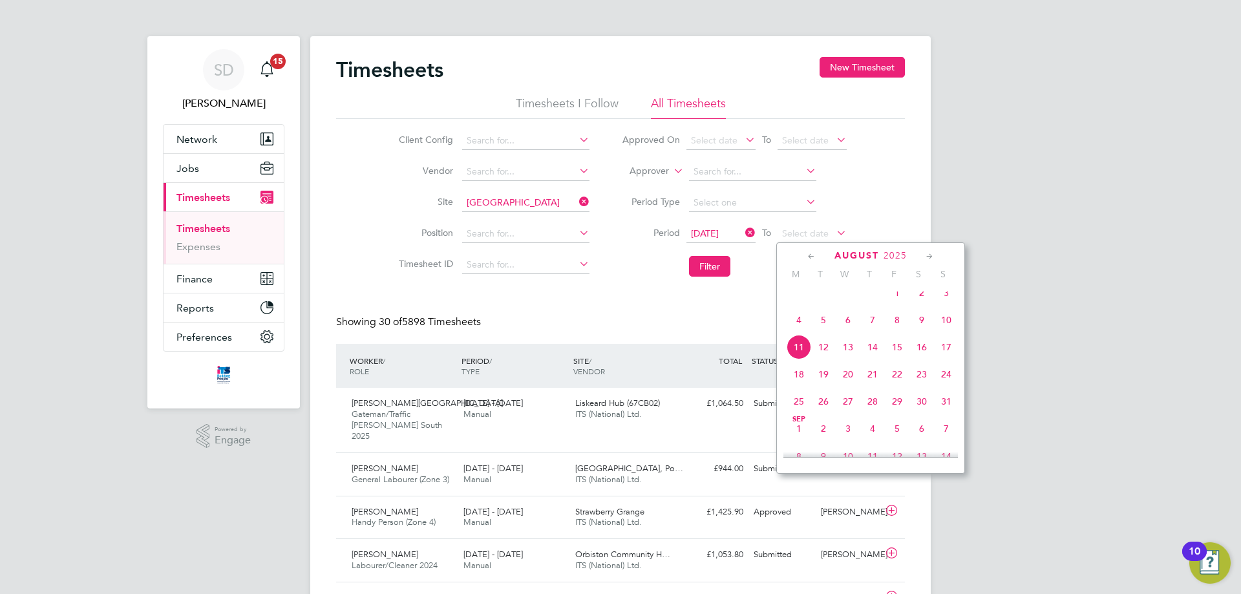
click at [948, 356] on span "17" at bounding box center [946, 347] width 25 height 25
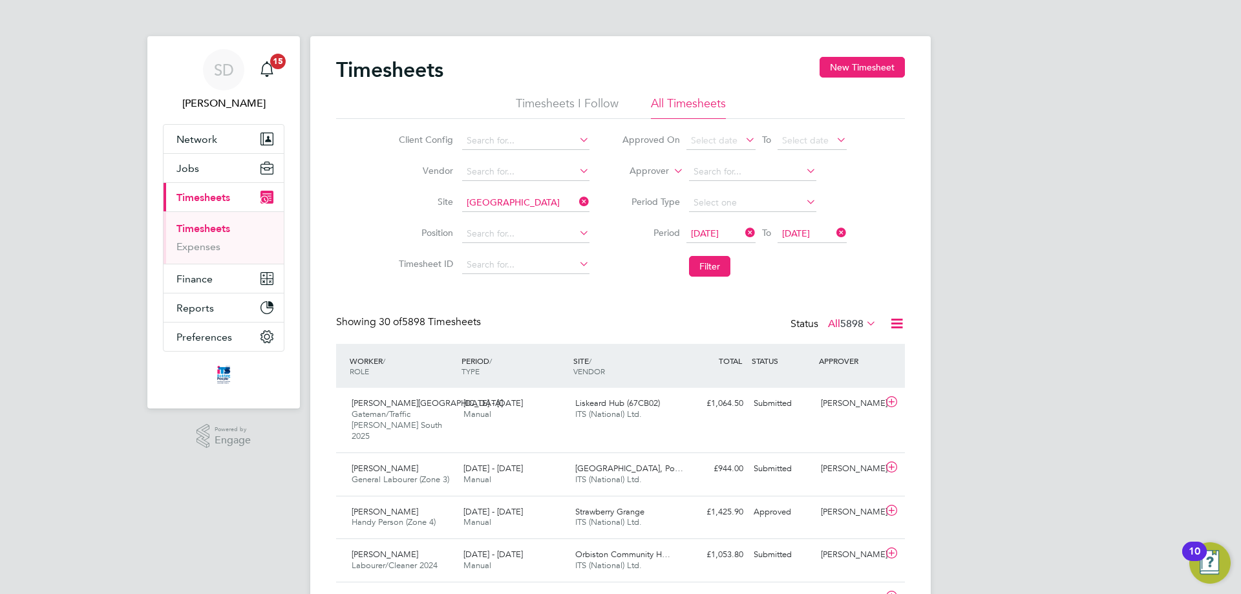
click at [834, 229] on icon at bounding box center [834, 233] width 0 height 18
click at [818, 233] on span "Select date" at bounding box center [805, 234] width 47 height 12
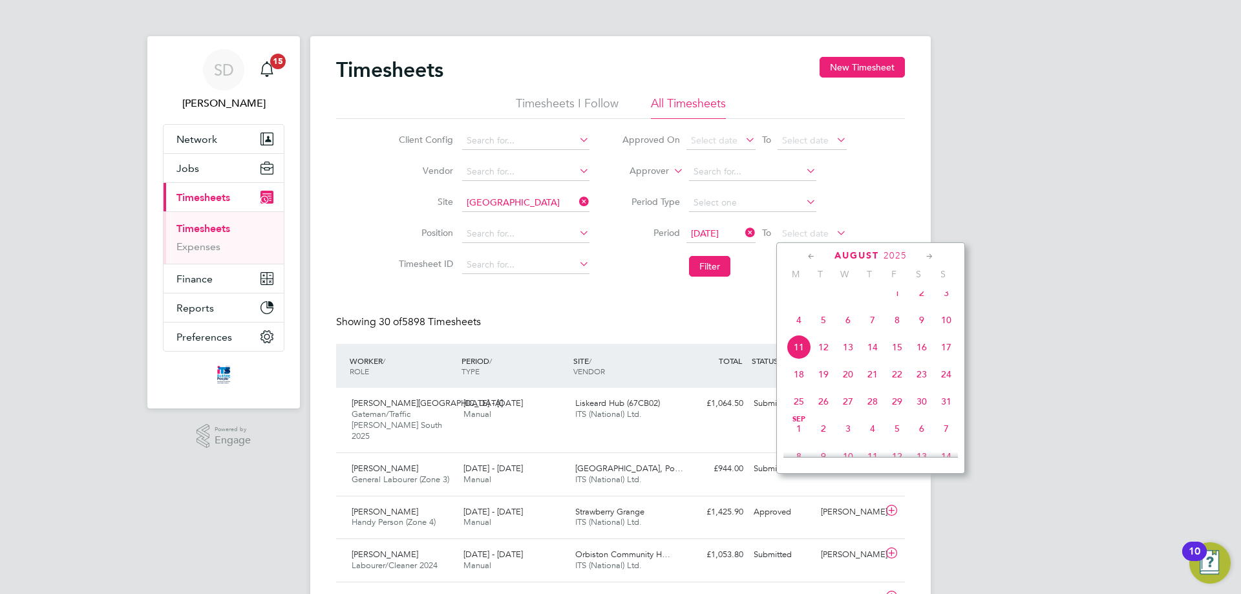
click at [945, 332] on span "10" at bounding box center [946, 320] width 25 height 25
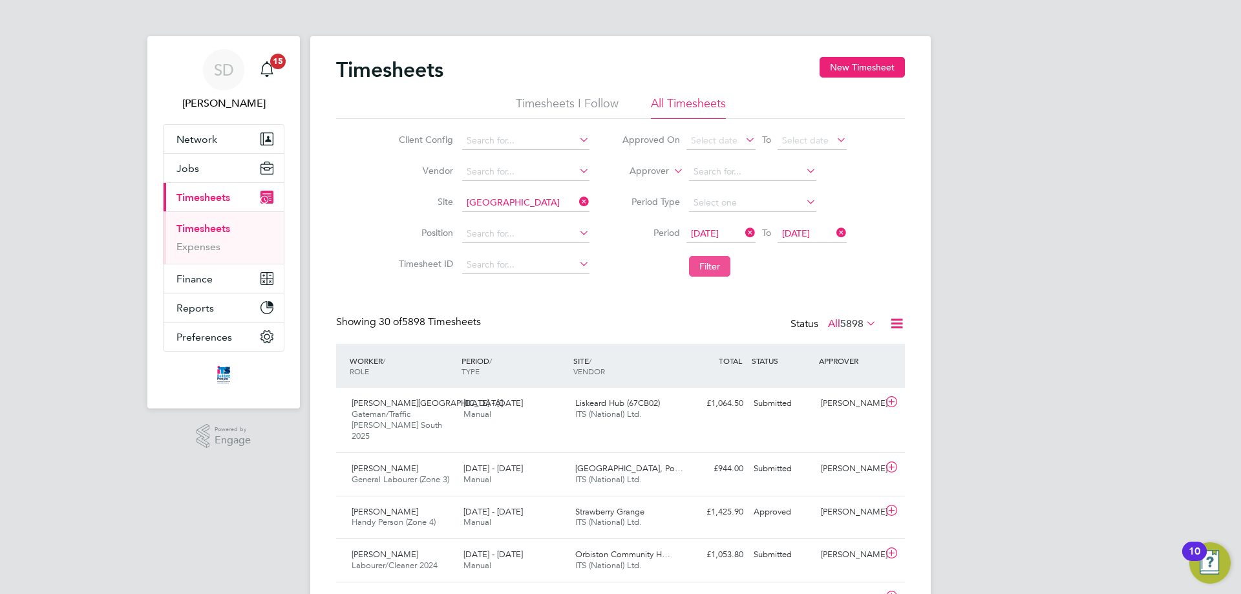
click at [726, 262] on button "Filter" at bounding box center [709, 266] width 41 height 21
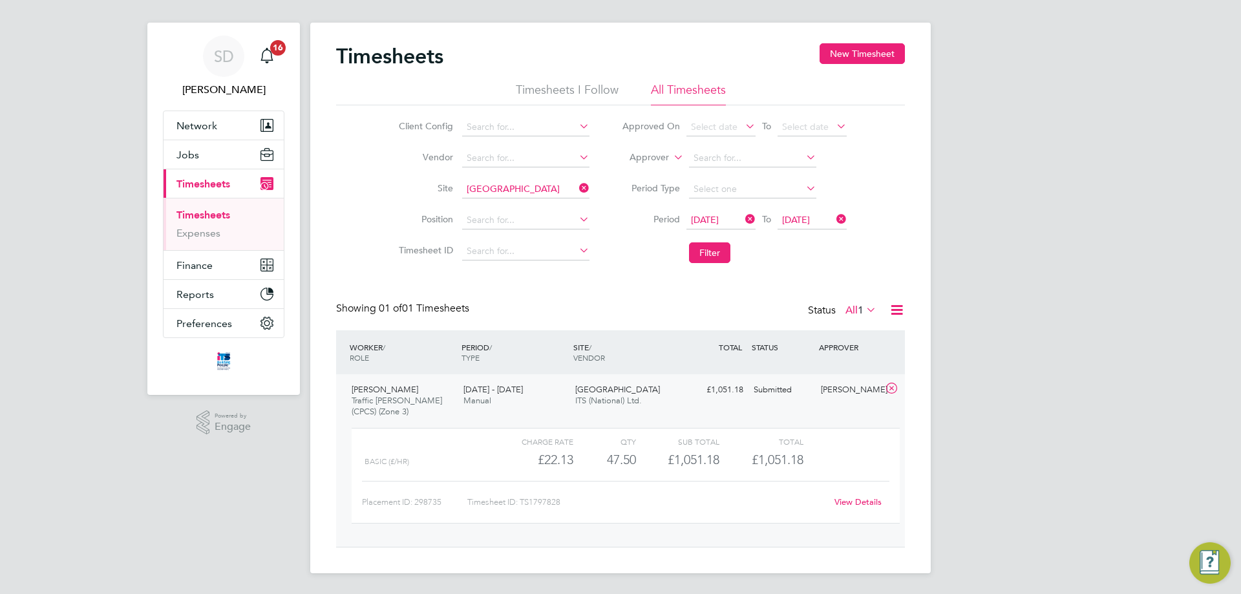
scroll to position [22, 126]
click at [521, 193] on input at bounding box center [525, 189] width 127 height 18
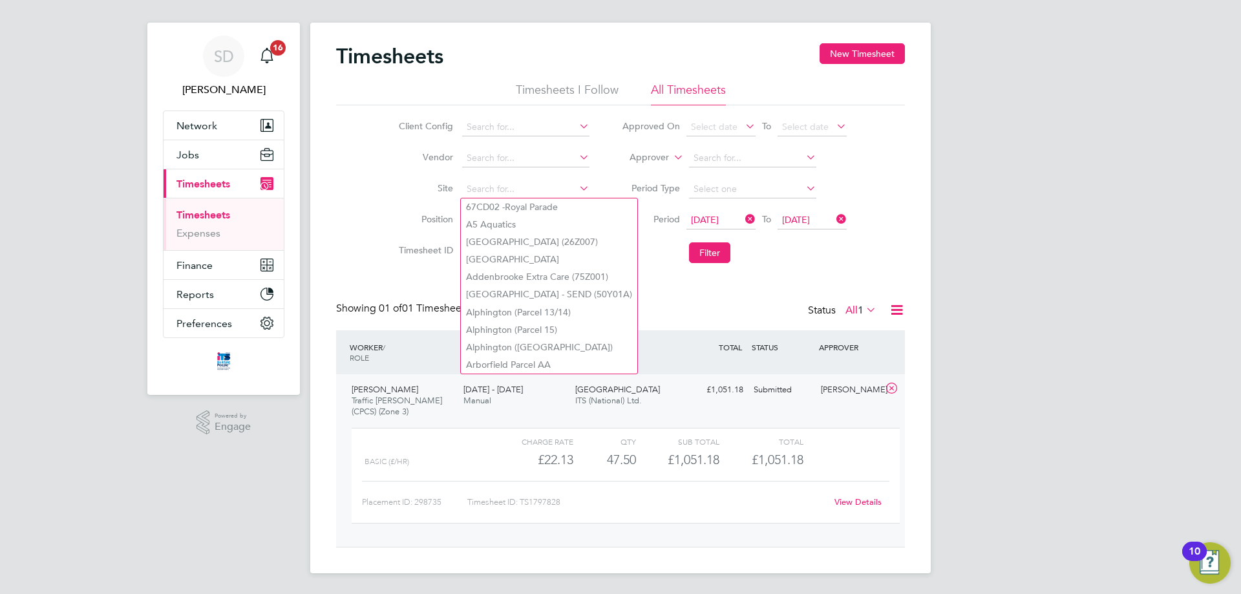
click at [761, 420] on div "[PERSON_NAME] Traffic [PERSON_NAME] (CPCS) (Zone 3) [DATE] - [DATE] [DATE] - [D…" at bounding box center [620, 460] width 569 height 173
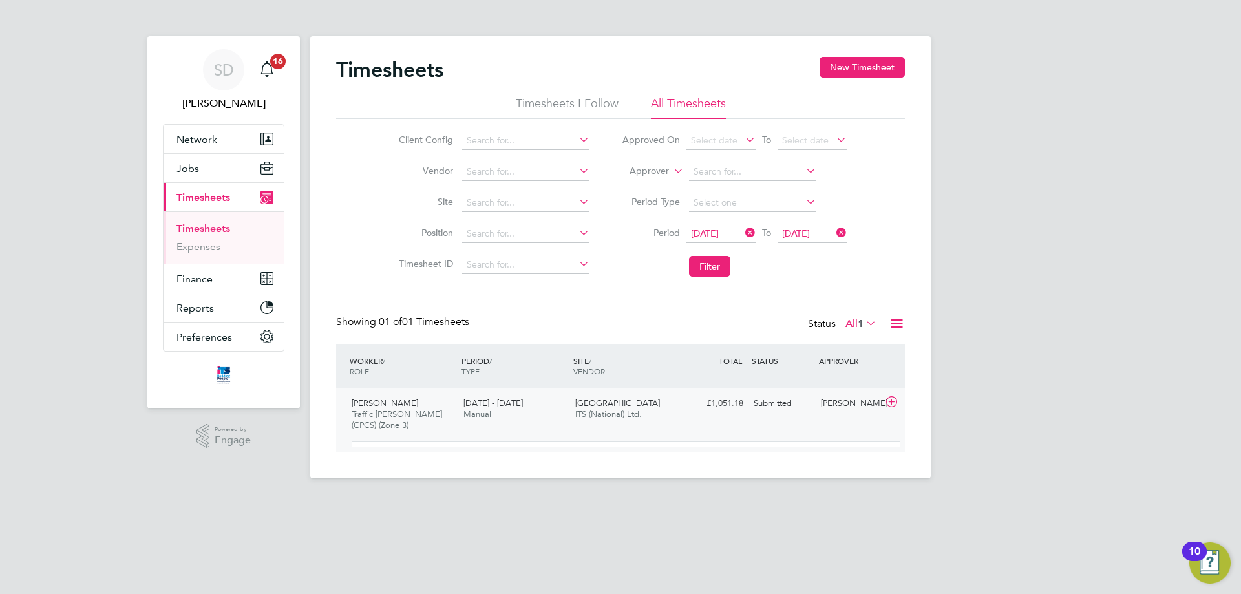
scroll to position [0, 0]
click at [708, 269] on button "Filter" at bounding box center [709, 266] width 41 height 21
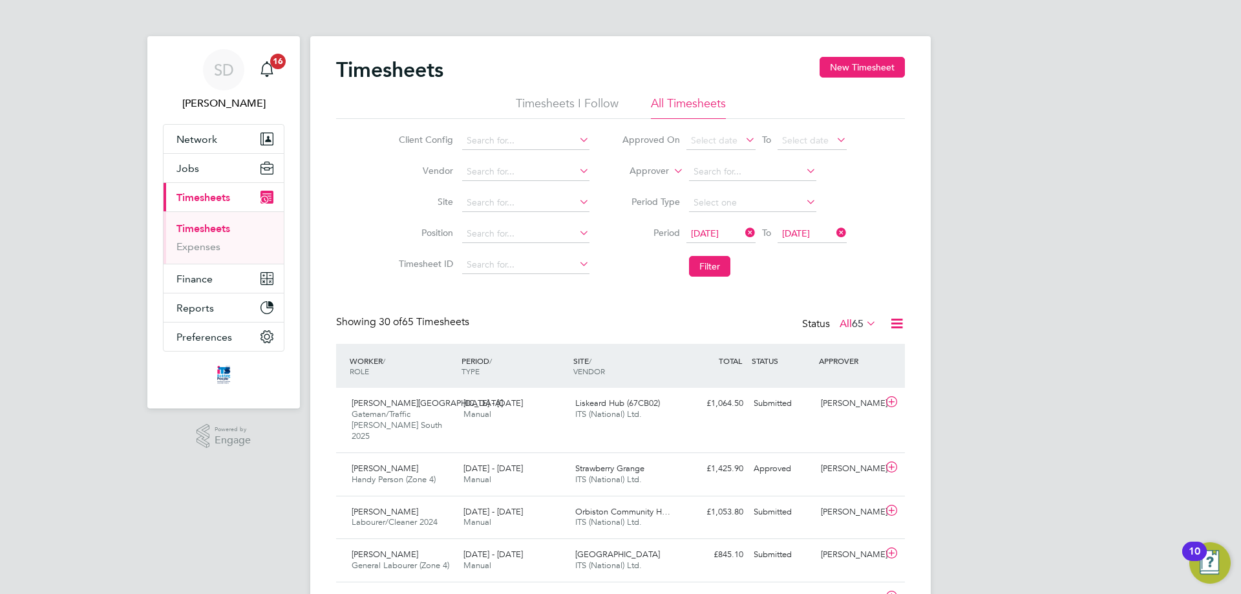
click at [577, 202] on icon at bounding box center [577, 202] width 0 height 18
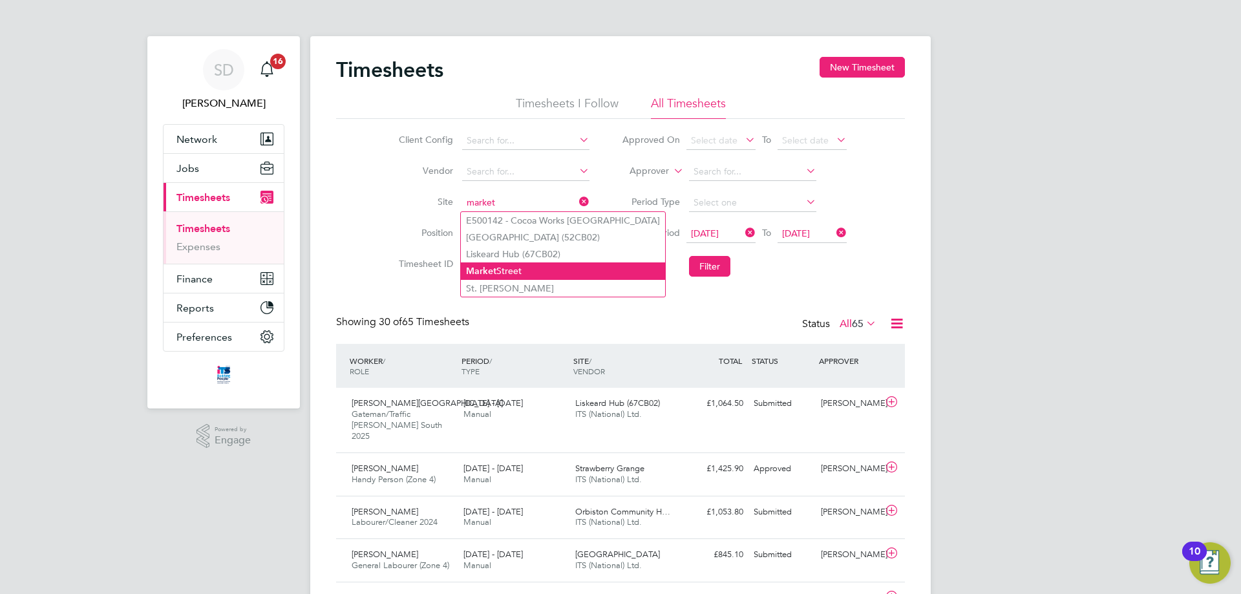
click at [504, 271] on li "[GEOGRAPHIC_DATA]" at bounding box center [563, 270] width 204 height 17
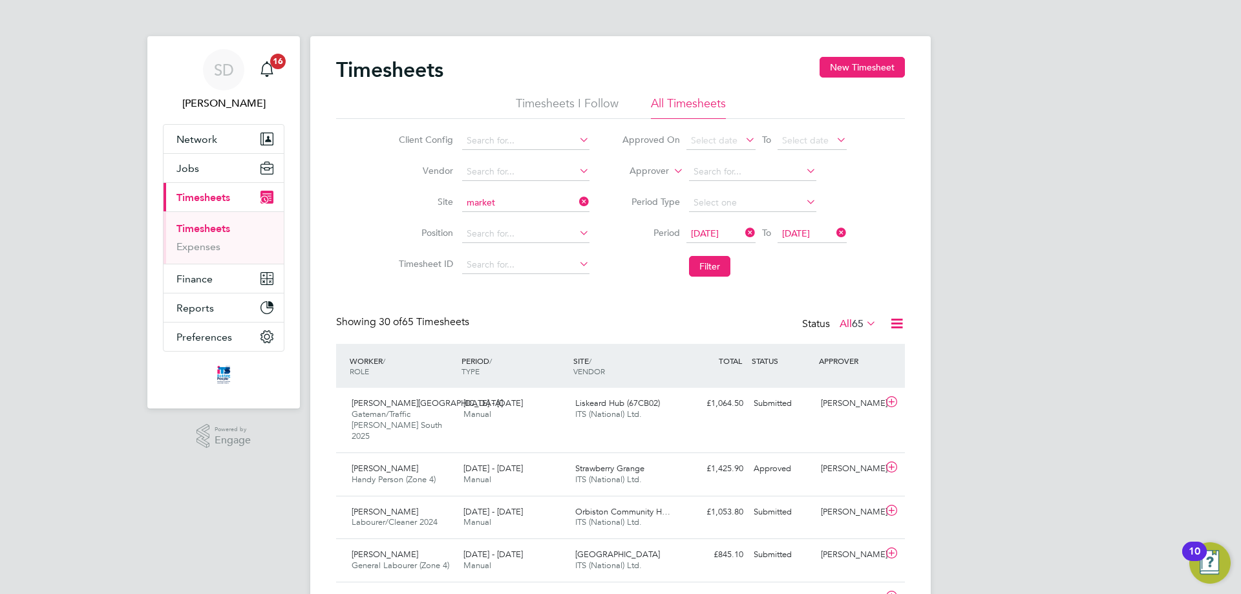
type input "[GEOGRAPHIC_DATA]"
click at [715, 270] on button "Filter" at bounding box center [709, 266] width 41 height 21
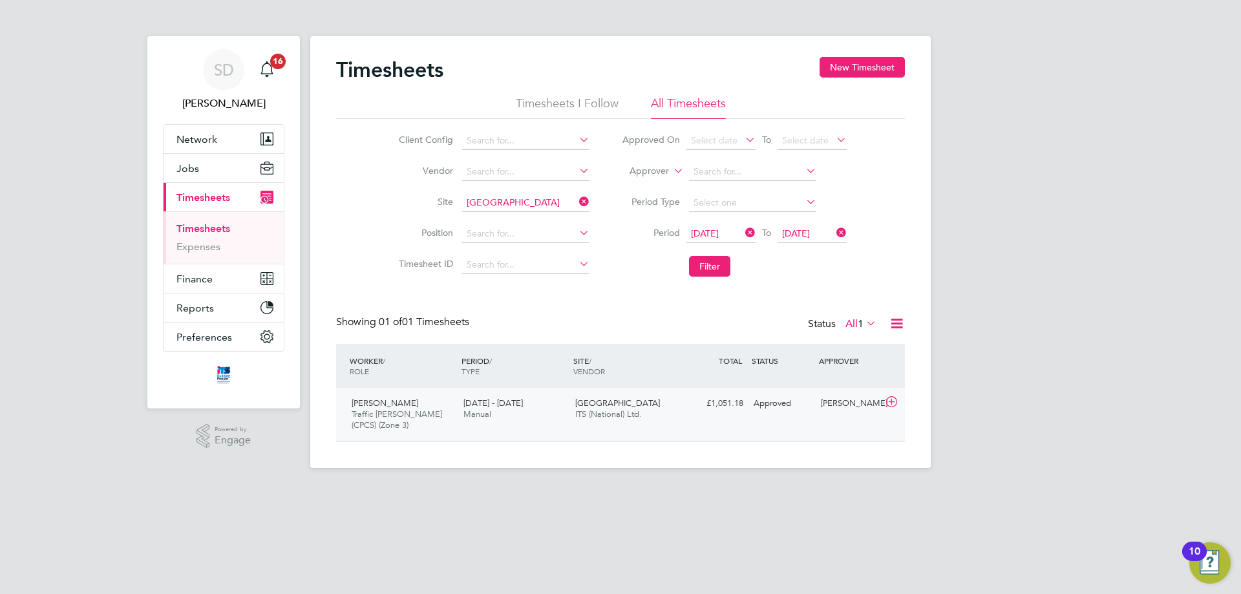
click at [443, 413] on div "[PERSON_NAME] Traffic [PERSON_NAME] (CPCS) (Zone 3) [DATE] - [DATE]" at bounding box center [402, 414] width 112 height 43
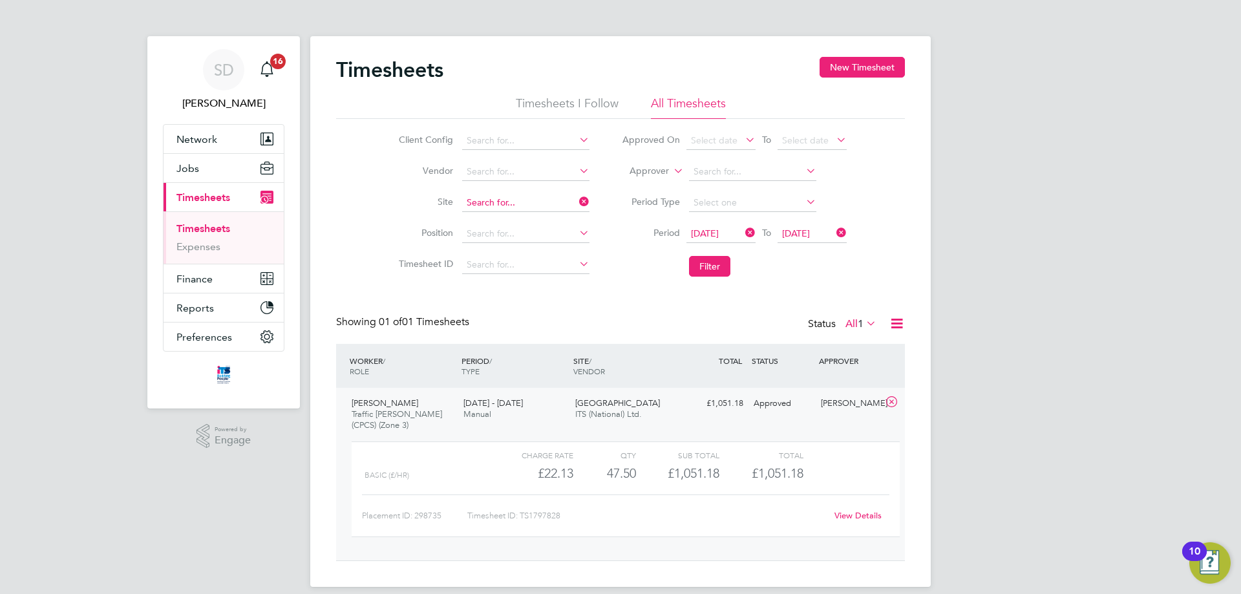
click at [515, 206] on input at bounding box center [525, 203] width 127 height 18
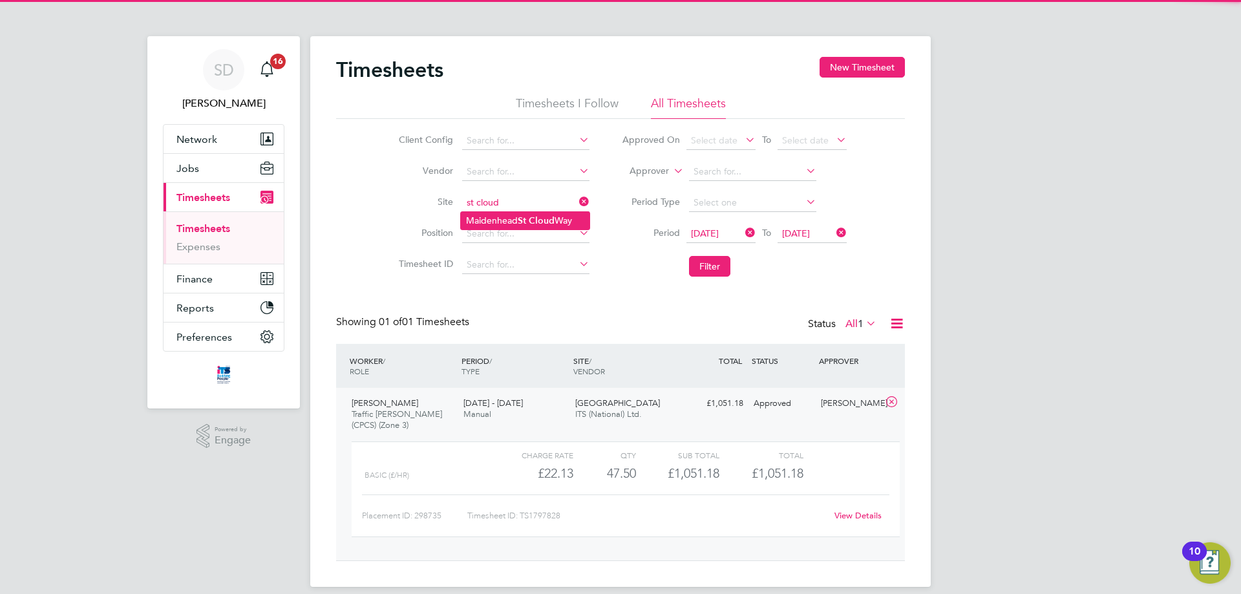
click at [535, 222] on b "Cloud" at bounding box center [542, 220] width 26 height 11
type input "[GEOGRAPHIC_DATA]"
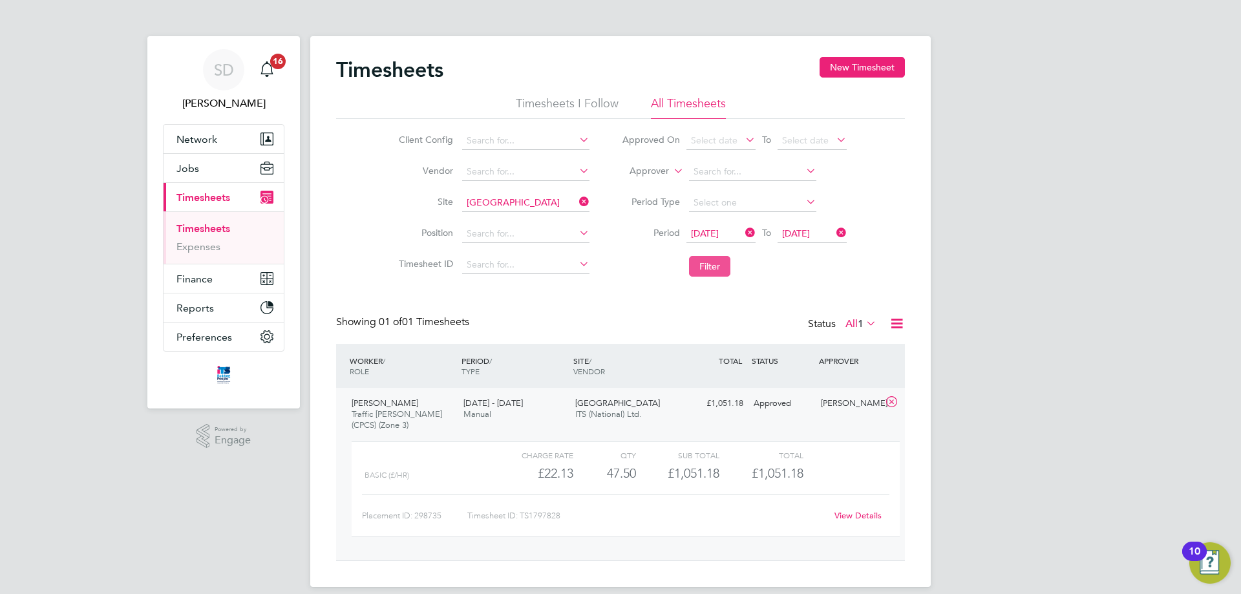
click at [710, 268] on button "Filter" at bounding box center [709, 266] width 41 height 21
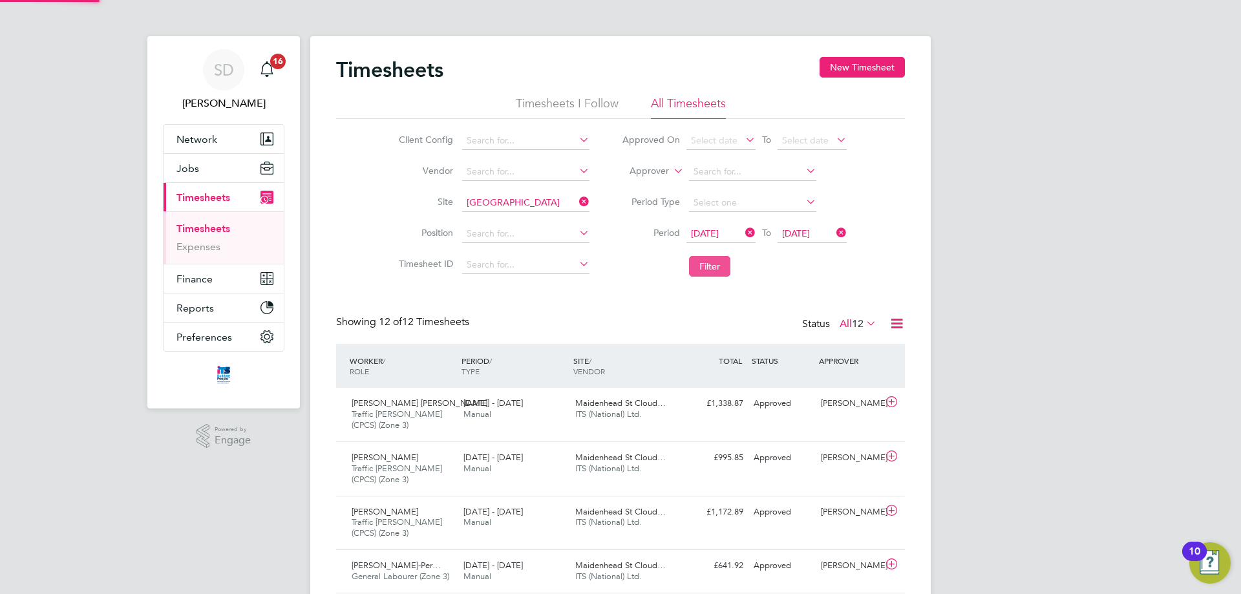
scroll to position [43, 112]
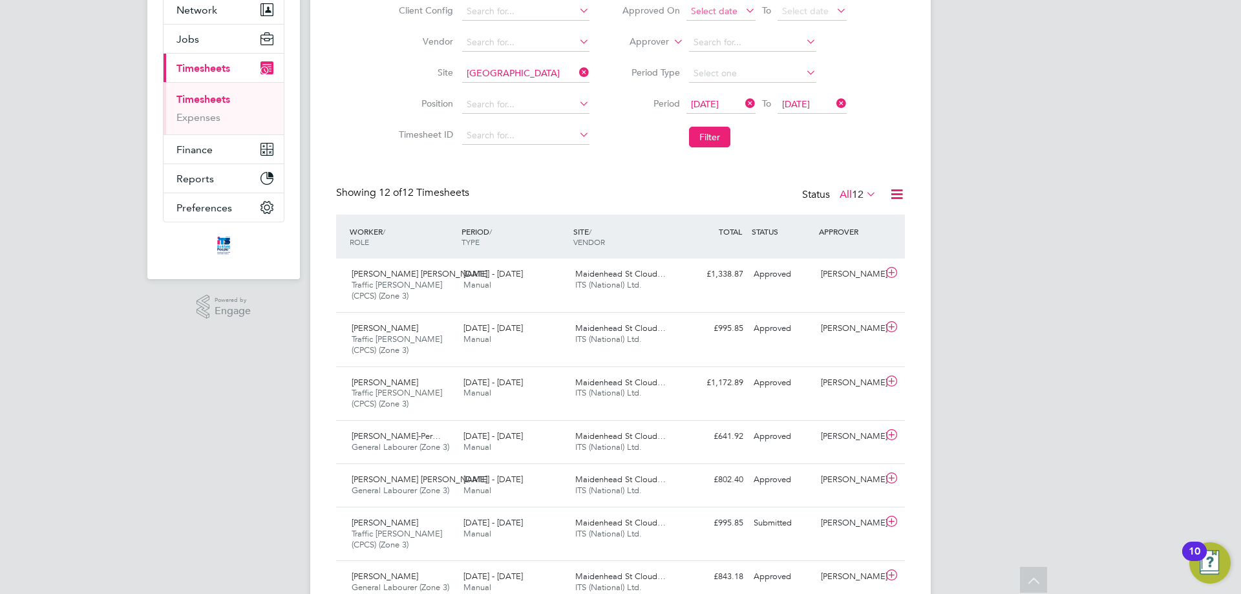
click at [710, 142] on button "Filter" at bounding box center [709, 137] width 41 height 21
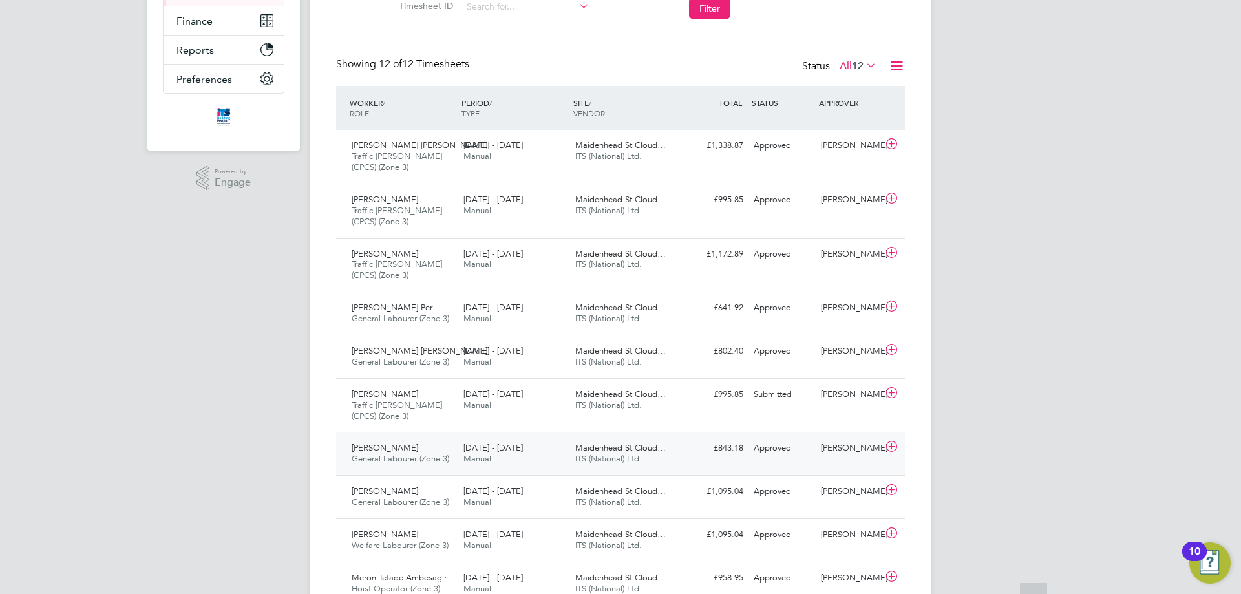
scroll to position [259, 0]
click at [778, 392] on div "Submitted" at bounding box center [782, 393] width 67 height 21
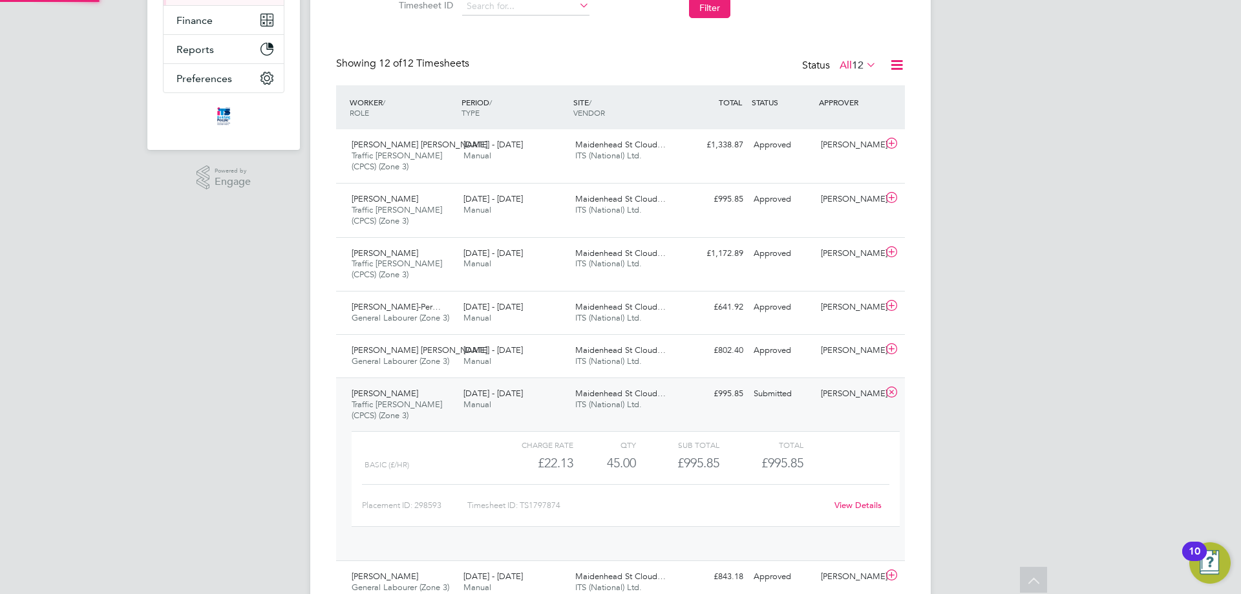
scroll to position [22, 126]
click at [780, 394] on div "Submitted" at bounding box center [782, 393] width 67 height 21
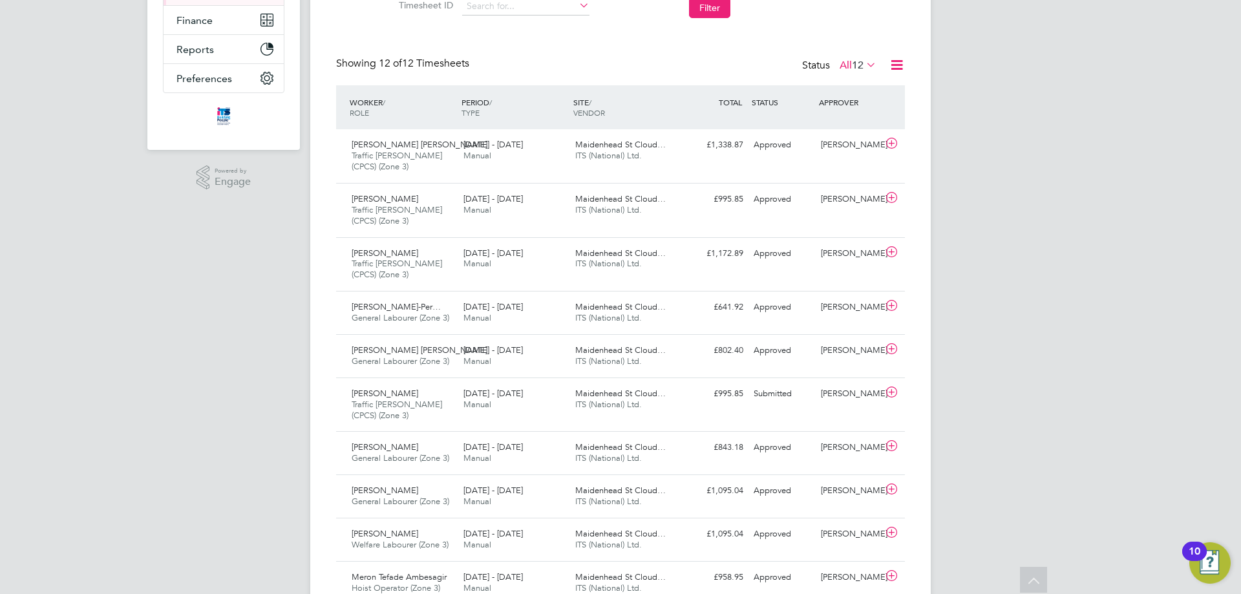
scroll to position [65, 0]
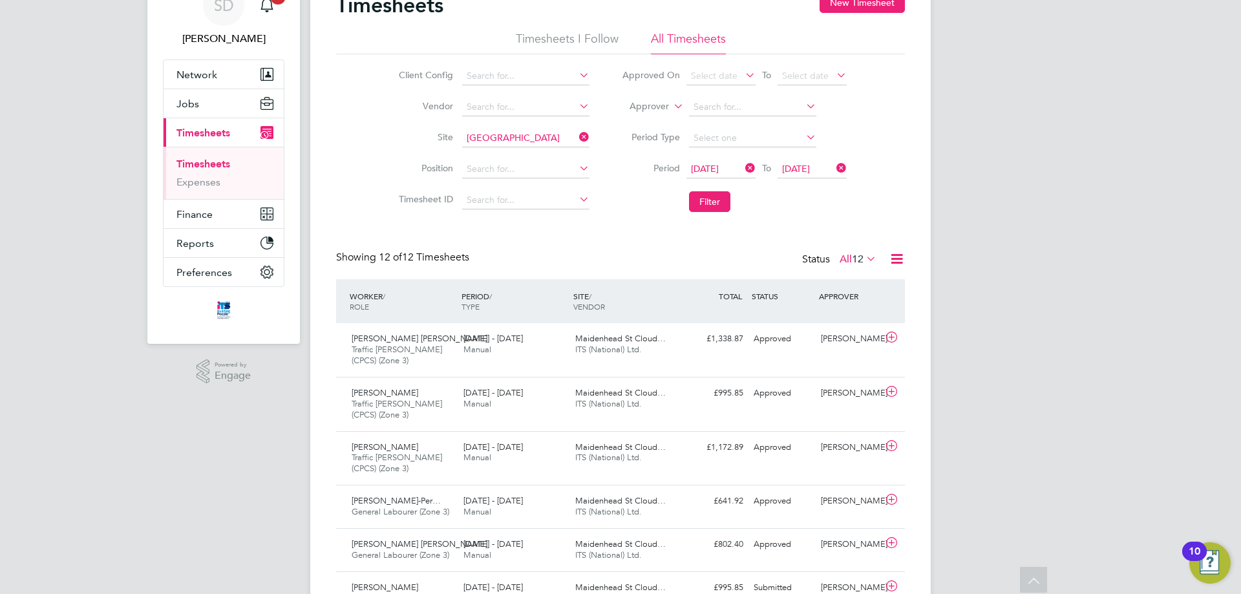
click at [577, 133] on icon at bounding box center [577, 137] width 0 height 18
click at [577, 139] on icon at bounding box center [577, 137] width 0 height 18
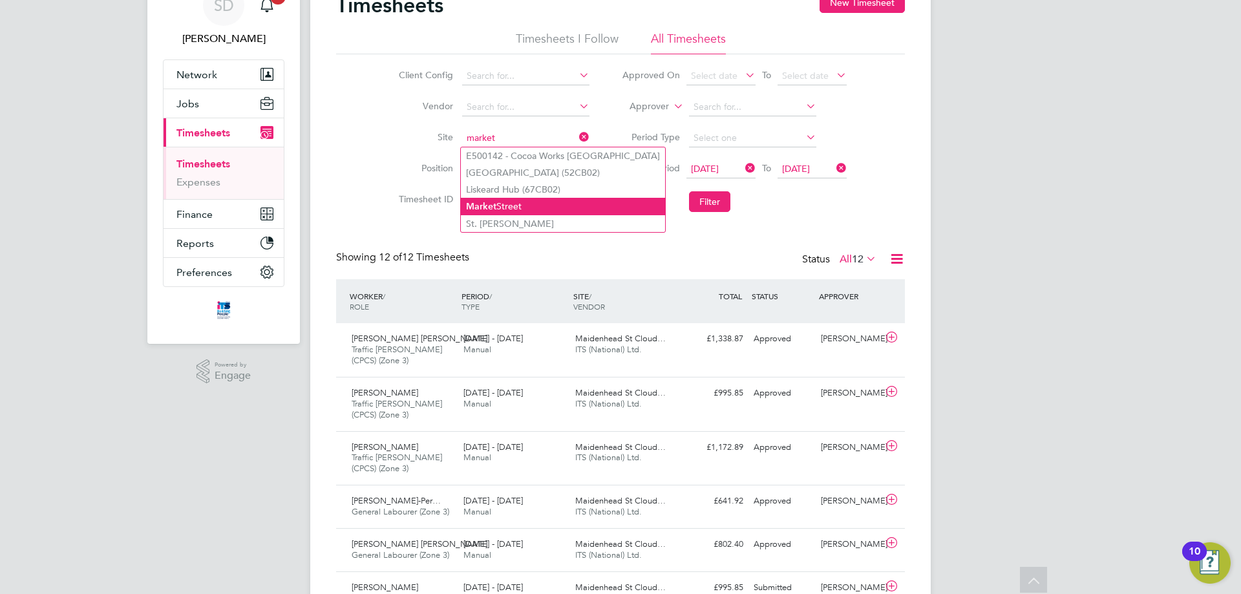
click at [517, 207] on li "[GEOGRAPHIC_DATA]" at bounding box center [563, 206] width 204 height 17
type input "[GEOGRAPHIC_DATA]"
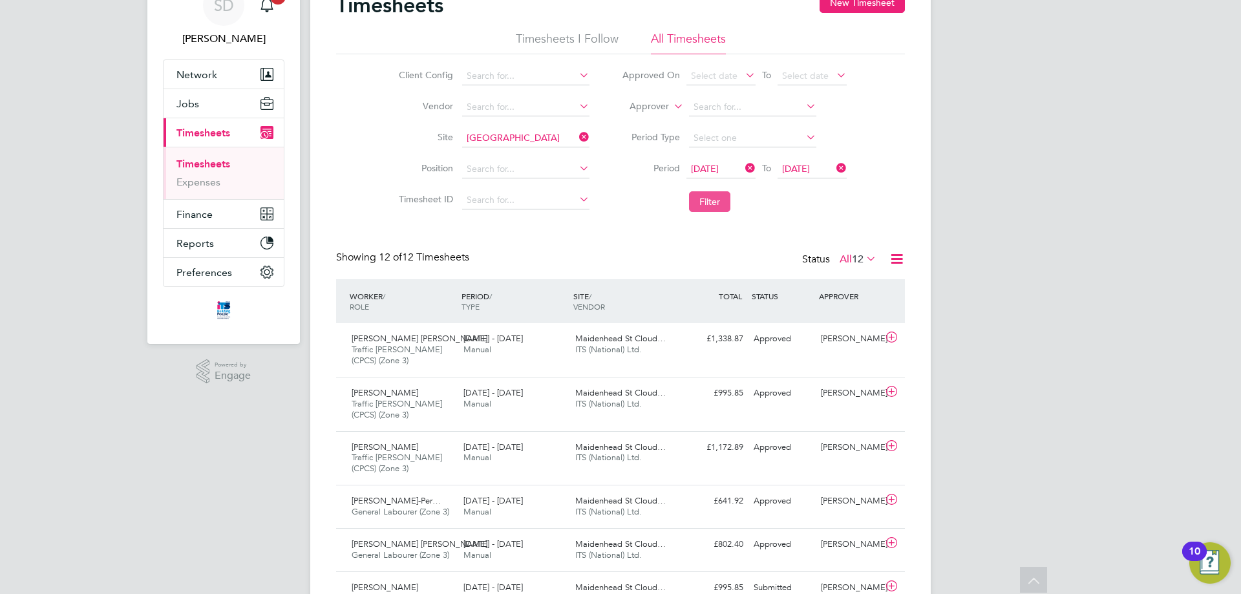
click at [712, 204] on button "Filter" at bounding box center [709, 201] width 41 height 21
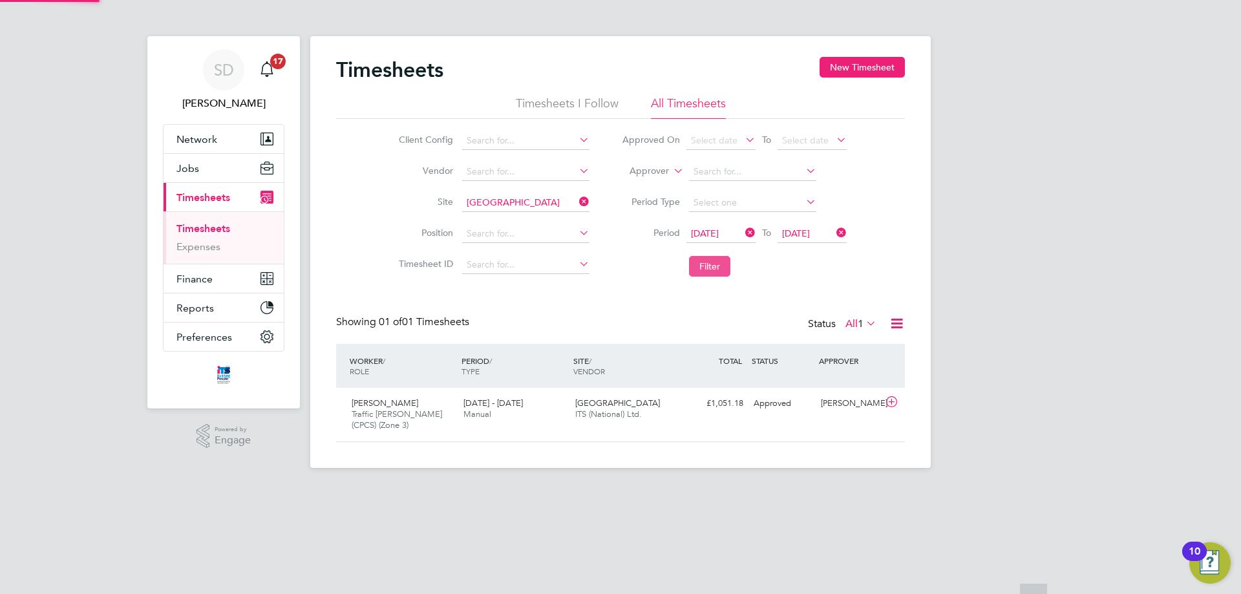
scroll to position [33, 112]
click at [539, 200] on input at bounding box center [525, 203] width 127 height 18
type input "c"
type input "s"
click at [555, 218] on li "Maidenhead St Clo ud Way" at bounding box center [525, 220] width 129 height 17
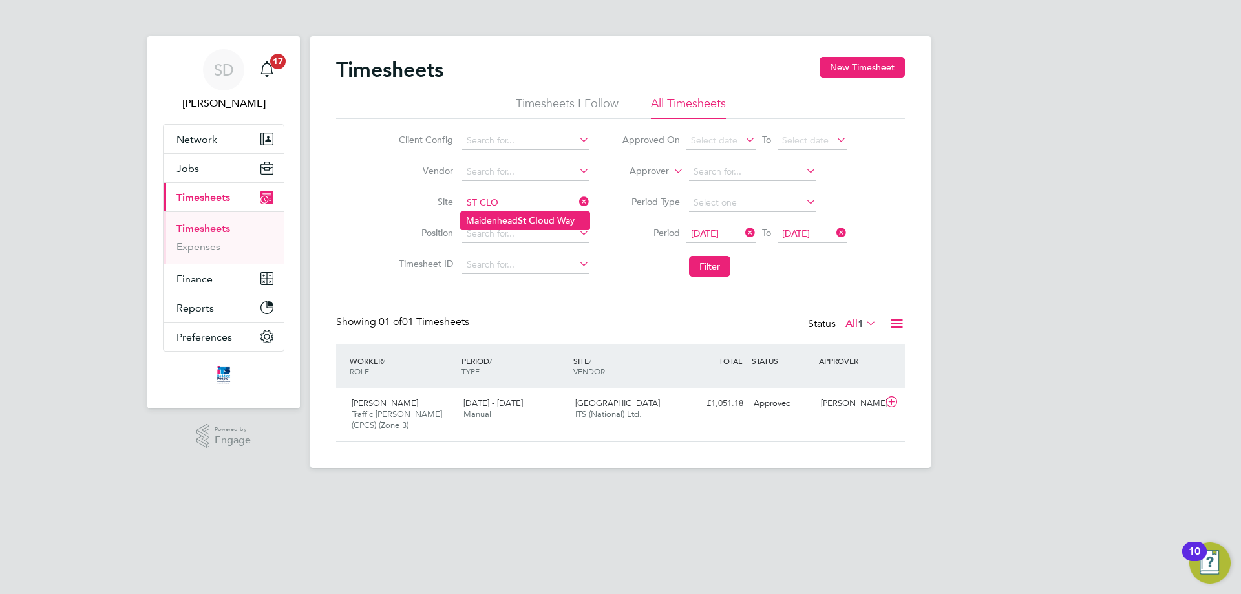
type input "[GEOGRAPHIC_DATA]"
click at [710, 271] on button "Filter" at bounding box center [709, 266] width 41 height 21
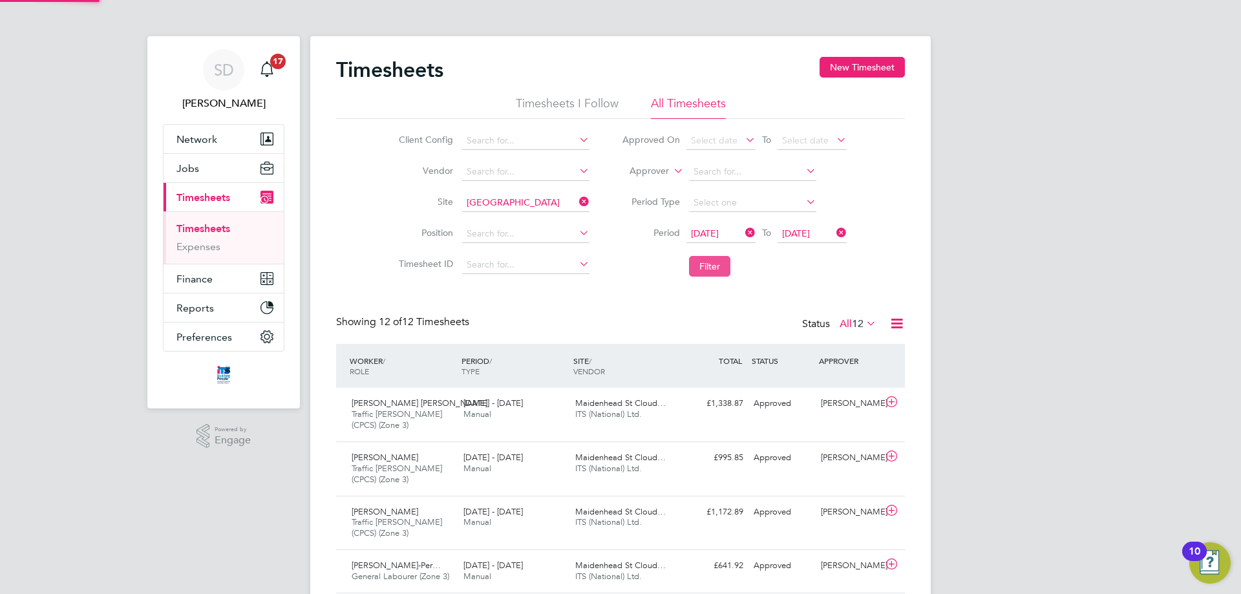
scroll to position [43, 112]
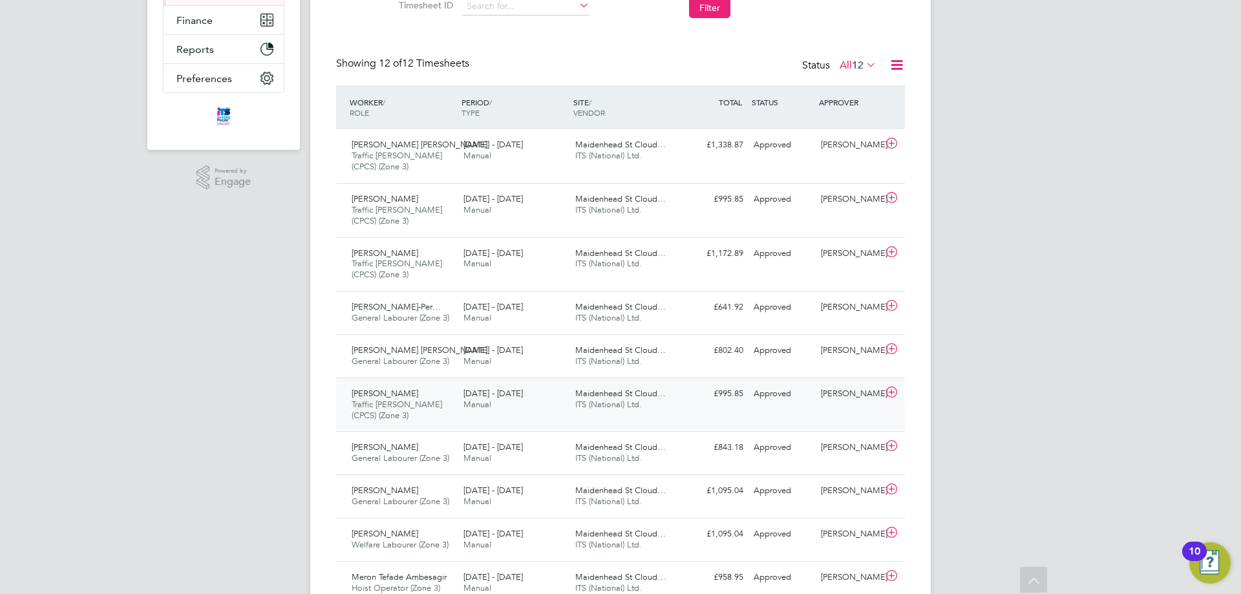
click at [772, 392] on div "Approved" at bounding box center [782, 393] width 67 height 21
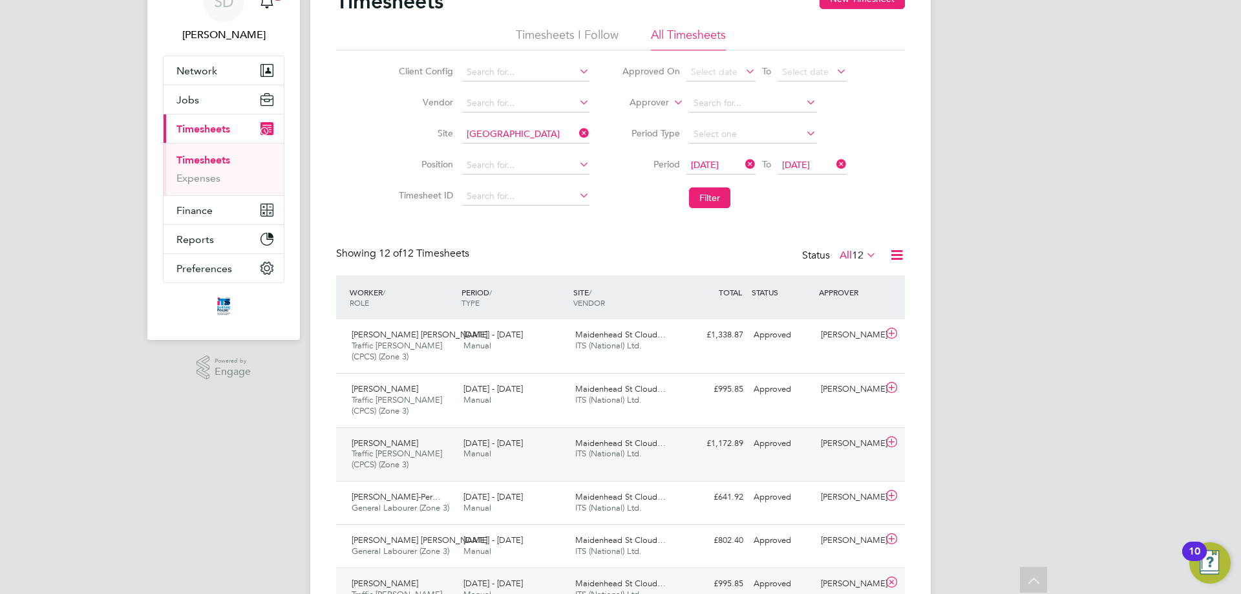
scroll to position [0, 0]
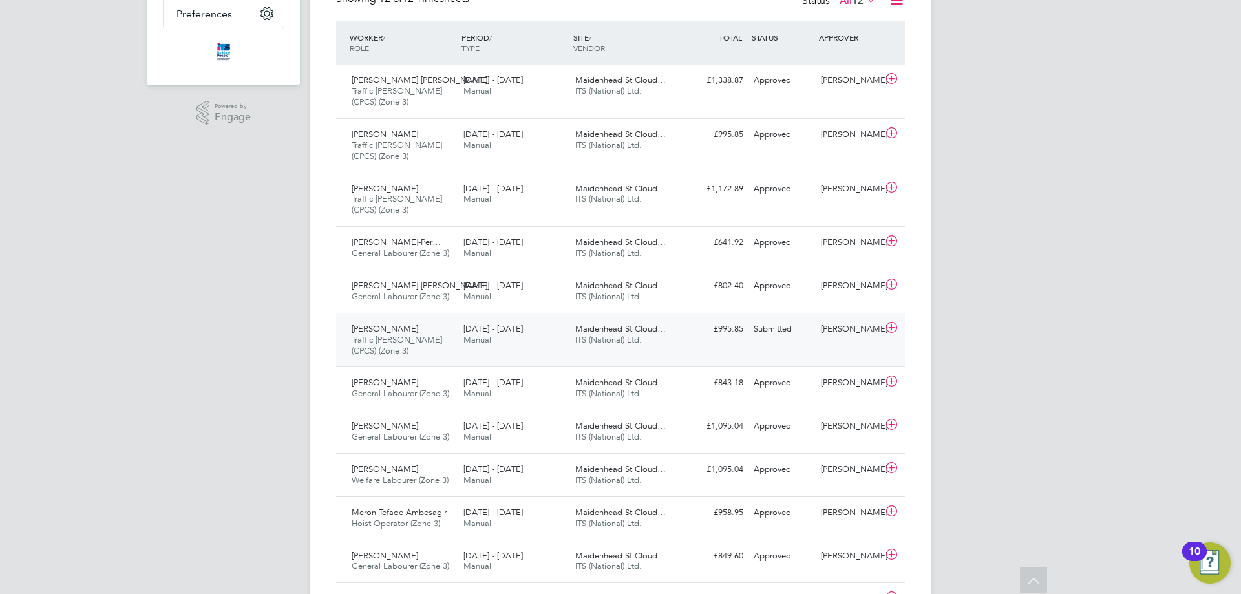
click at [608, 338] on span "ITS (National) Ltd." at bounding box center [608, 339] width 67 height 11
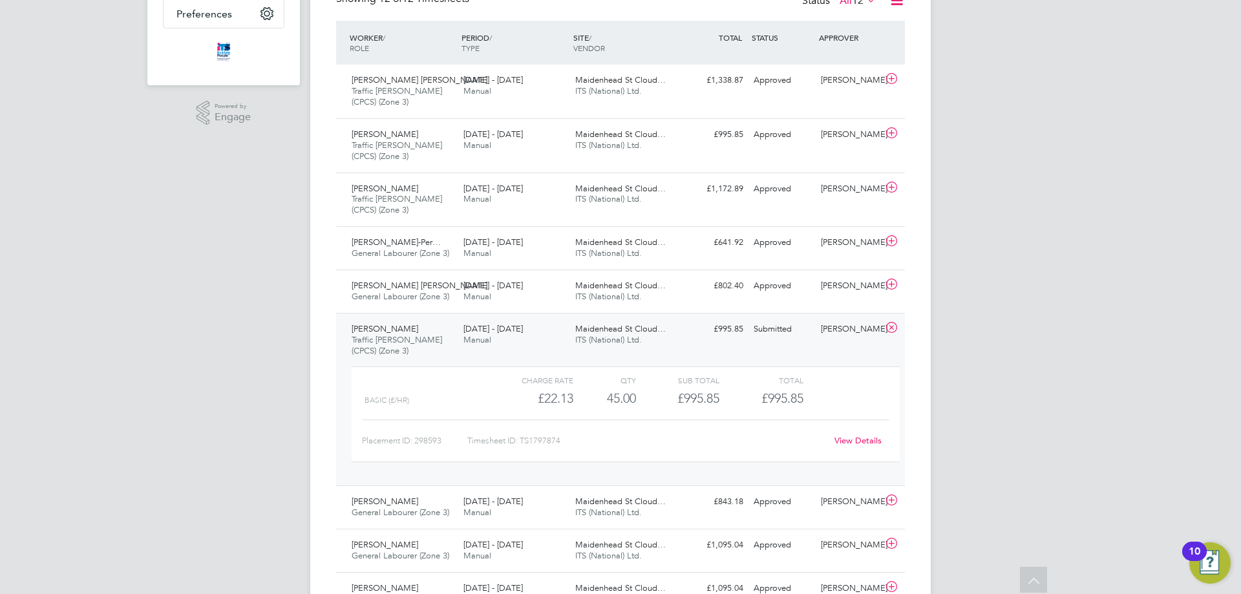
click at [770, 328] on div "Submitted" at bounding box center [782, 329] width 67 height 21
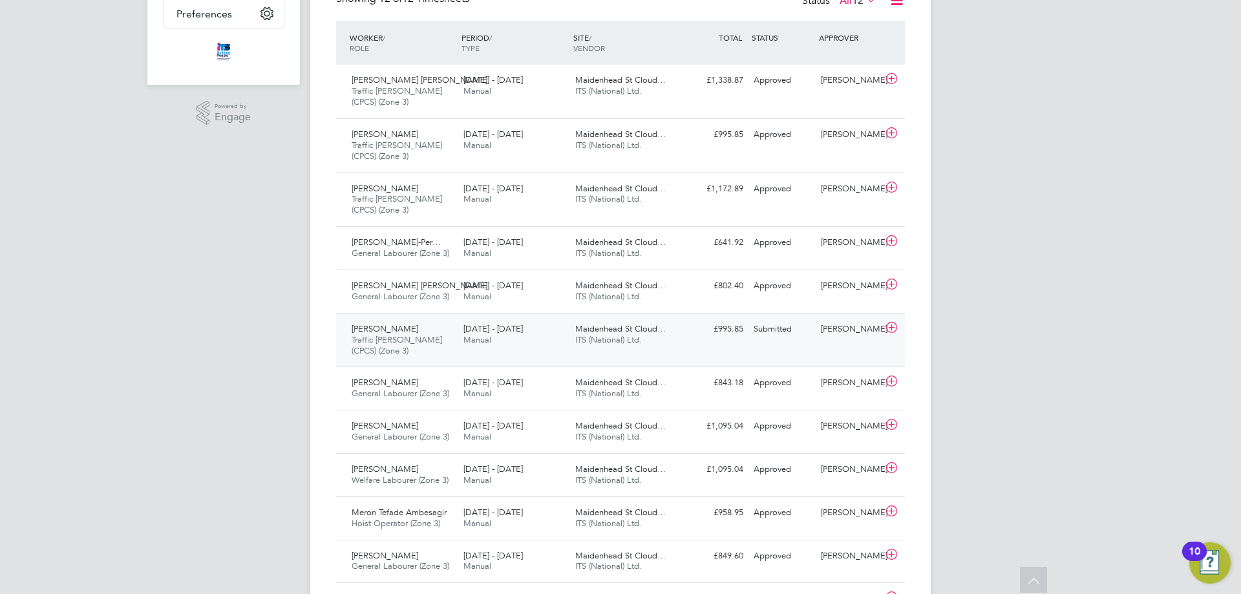
click at [393, 337] on span "Traffic [PERSON_NAME] (CPCS) (Zone 3)" at bounding box center [397, 345] width 90 height 22
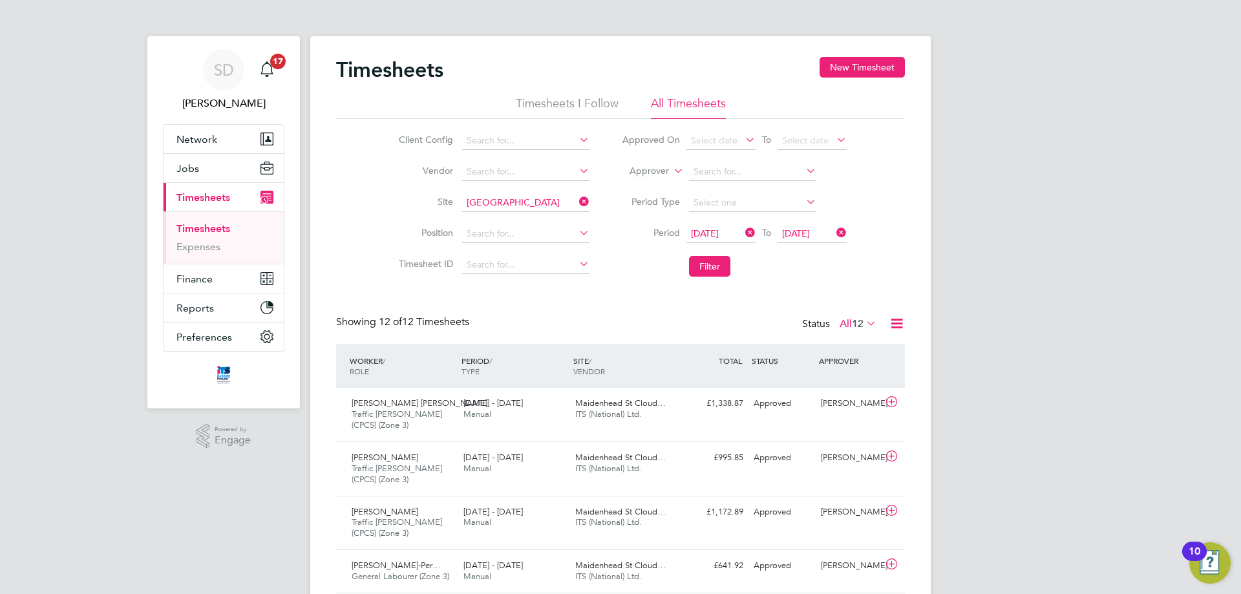
click at [577, 202] on icon at bounding box center [577, 202] width 0 height 18
click at [520, 204] on input at bounding box center [525, 203] width 127 height 18
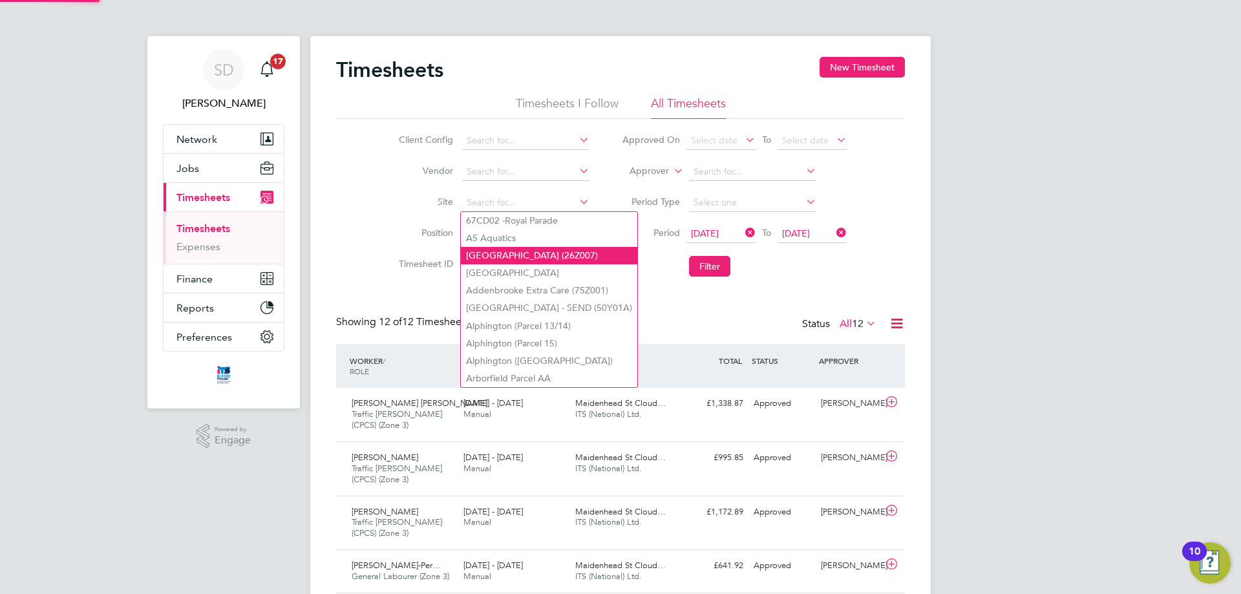
click at [515, 248] on li "[GEOGRAPHIC_DATA] (26Z007)" at bounding box center [549, 255] width 176 height 17
type input "[GEOGRAPHIC_DATA] (26Z007)"
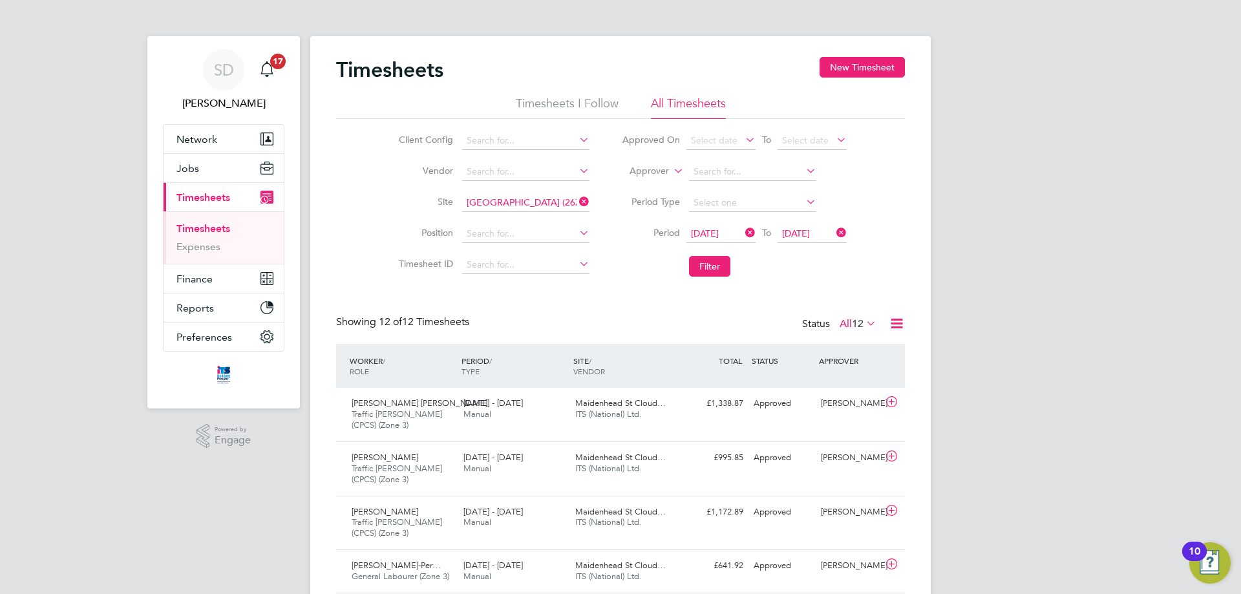
click at [577, 198] on icon at bounding box center [577, 202] width 0 height 18
click at [577, 201] on icon at bounding box center [577, 202] width 0 height 18
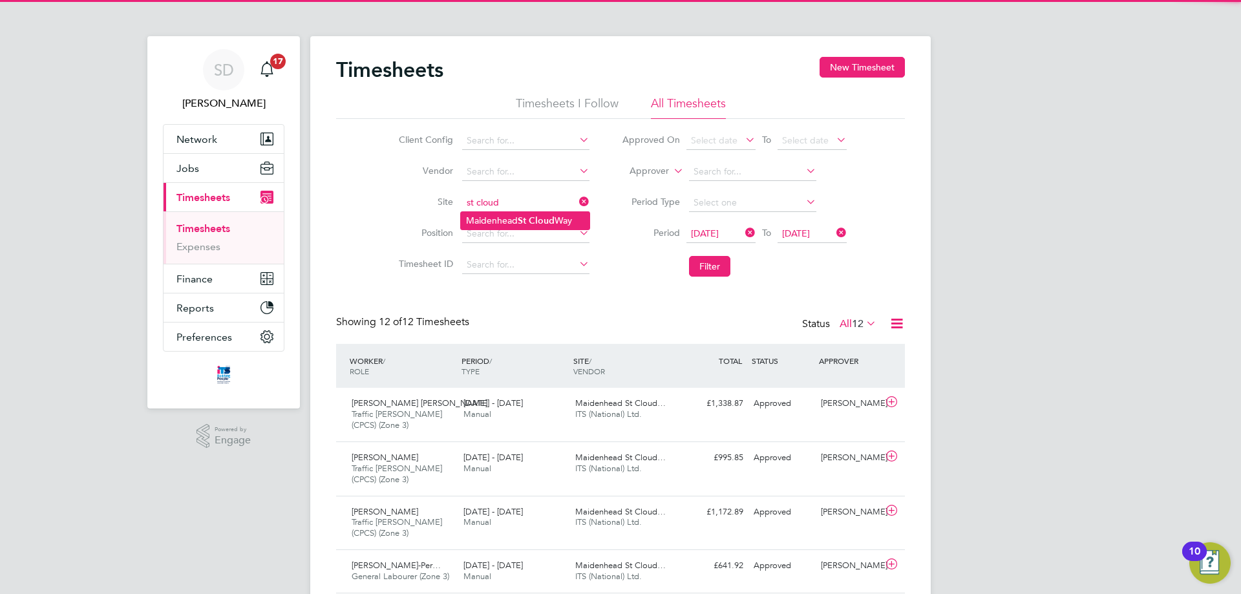
click at [564, 226] on li "Maidenhead St Cloud Way" at bounding box center [525, 220] width 129 height 17
type input "[GEOGRAPHIC_DATA]"
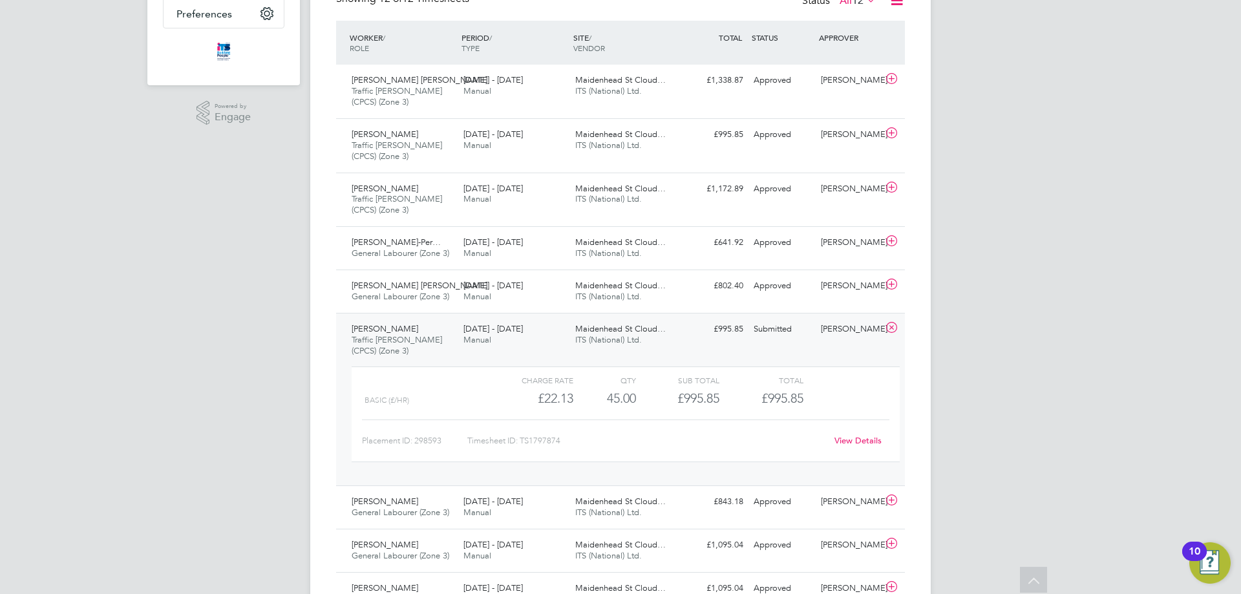
click at [390, 333] on span "[PERSON_NAME]" at bounding box center [385, 328] width 67 height 11
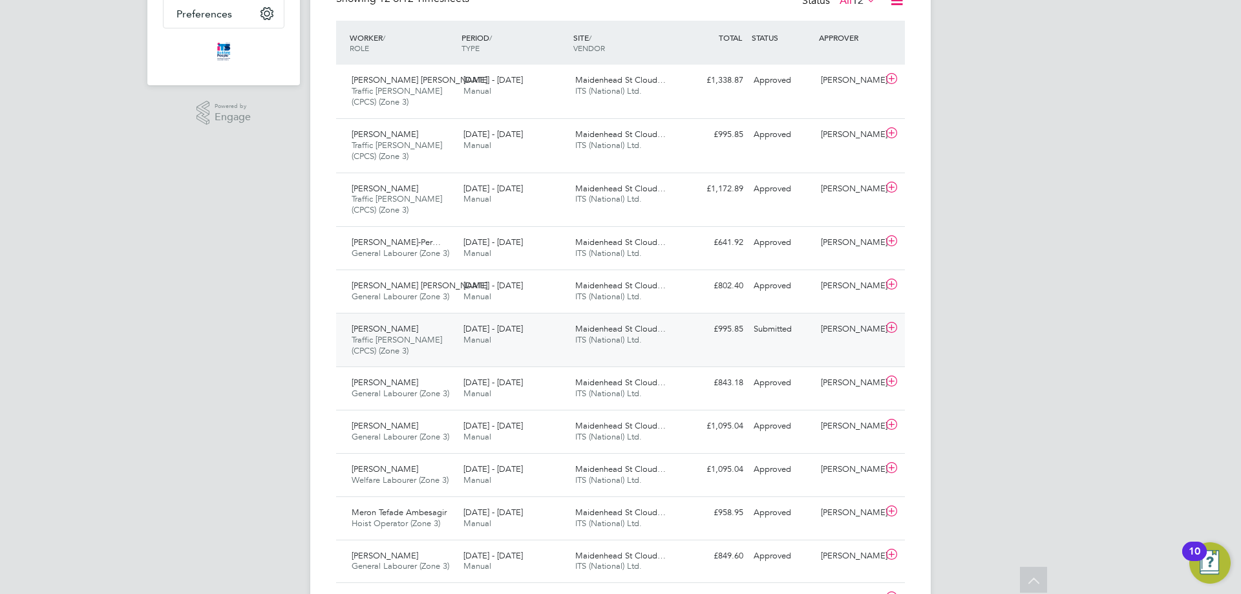
click at [747, 321] on div "£995.85 Submitted" at bounding box center [714, 329] width 67 height 21
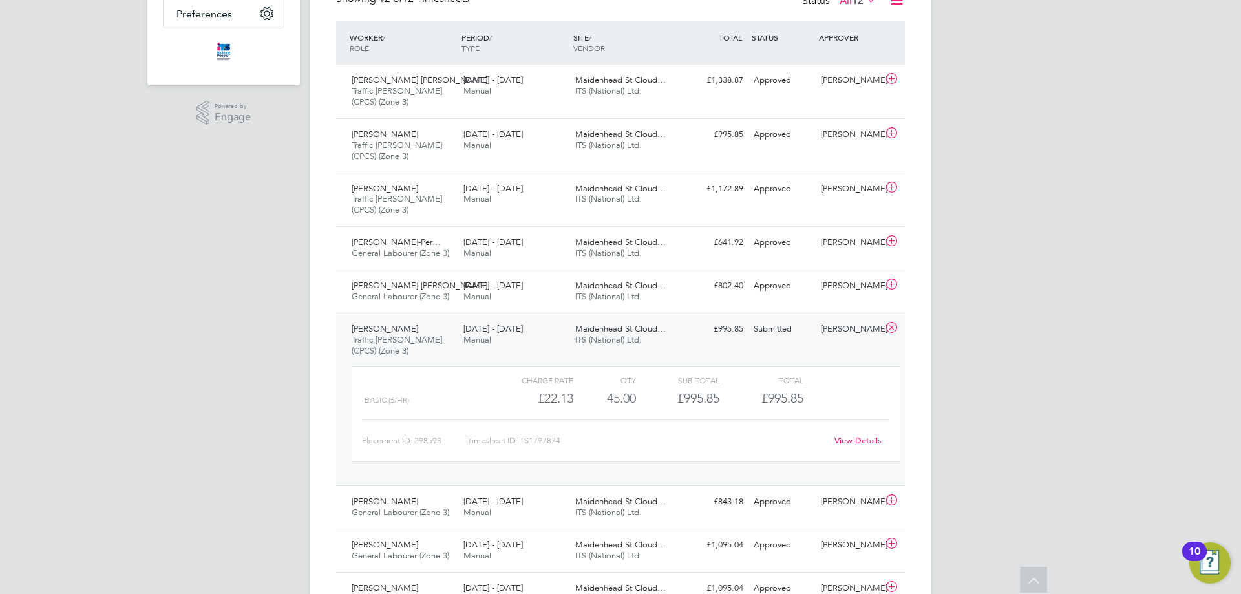
click at [783, 325] on div "Submitted" at bounding box center [782, 329] width 67 height 21
